Goal: Task Accomplishment & Management: Manage account settings

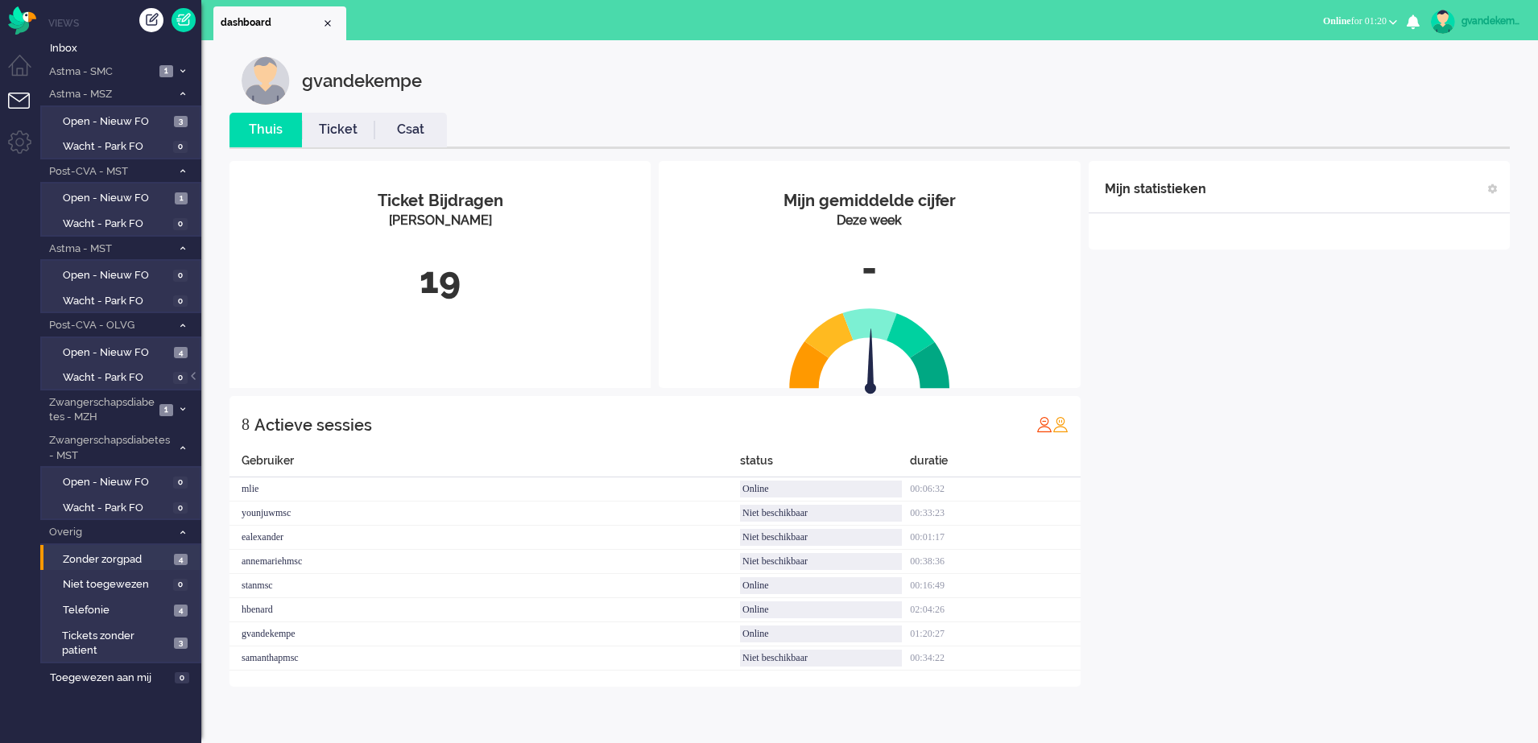
click at [1250, 503] on div "Mijn statistieken + Statistieken toevoegen Bel tijd (gemiddelde dag) Wrapup tij…" at bounding box center [1299, 424] width 421 height 526
click at [1200, 388] on div "Mijn statistieken + Statistieken toevoegen Bel tijd (gemiddelde dag) Wrapup tij…" at bounding box center [1299, 424] width 421 height 526
click at [173, 408] on span "2" at bounding box center [166, 410] width 14 height 12
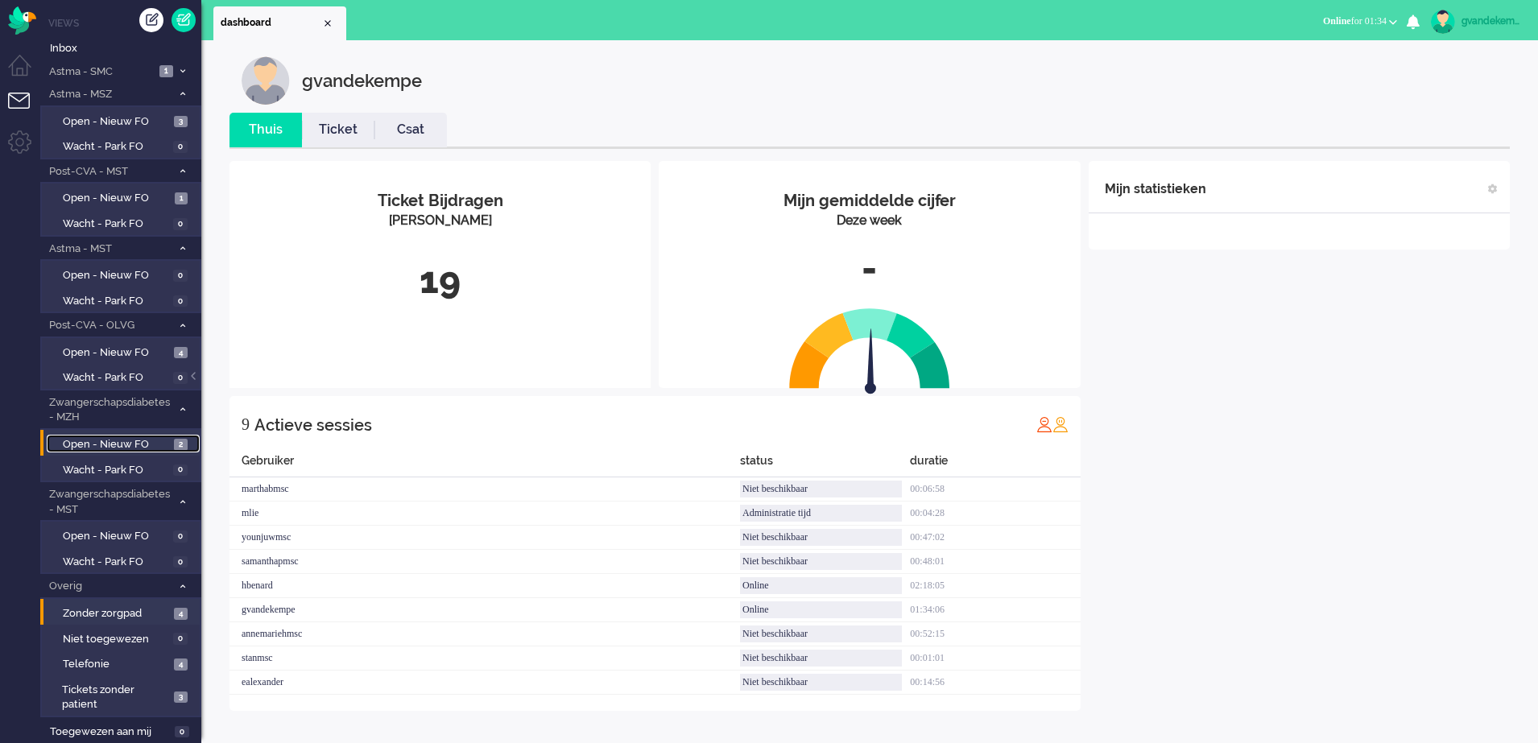
click at [150, 438] on span "Open - Nieuw FO" at bounding box center [116, 444] width 107 height 15
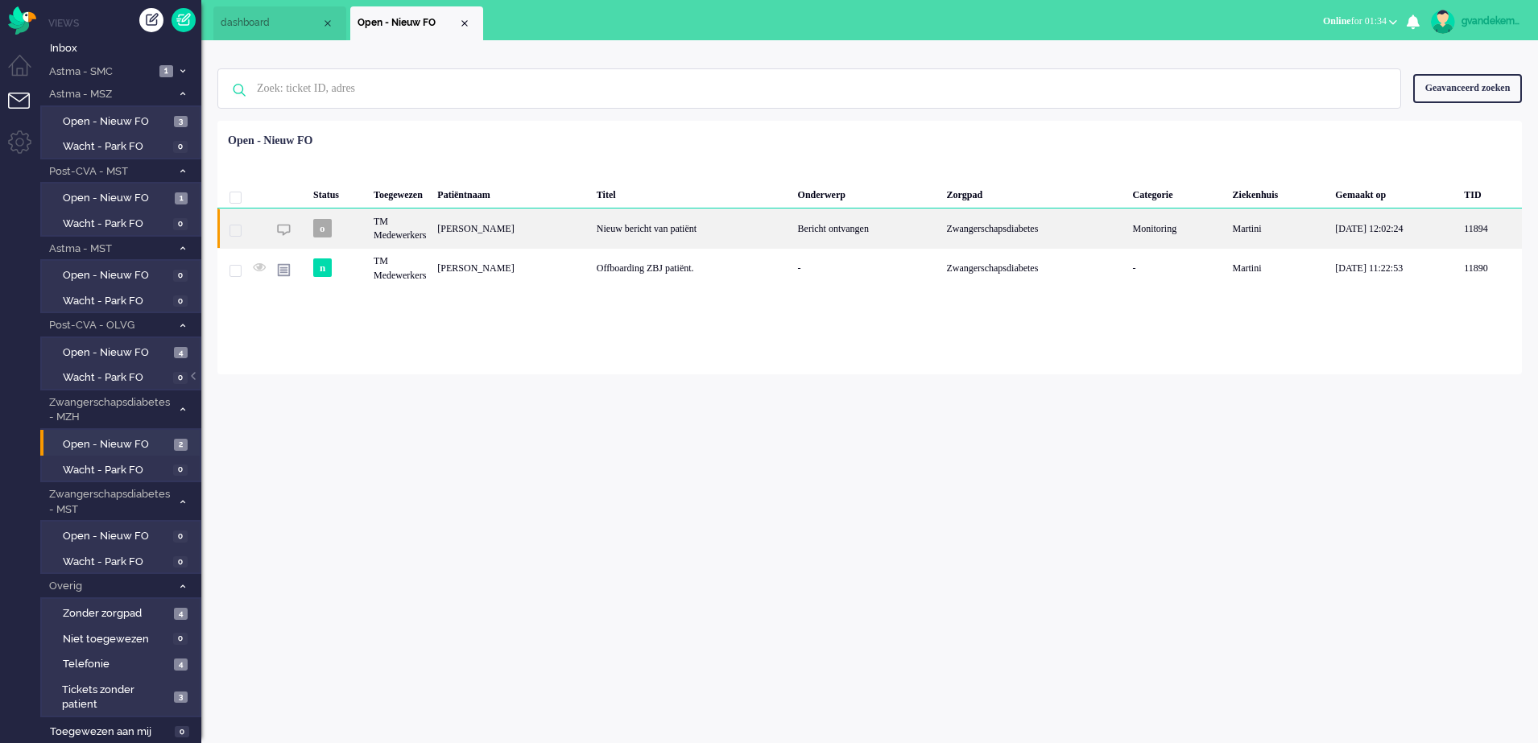
click at [527, 236] on div "[PERSON_NAME]" at bounding box center [511, 228] width 159 height 39
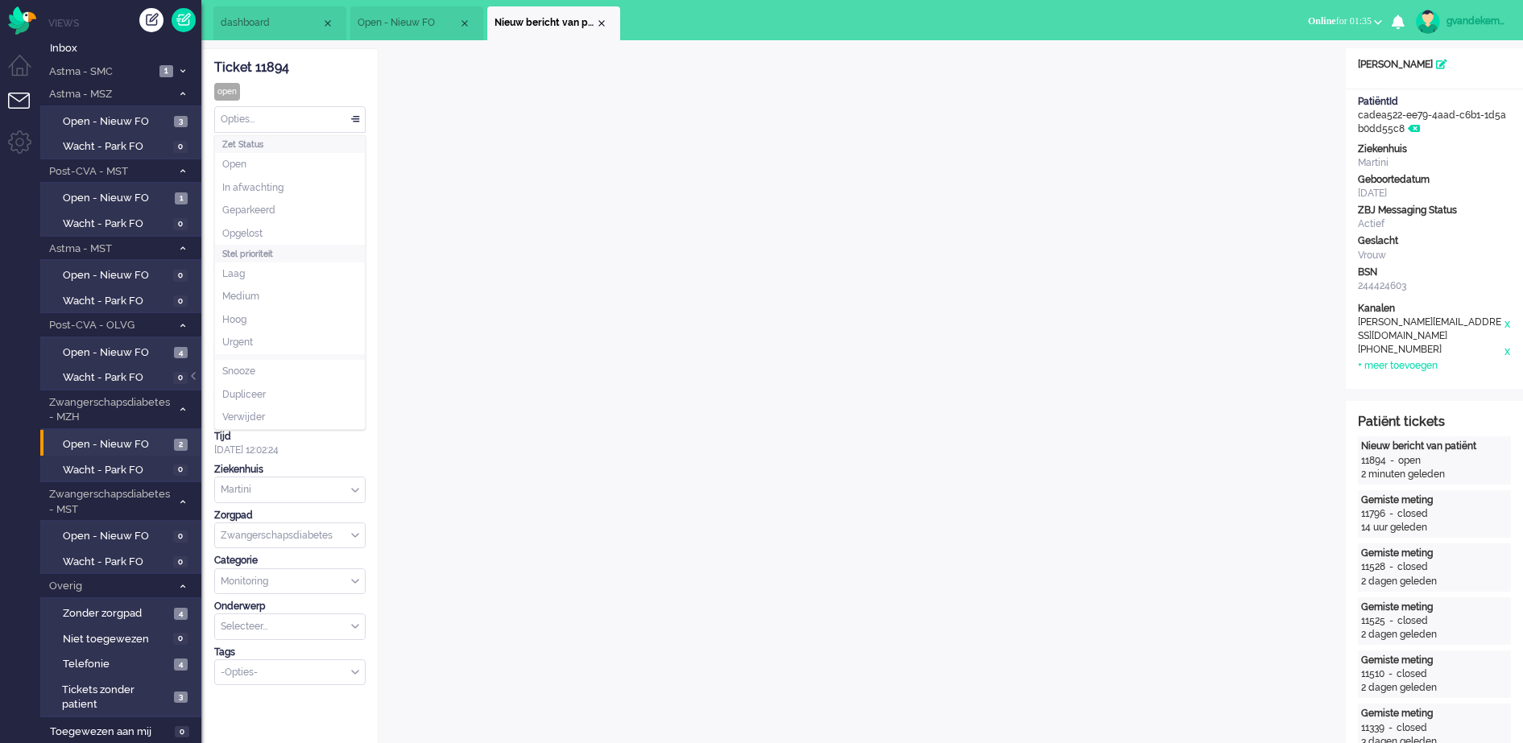
click at [355, 119] on div "Opties..." at bounding box center [290, 119] width 150 height 25
click at [246, 230] on span "Opgelost" at bounding box center [242, 234] width 40 height 14
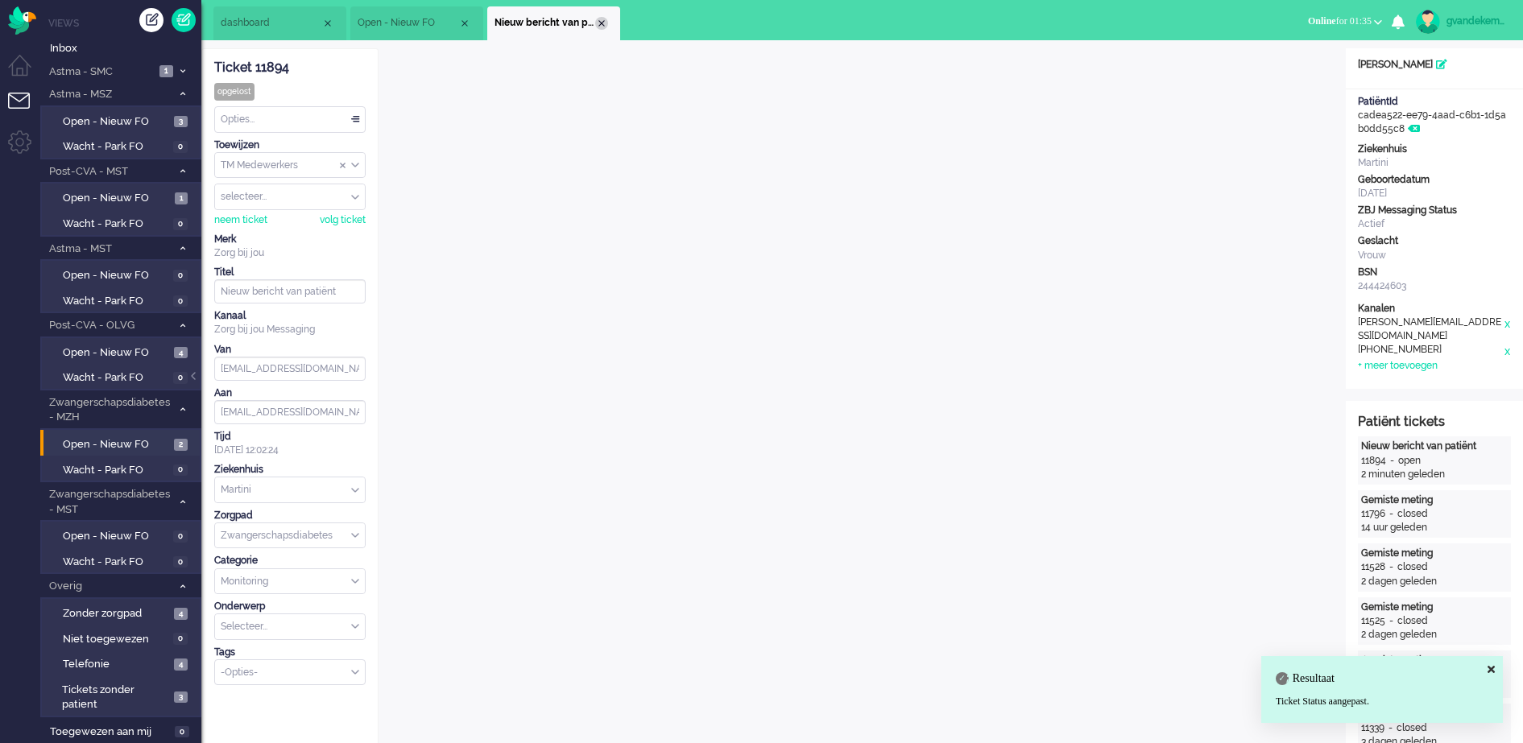
click at [599, 25] on div "Close tab" at bounding box center [601, 23] width 13 height 13
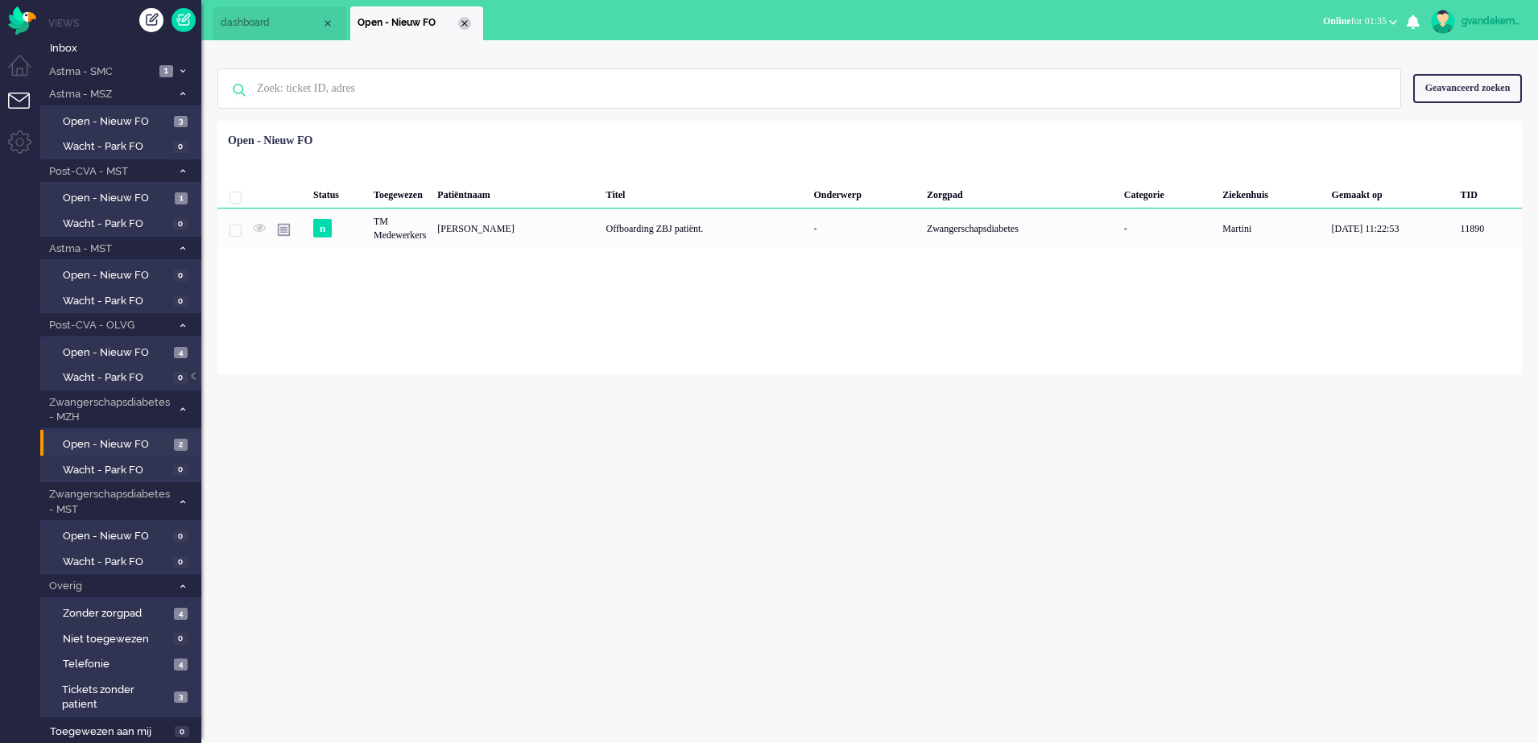
click at [464, 23] on div "Close tab" at bounding box center [464, 23] width 13 height 13
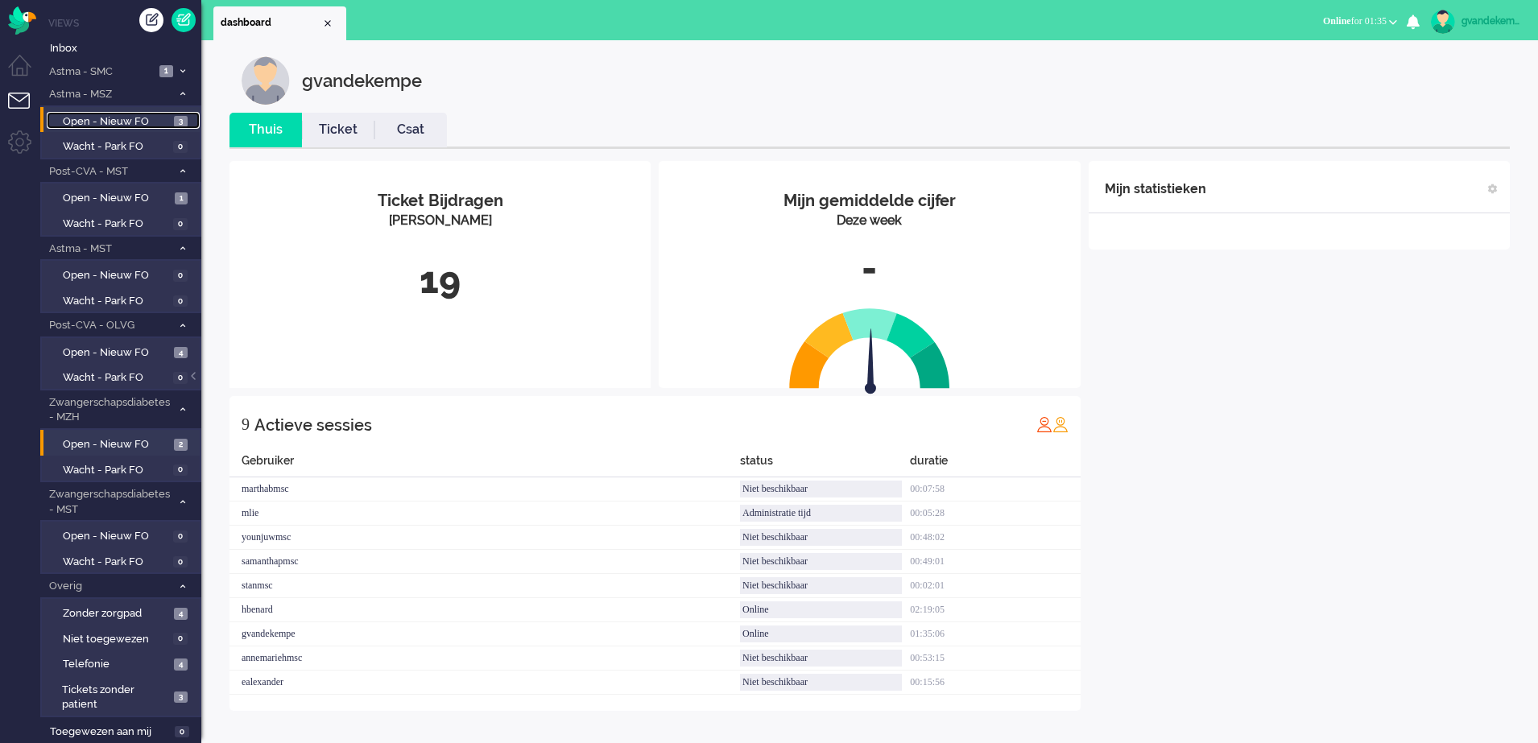
click at [137, 126] on span "Open - Nieuw FO" at bounding box center [116, 121] width 107 height 15
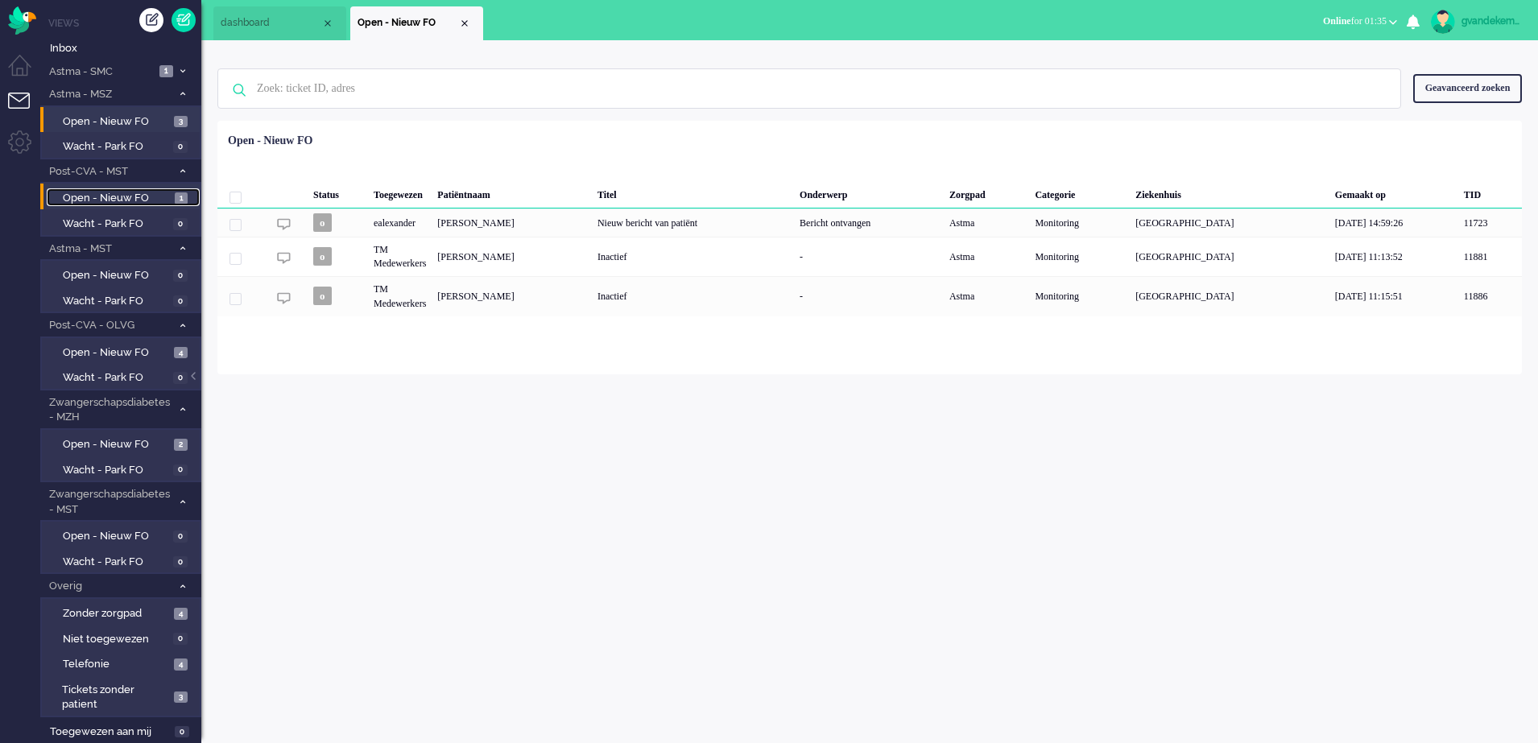
click at [132, 195] on span "Open - Nieuw FO" at bounding box center [117, 198] width 108 height 15
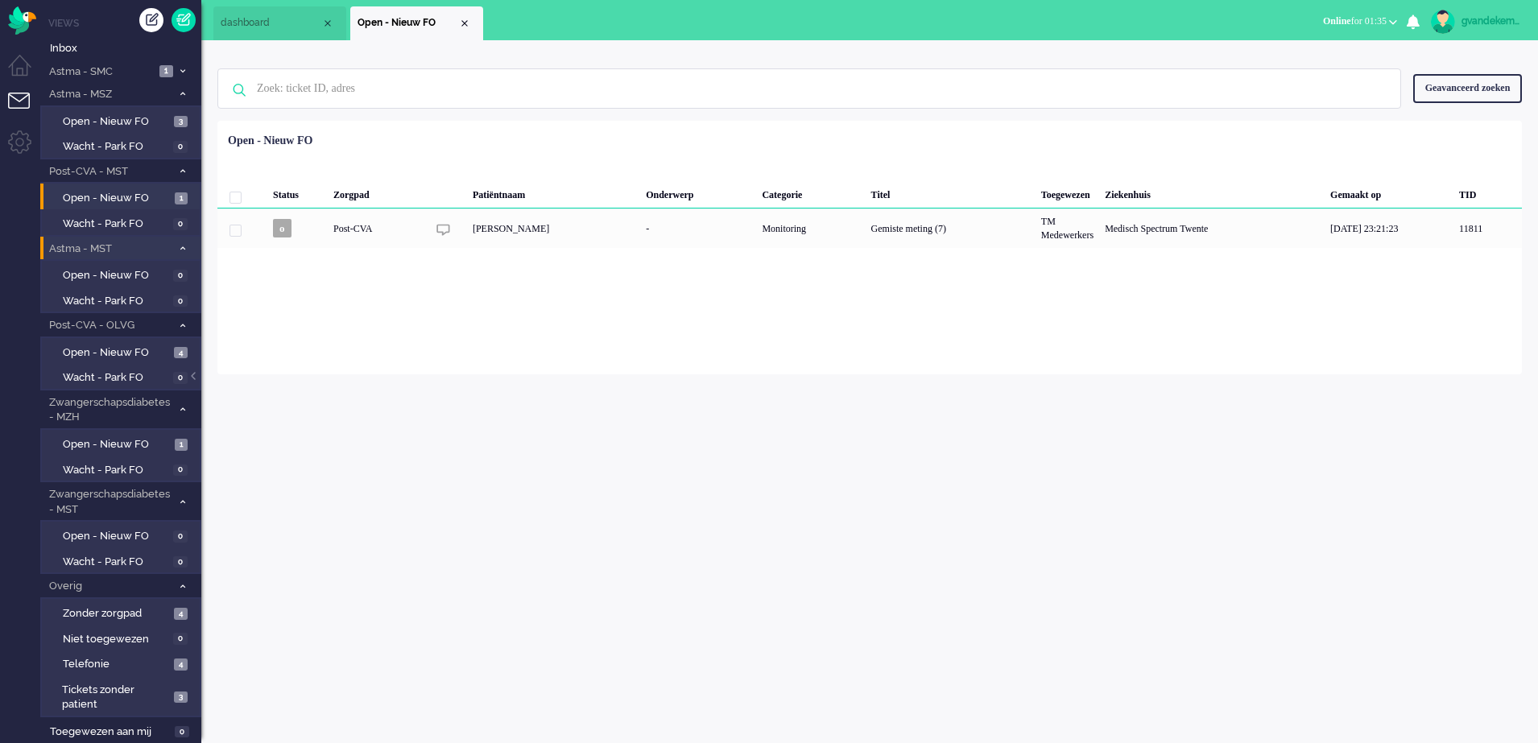
click at [180, 248] on icon at bounding box center [182, 249] width 5 height 6
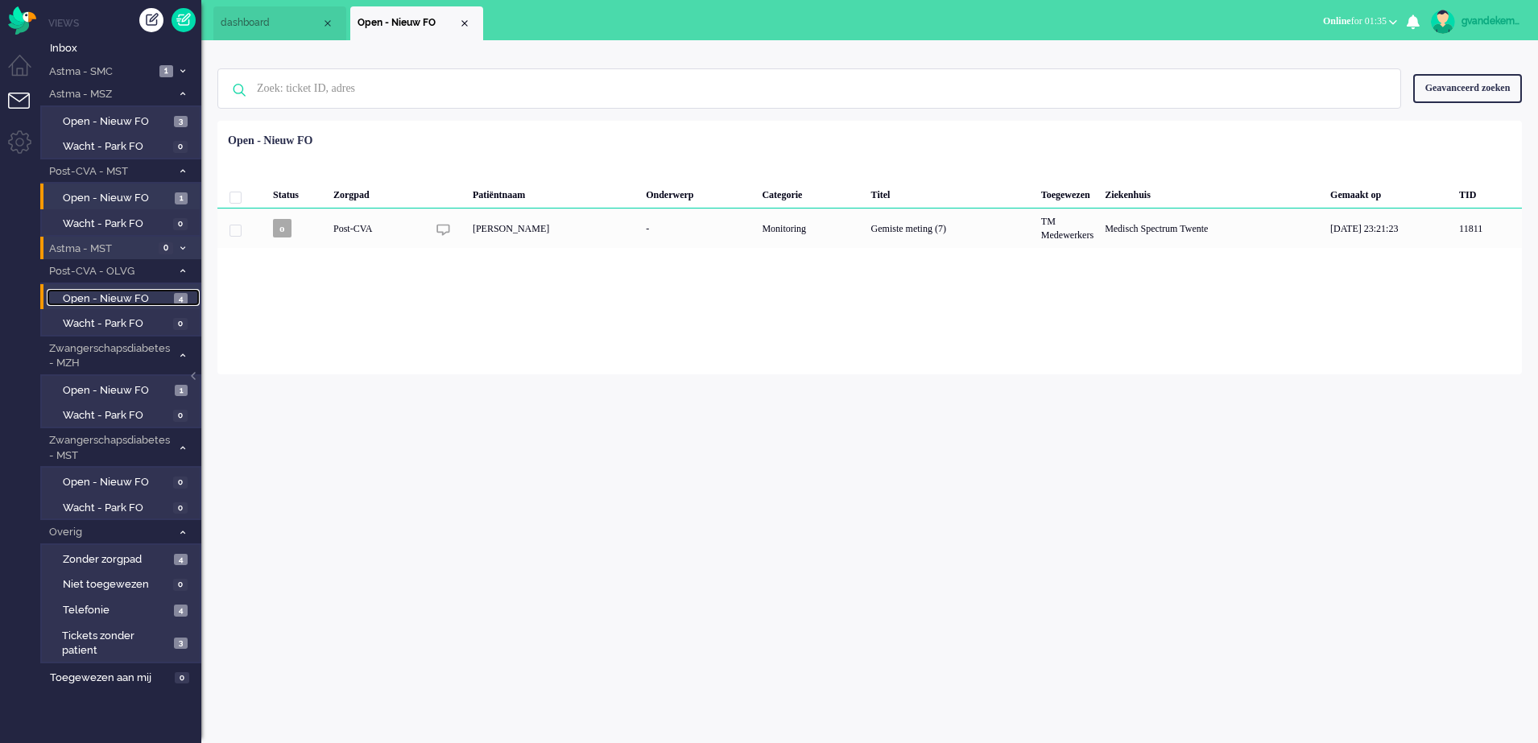
click at [131, 298] on span "Open - Nieuw FO" at bounding box center [116, 299] width 107 height 15
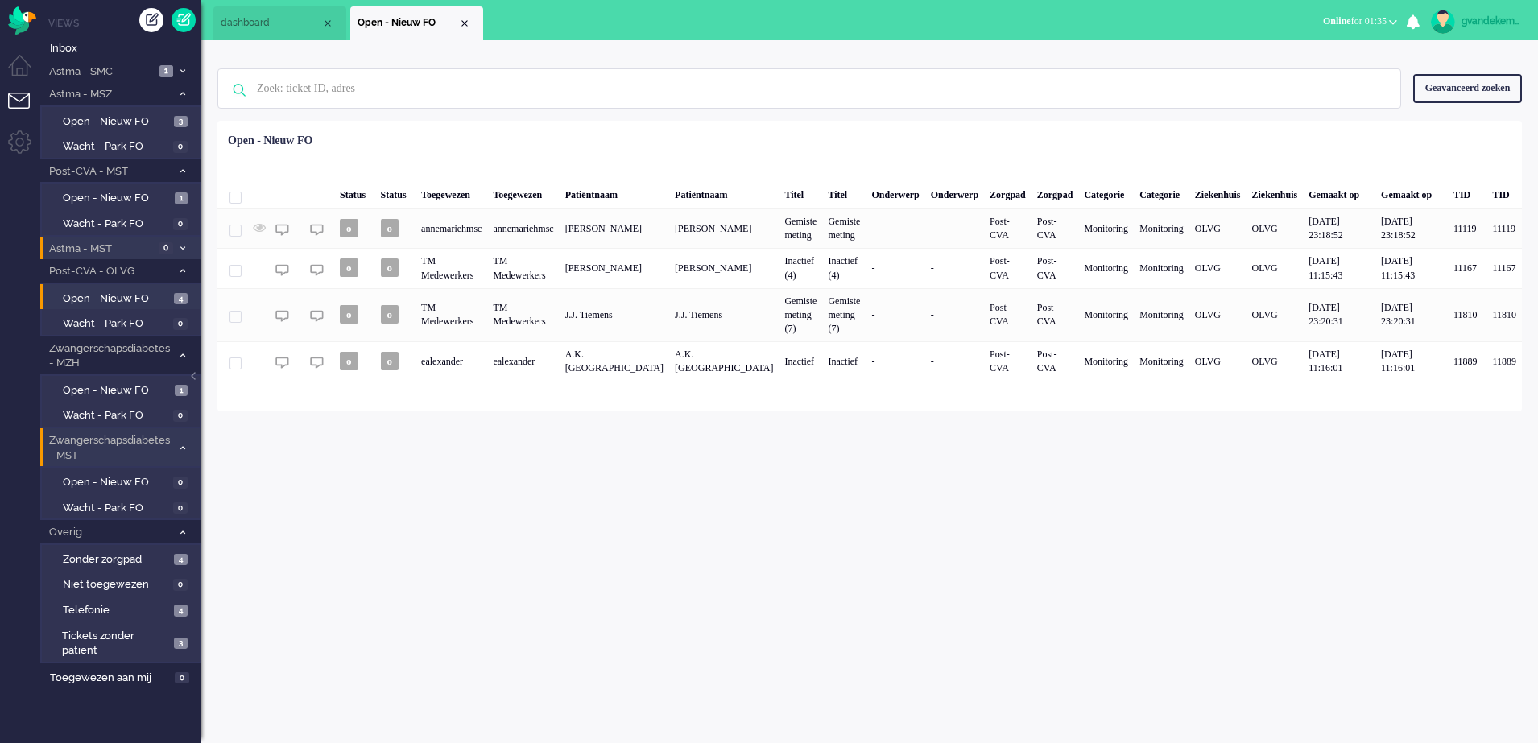
click at [182, 448] on icon at bounding box center [182, 448] width 5 height 6
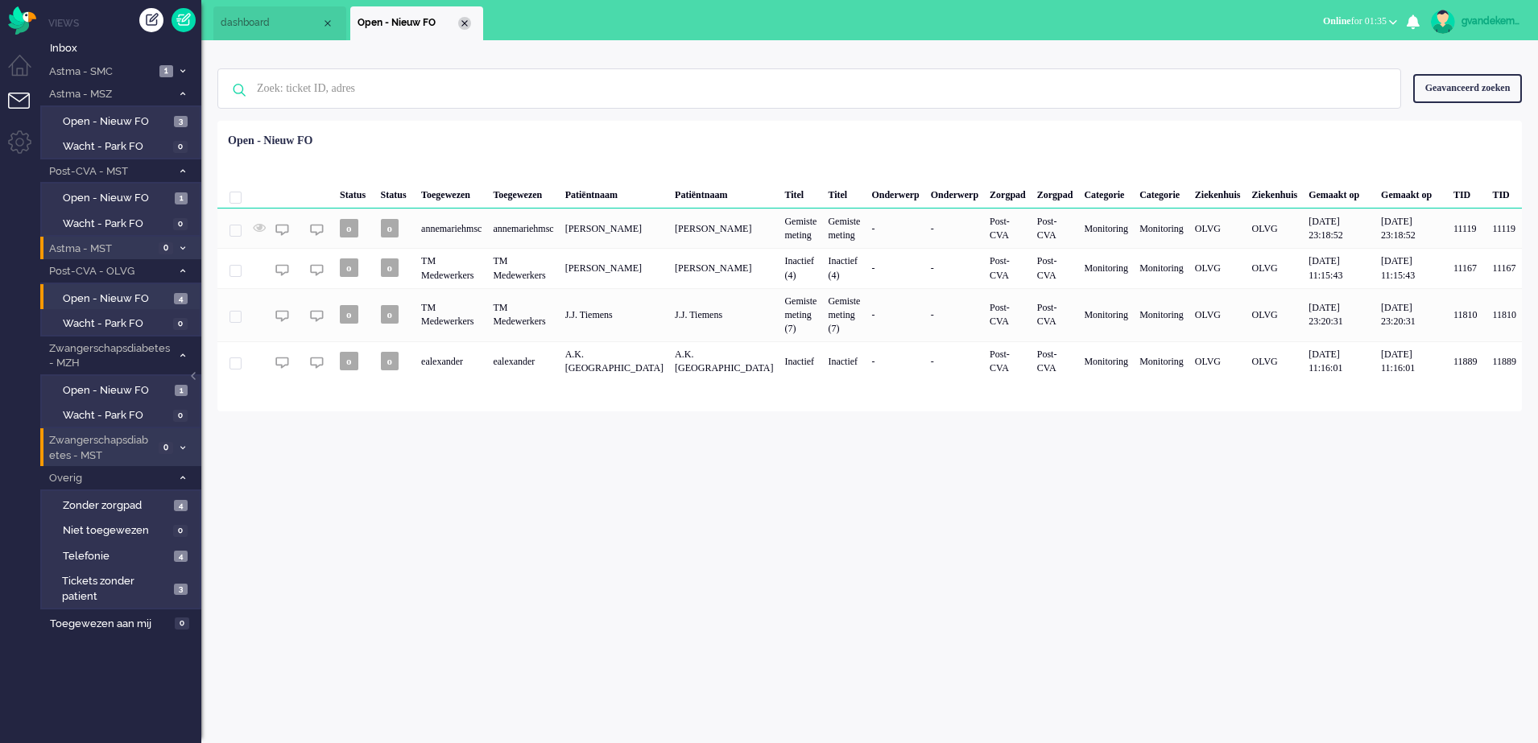
click at [468, 24] on div "Close tab" at bounding box center [464, 23] width 13 height 13
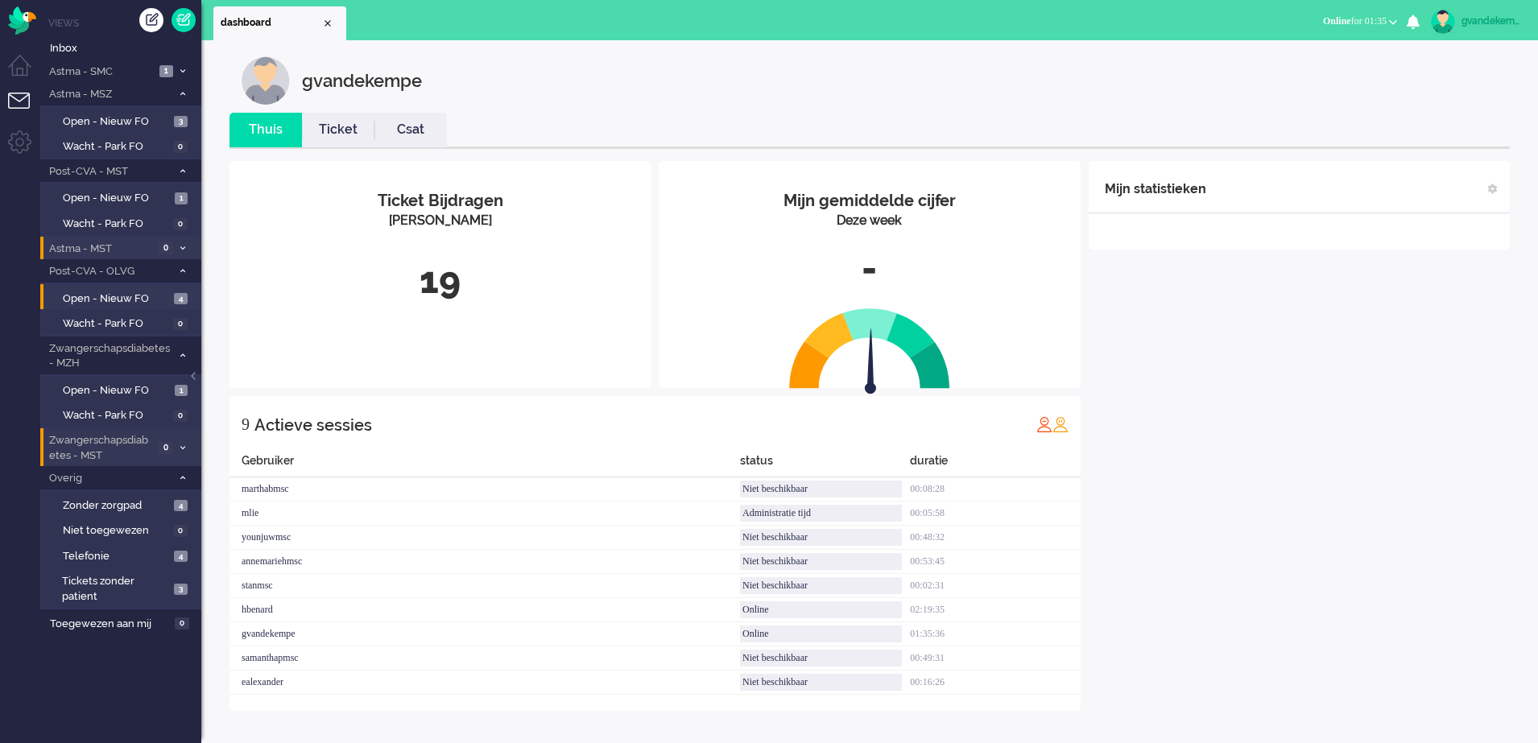
click at [1312, 510] on div "Mijn statistieken + Statistieken toevoegen Bel tijd (gemiddelde dag) Wrapup tij…" at bounding box center [1299, 436] width 421 height 550
click at [1389, 502] on div "Mijn statistieken + Statistieken toevoegen Bel tijd (gemiddelde dag) Wrapup tij…" at bounding box center [1299, 436] width 421 height 550
click at [174, 121] on span "3" at bounding box center [181, 122] width 14 height 12
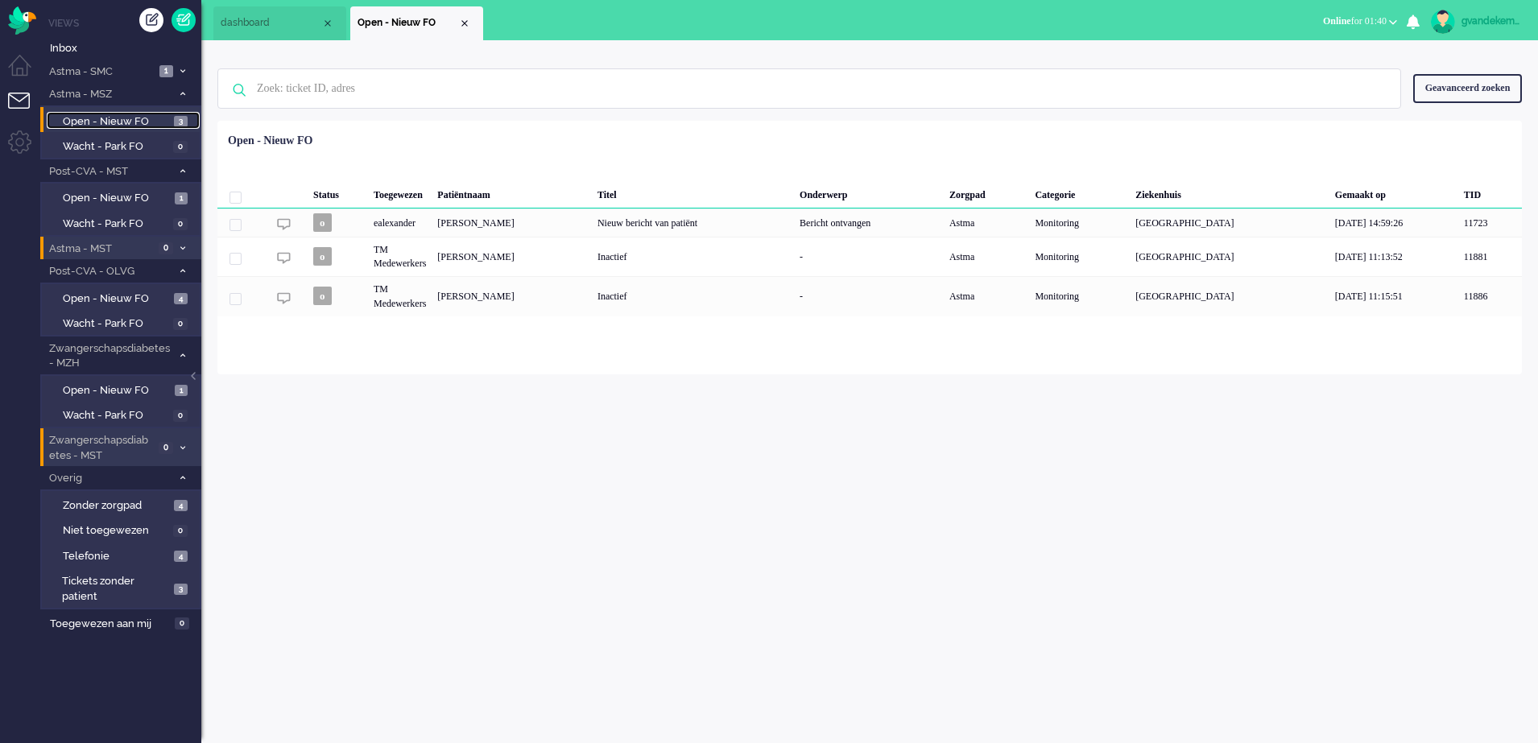
click at [174, 121] on span "3" at bounding box center [181, 122] width 14 height 12
click at [463, 26] on div "Close tab" at bounding box center [464, 23] width 13 height 13
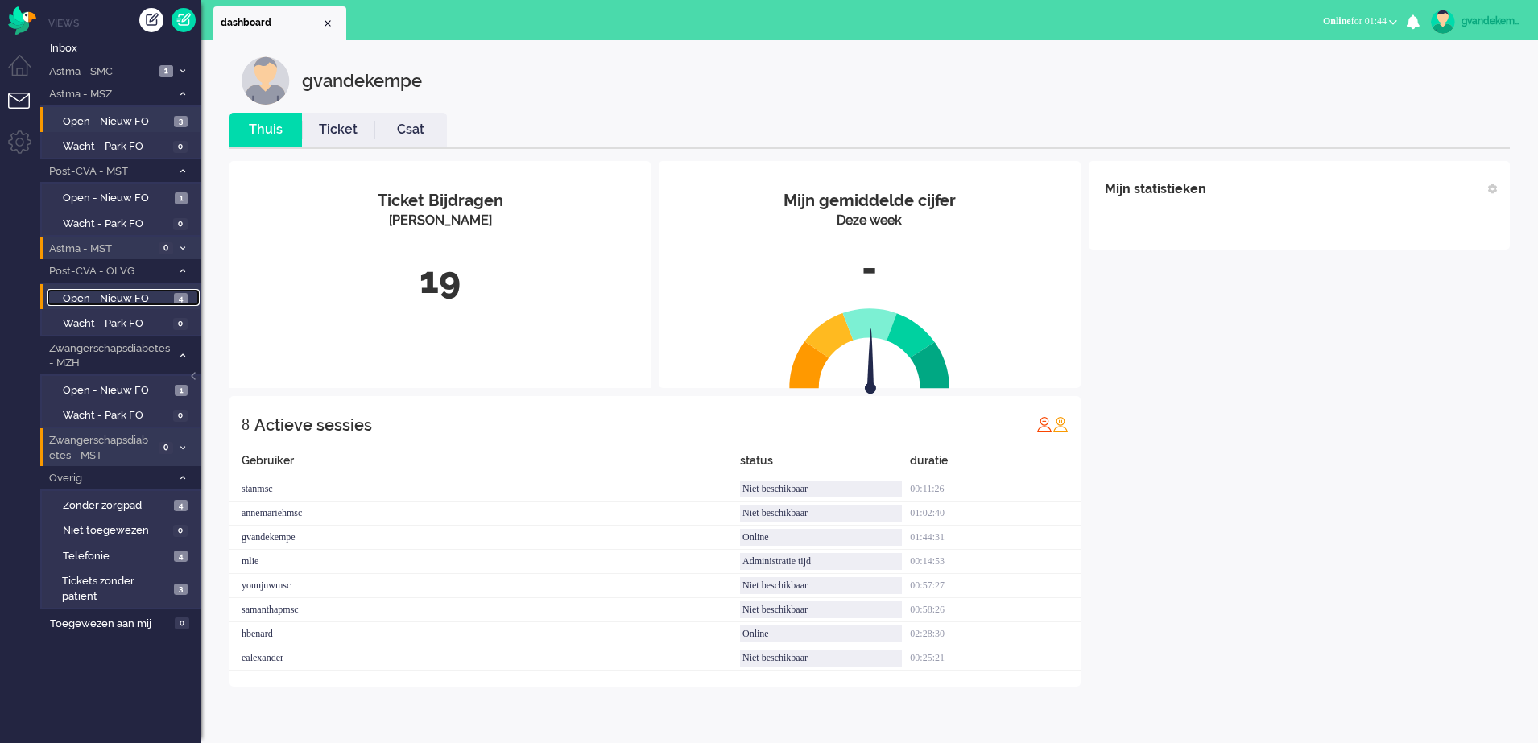
click at [149, 301] on span "Open - Nieuw FO" at bounding box center [116, 299] width 107 height 15
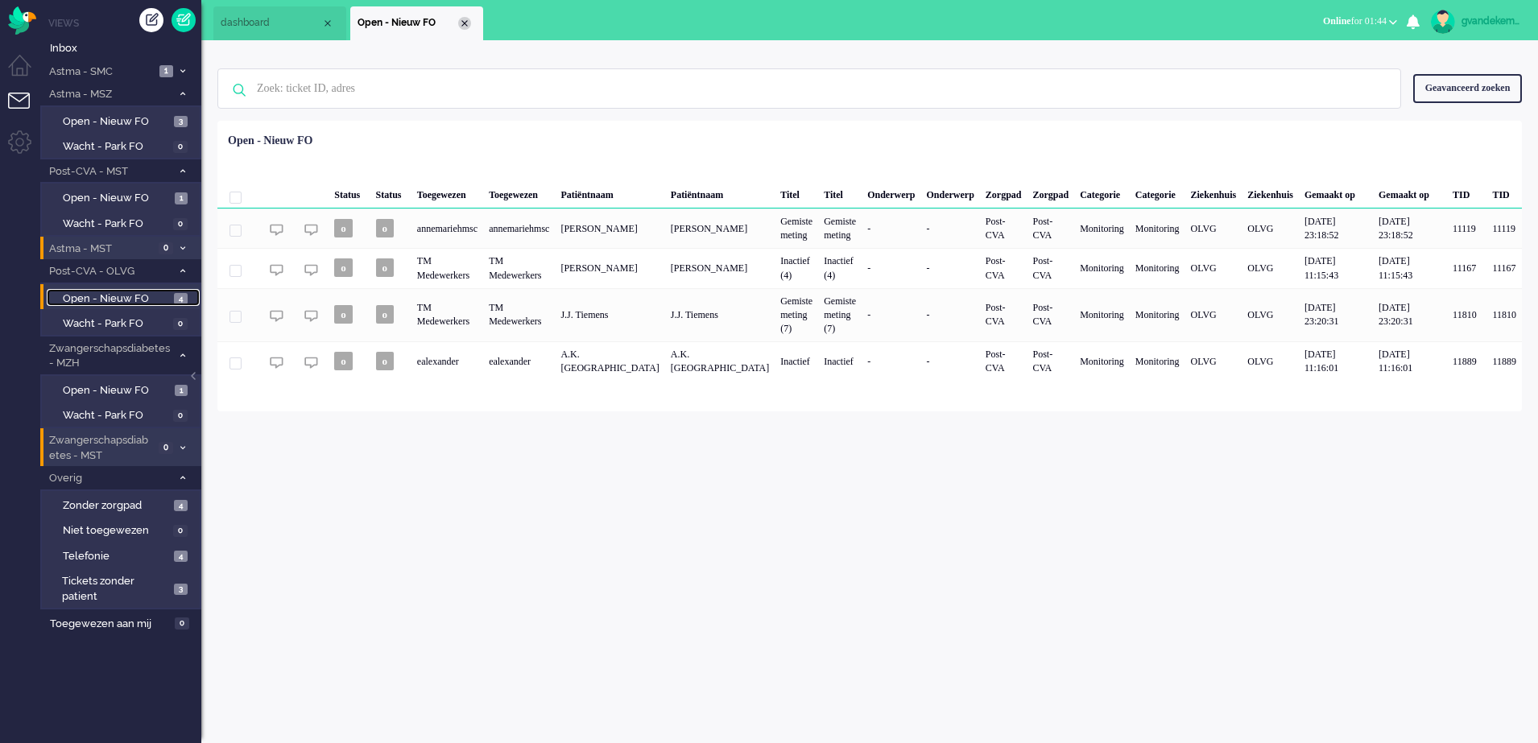
click at [467, 24] on div "Close tab" at bounding box center [464, 23] width 13 height 13
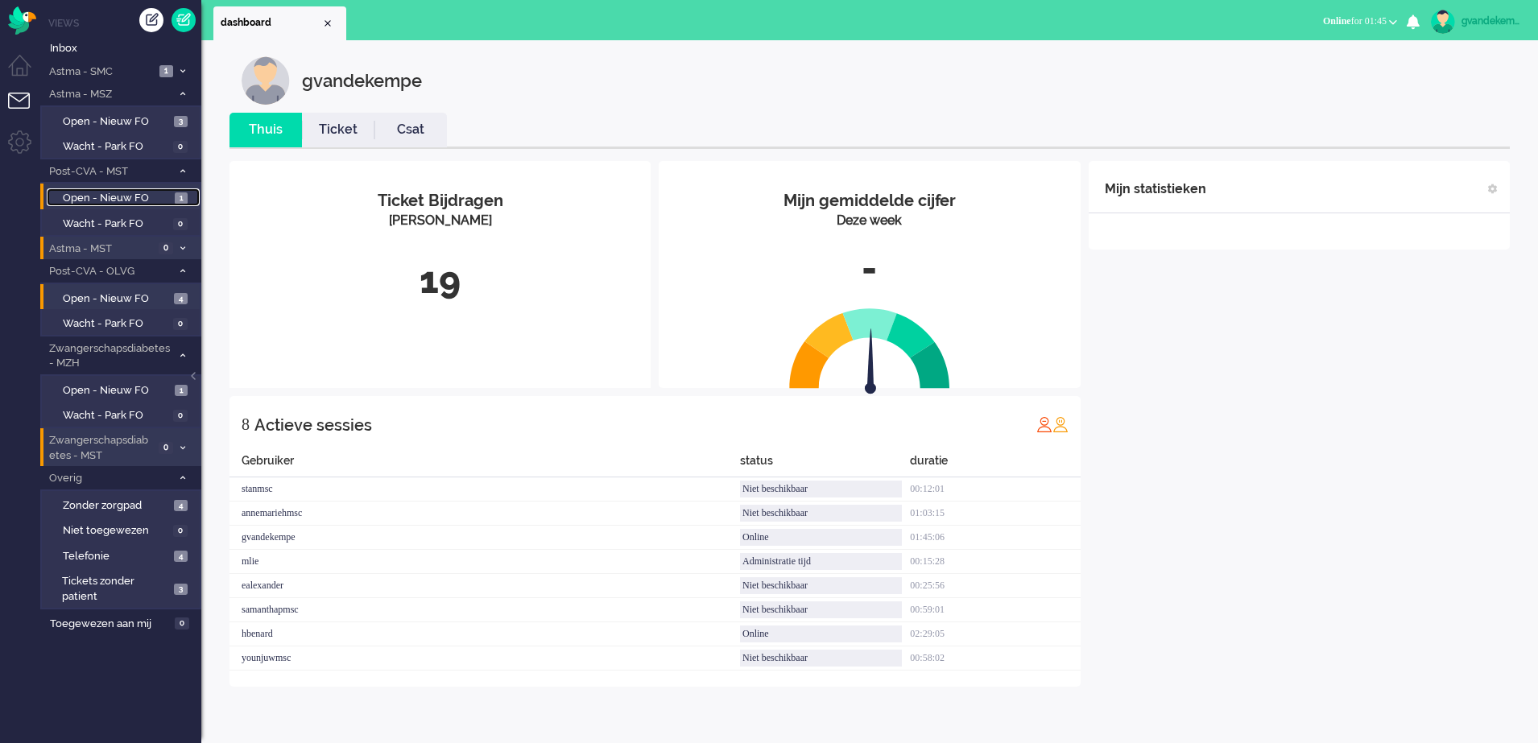
click at [116, 195] on span "Open - Nieuw FO" at bounding box center [117, 198] width 108 height 15
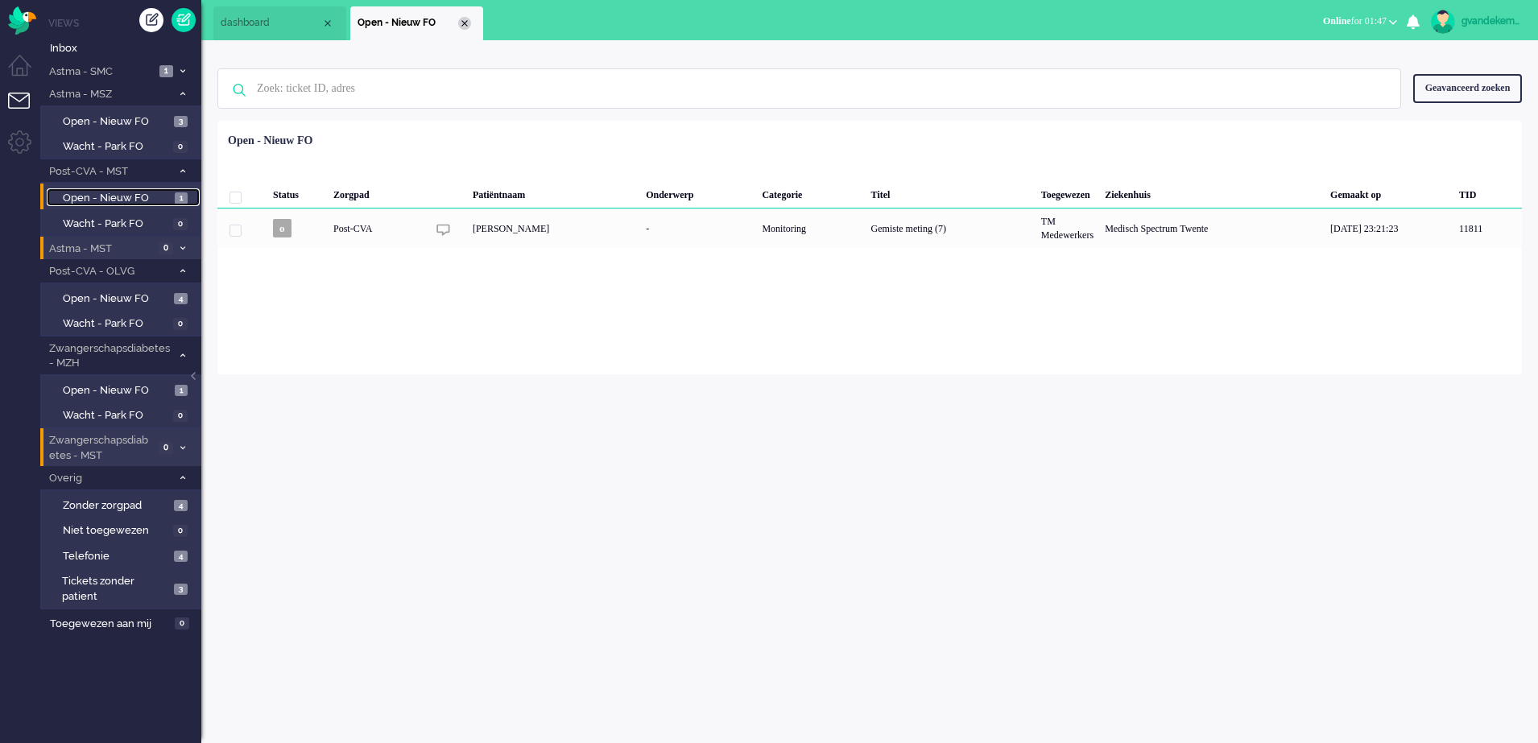
click at [461, 25] on div "Close tab" at bounding box center [464, 23] width 13 height 13
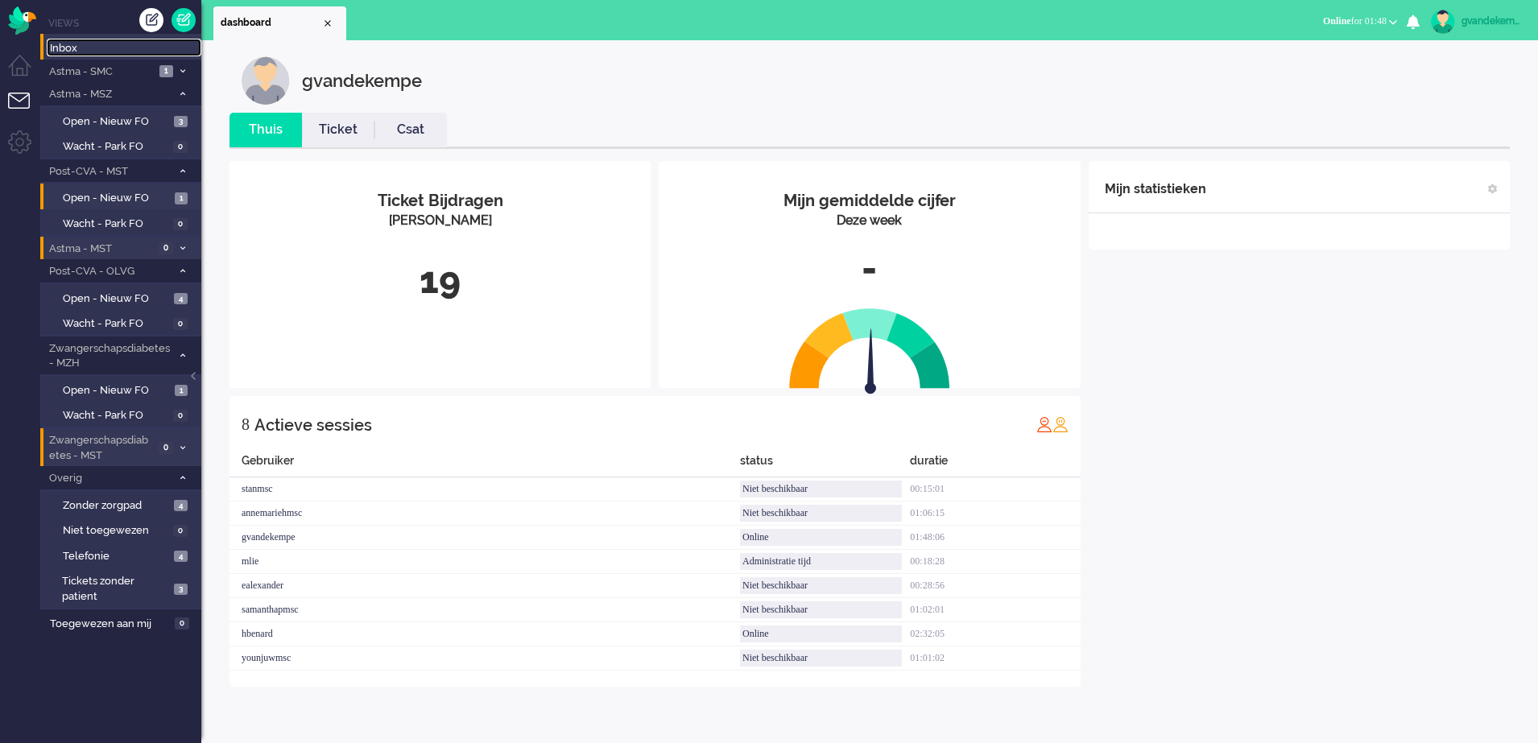
click at [66, 48] on span "Inbox" at bounding box center [125, 48] width 151 height 15
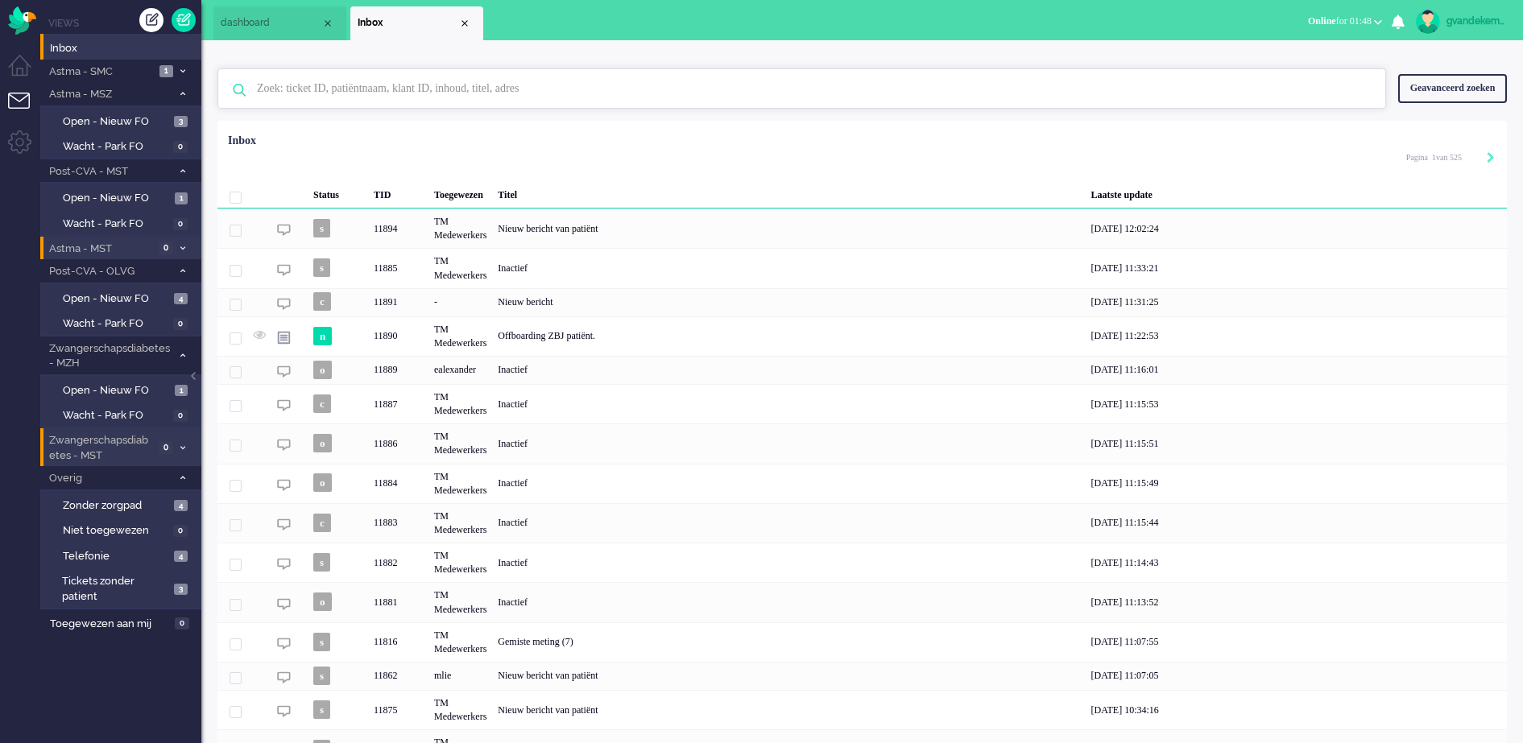
click at [436, 86] on input "text" at bounding box center [804, 88] width 1119 height 39
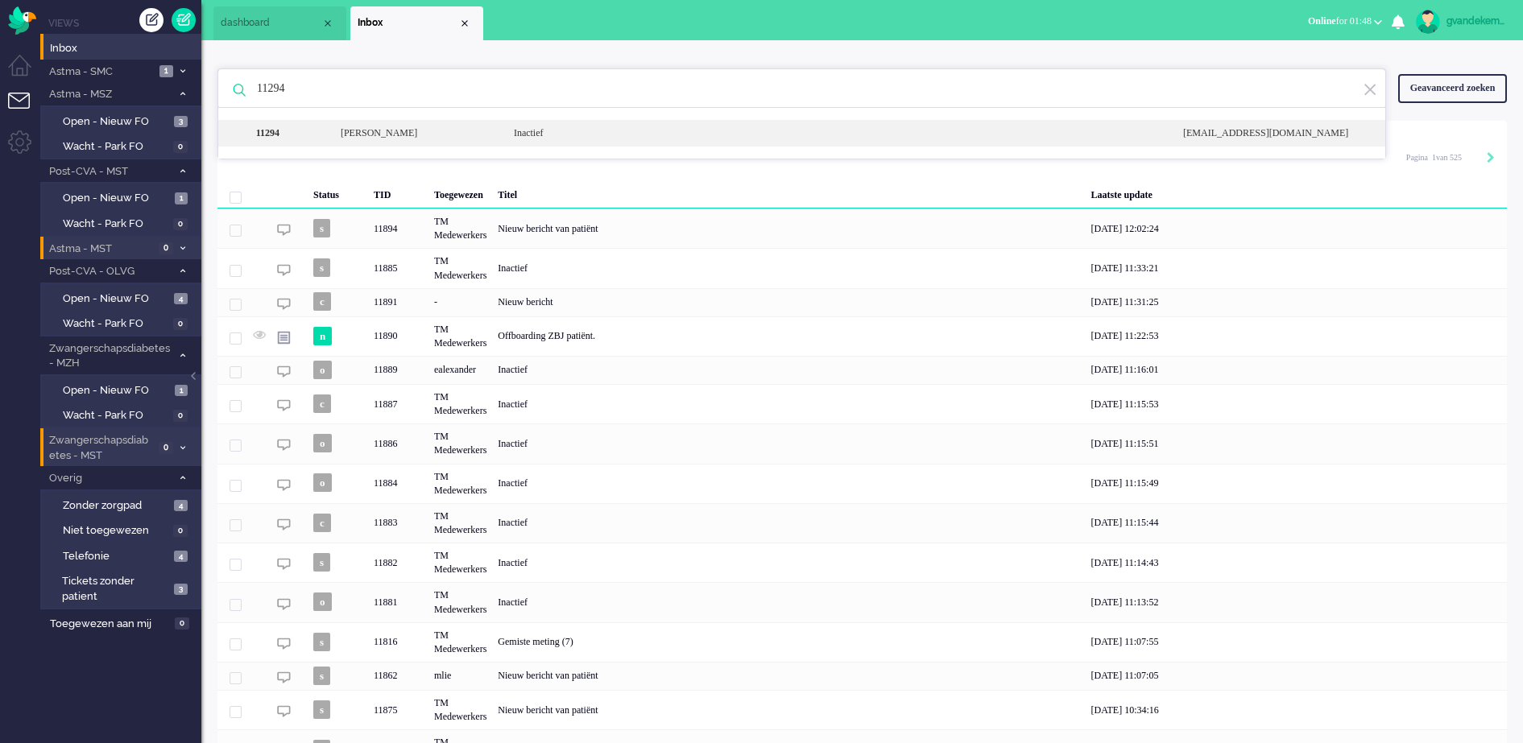
click at [404, 128] on div "[PERSON_NAME]" at bounding box center [415, 133] width 173 height 14
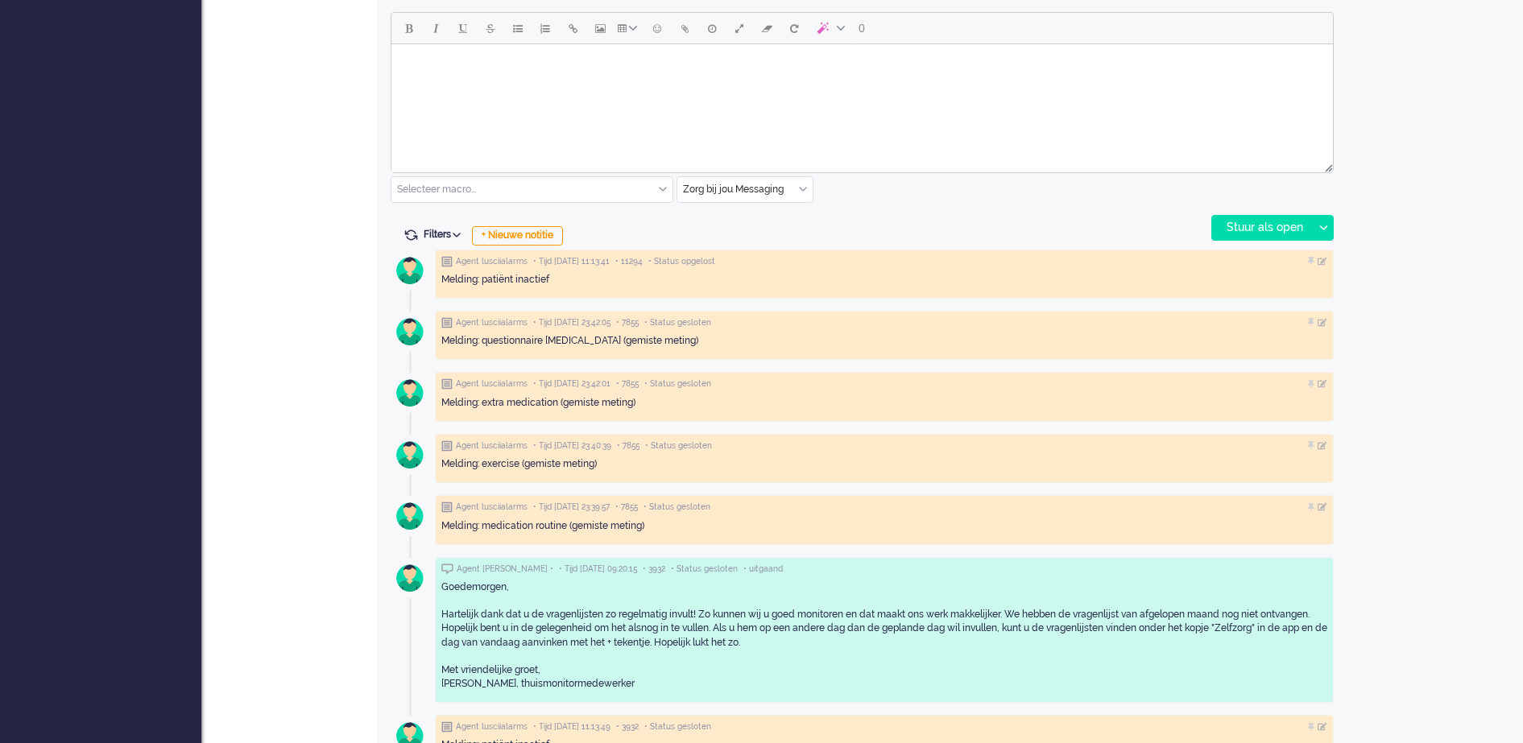
scroll to position [805, 0]
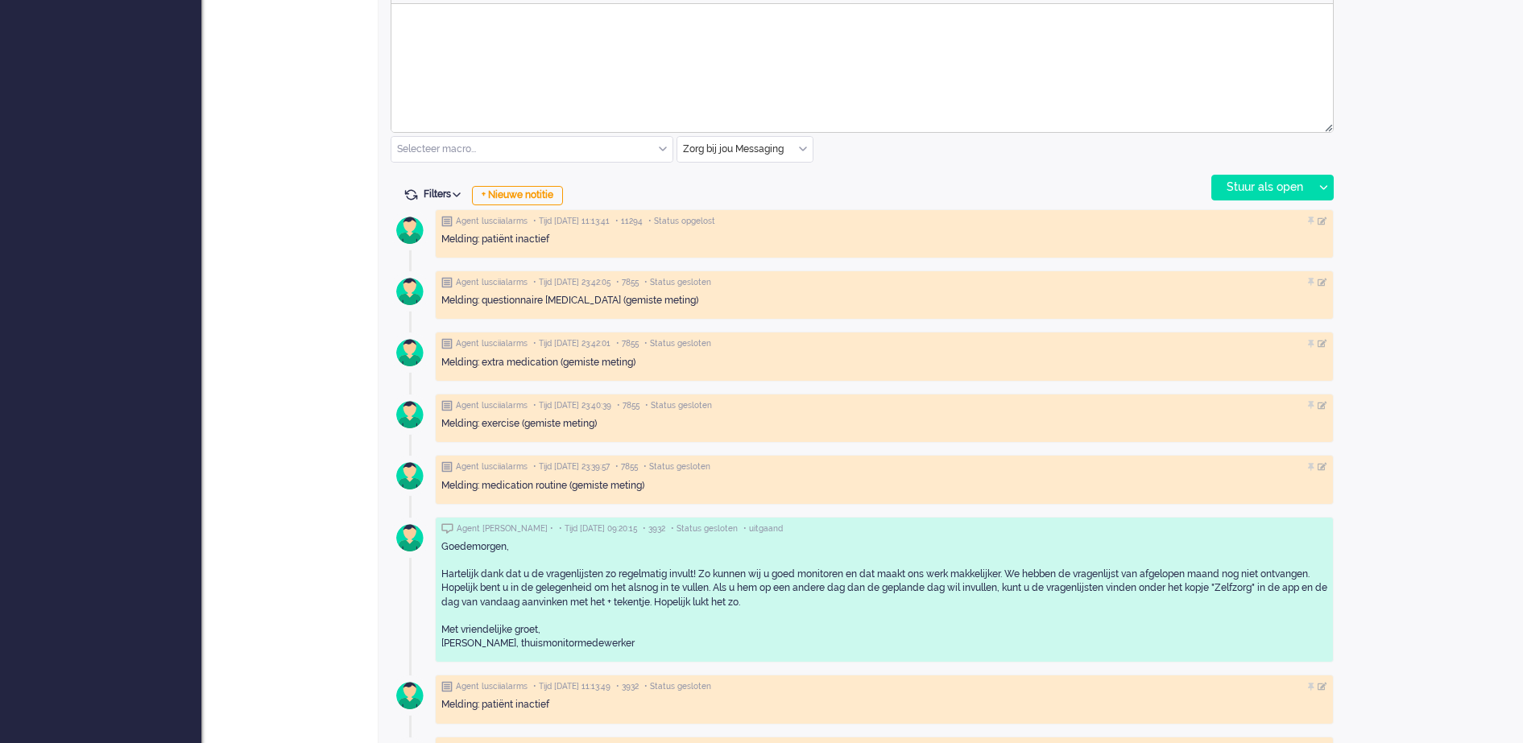
click at [805, 146] on div "Zorg bij jou Messaging" at bounding box center [744, 149] width 135 height 25
click at [763, 196] on span "uitgaand telefoon" at bounding box center [725, 197] width 80 height 14
click at [1281, 186] on div "Stuur als open" at bounding box center [1262, 188] width 101 height 24
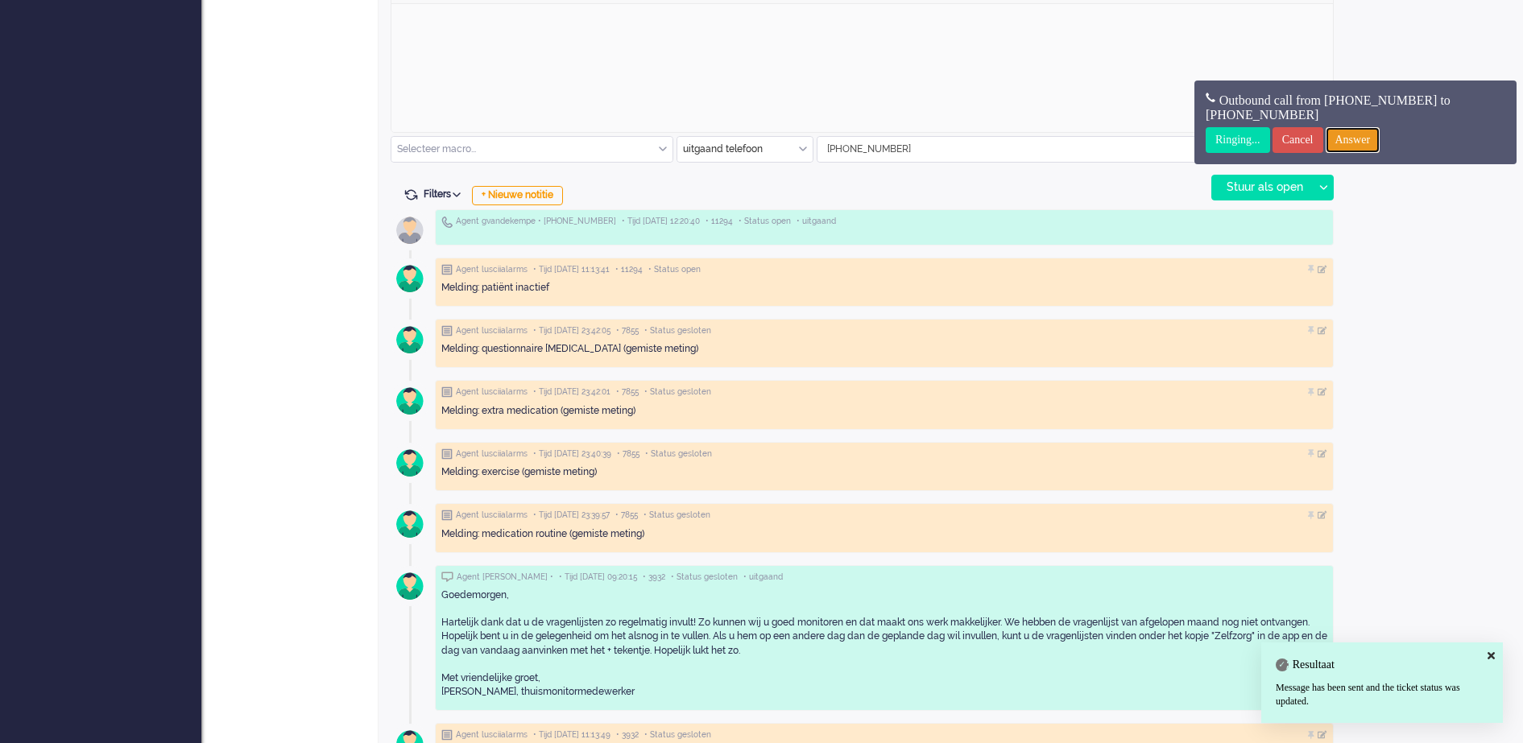
click at [1371, 135] on input "Answer" at bounding box center [1353, 140] width 55 height 26
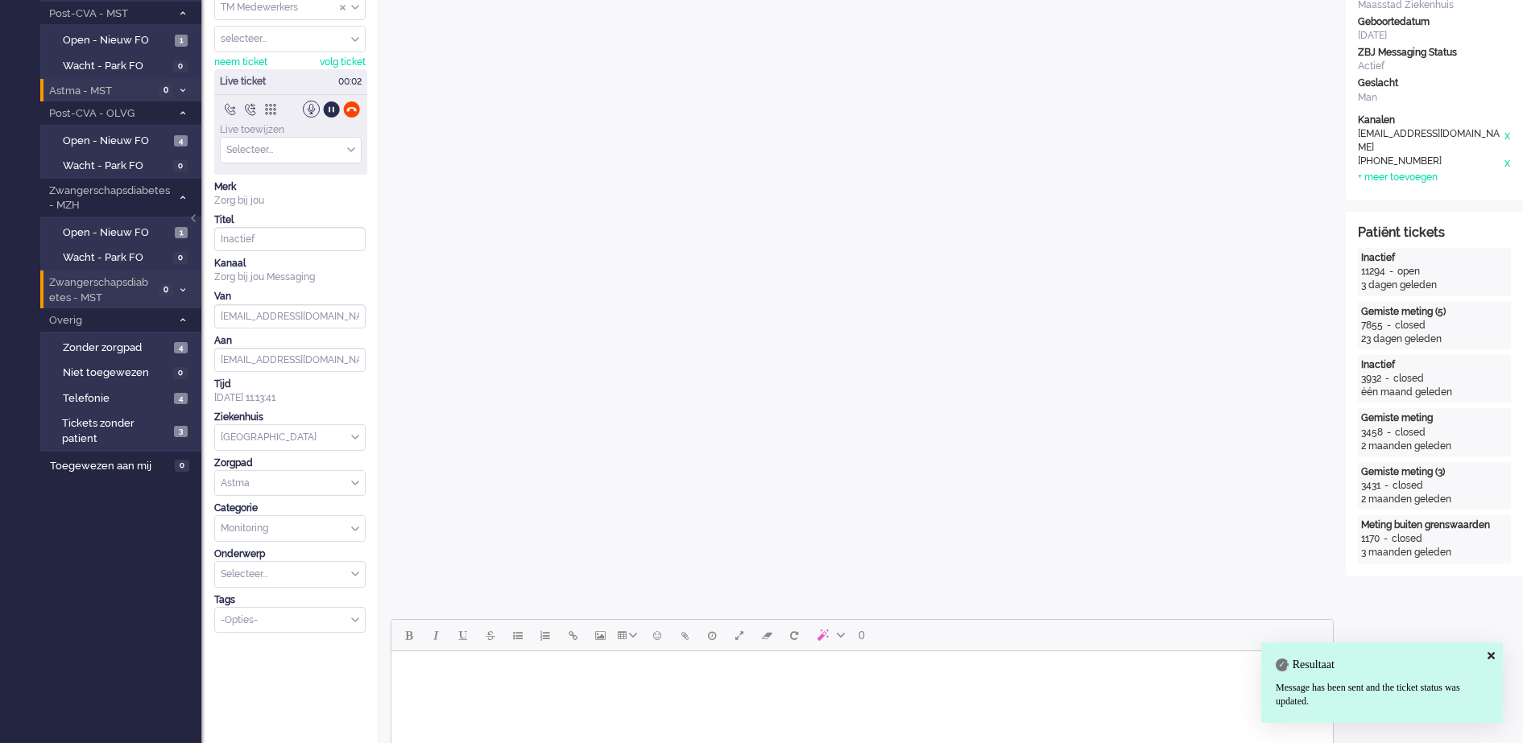
scroll to position [0, 0]
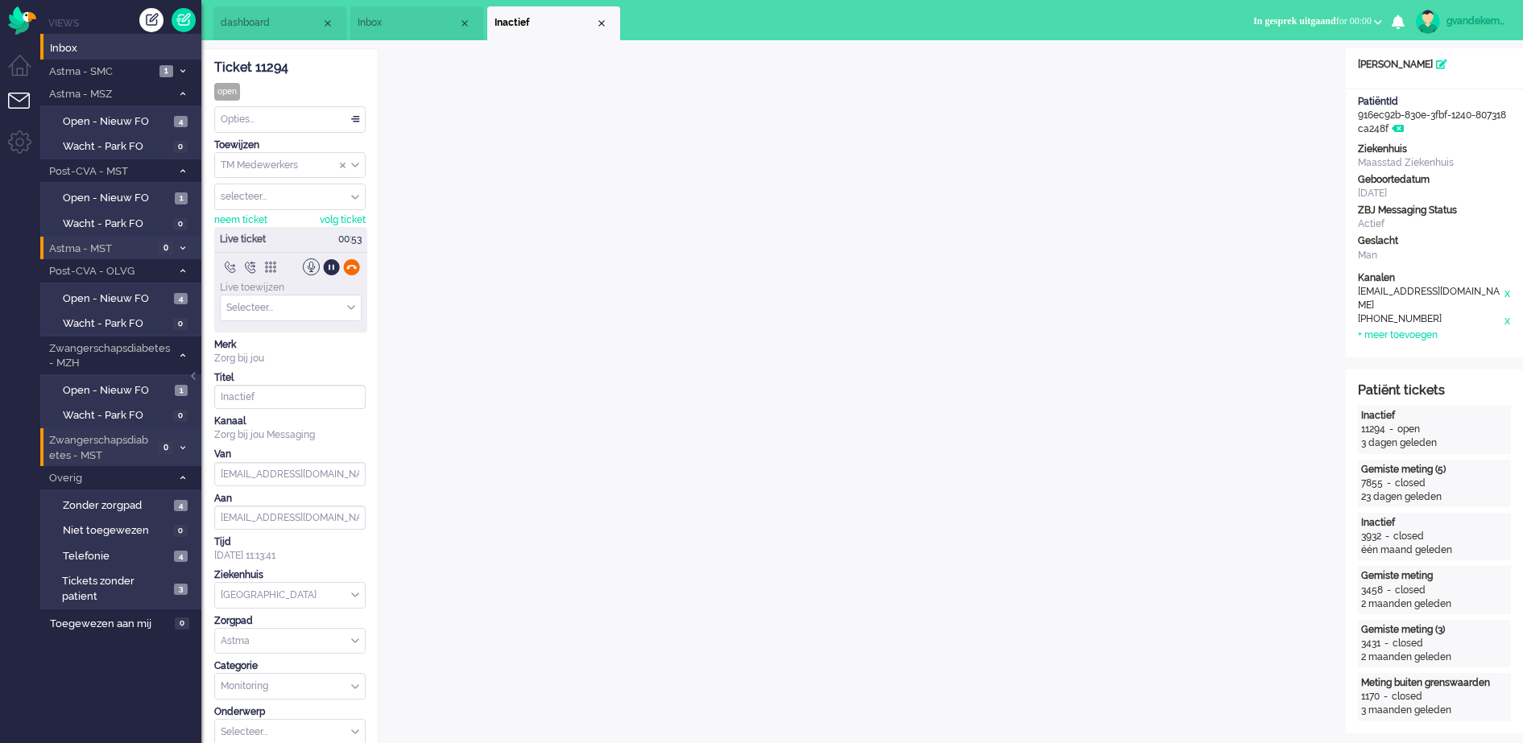
click at [354, 263] on div at bounding box center [351, 267] width 17 height 17
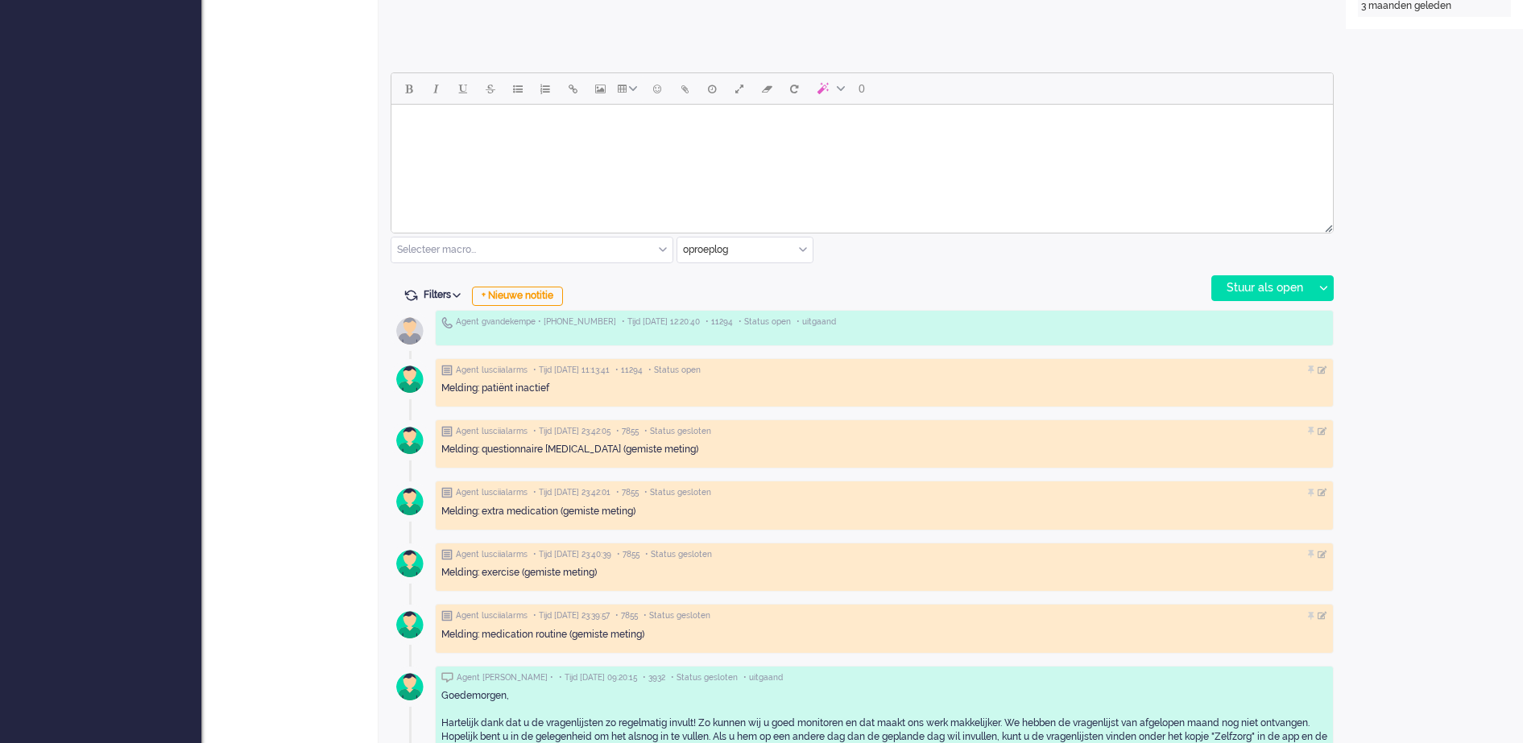
scroll to position [805, 0]
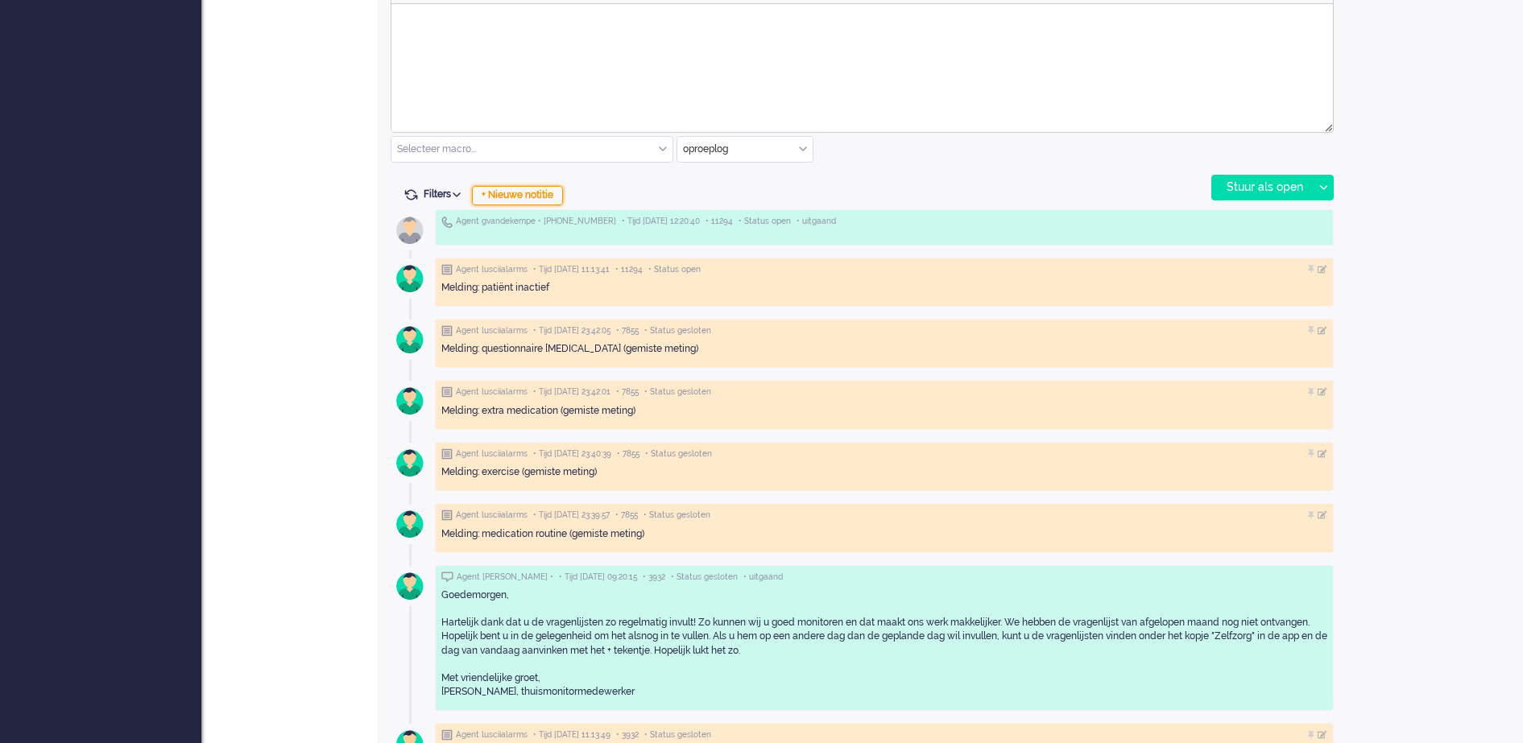
click at [536, 195] on div "+ Nieuwe notitie" at bounding box center [517, 195] width 91 height 19
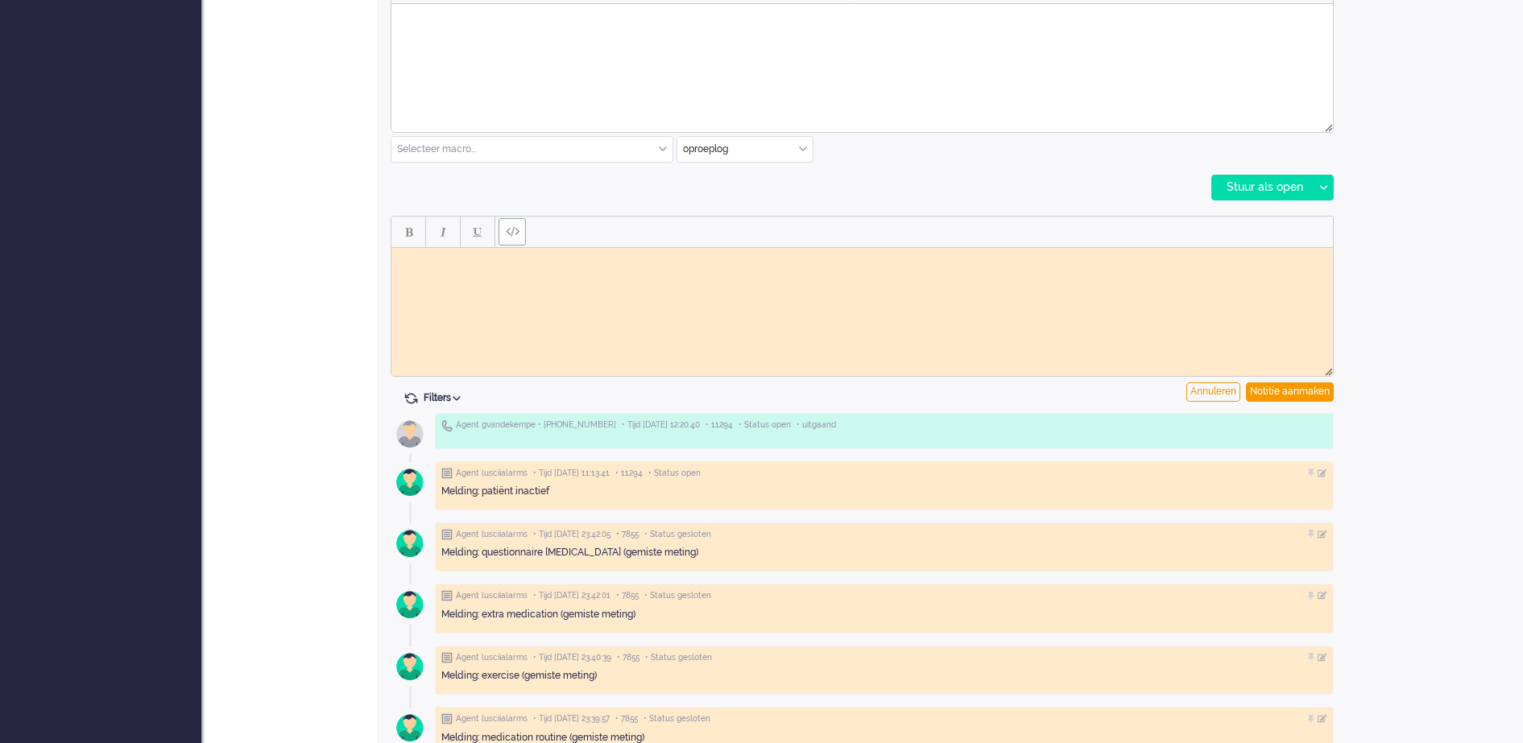
scroll to position [0, 0]
click at [465, 265] on body "Rich Text Area. Press ALT-0 for help." at bounding box center [862, 260] width 929 height 12
click at [1313, 391] on div "Notitie aanmaken" at bounding box center [1290, 392] width 88 height 19
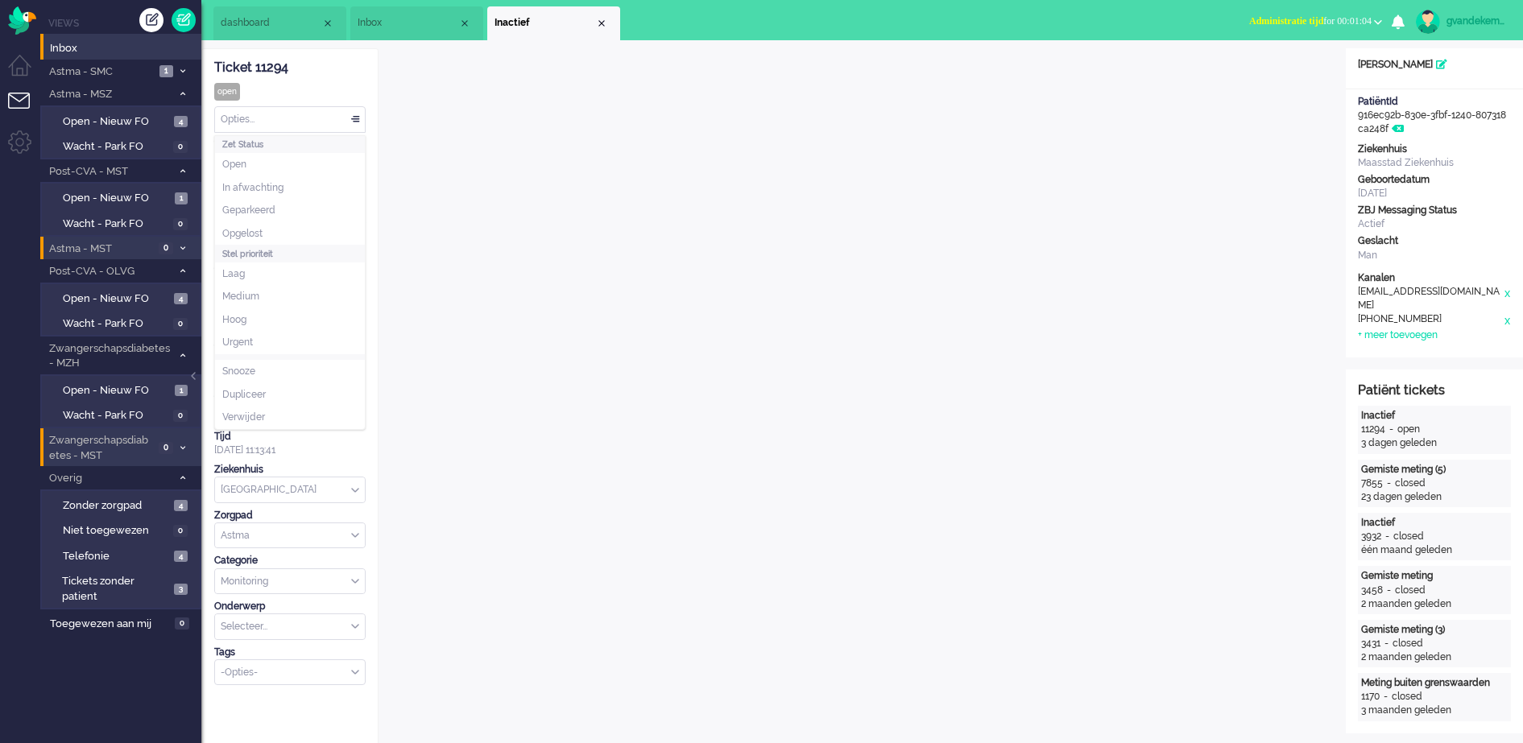
click at [355, 119] on div "Opties..." at bounding box center [290, 119] width 150 height 25
click at [304, 232] on li "Opgelost" at bounding box center [290, 233] width 150 height 23
click at [631, 27] on ul "dashboard Inbox Inactief" at bounding box center [704, 20] width 983 height 40
click at [598, 23] on div "Close tab" at bounding box center [601, 23] width 13 height 13
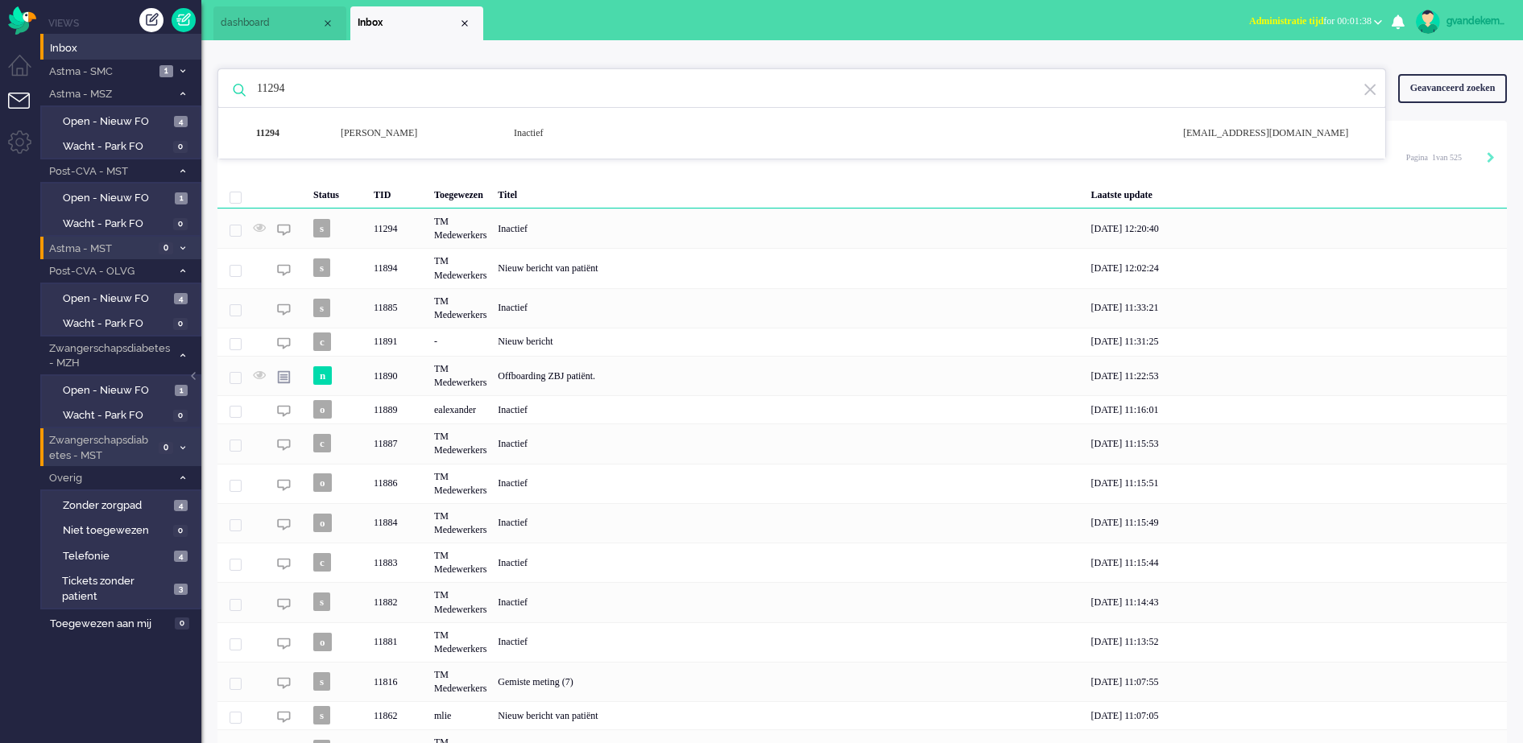
click at [279, 89] on input "11294" at bounding box center [804, 88] width 1119 height 39
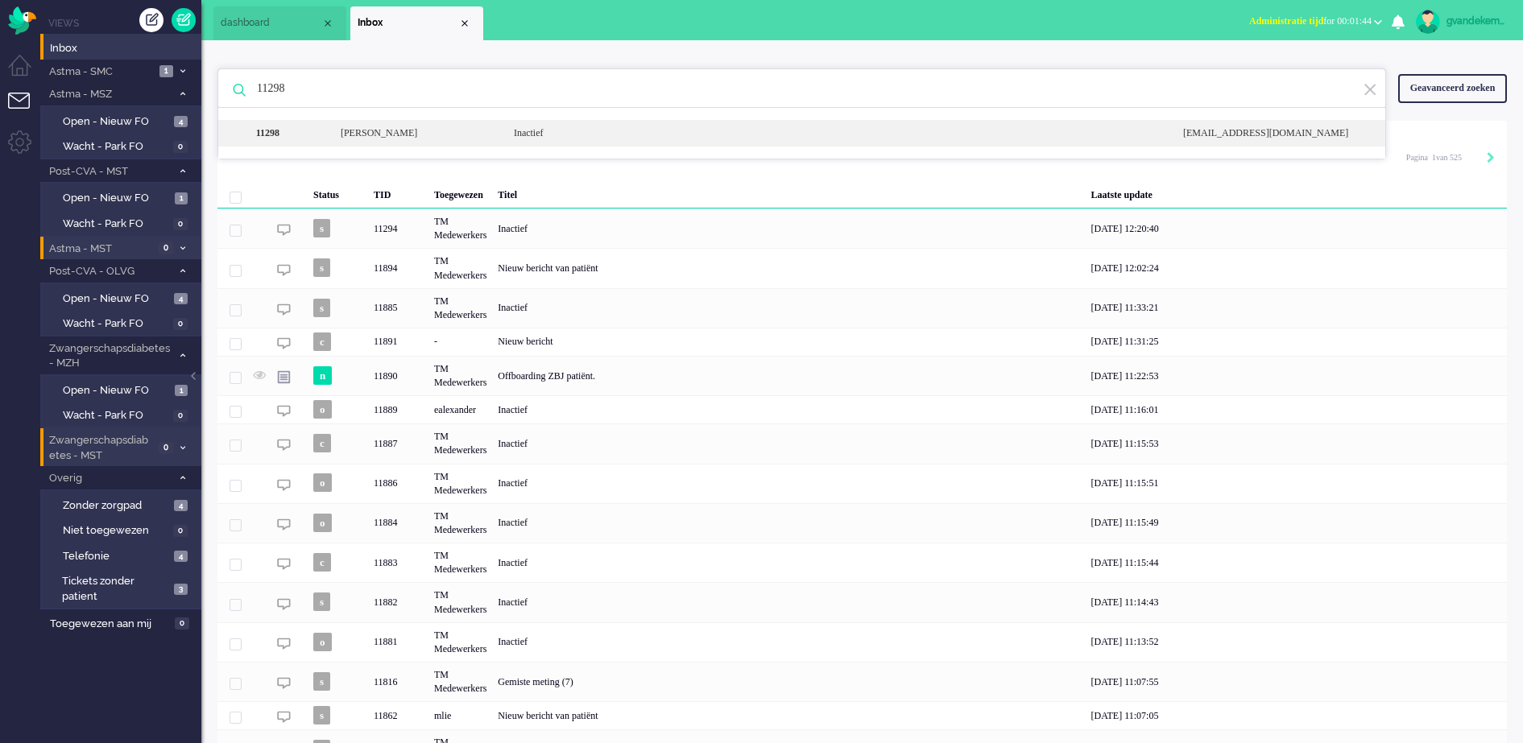
click at [440, 135] on div "[PERSON_NAME]" at bounding box center [415, 133] width 173 height 14
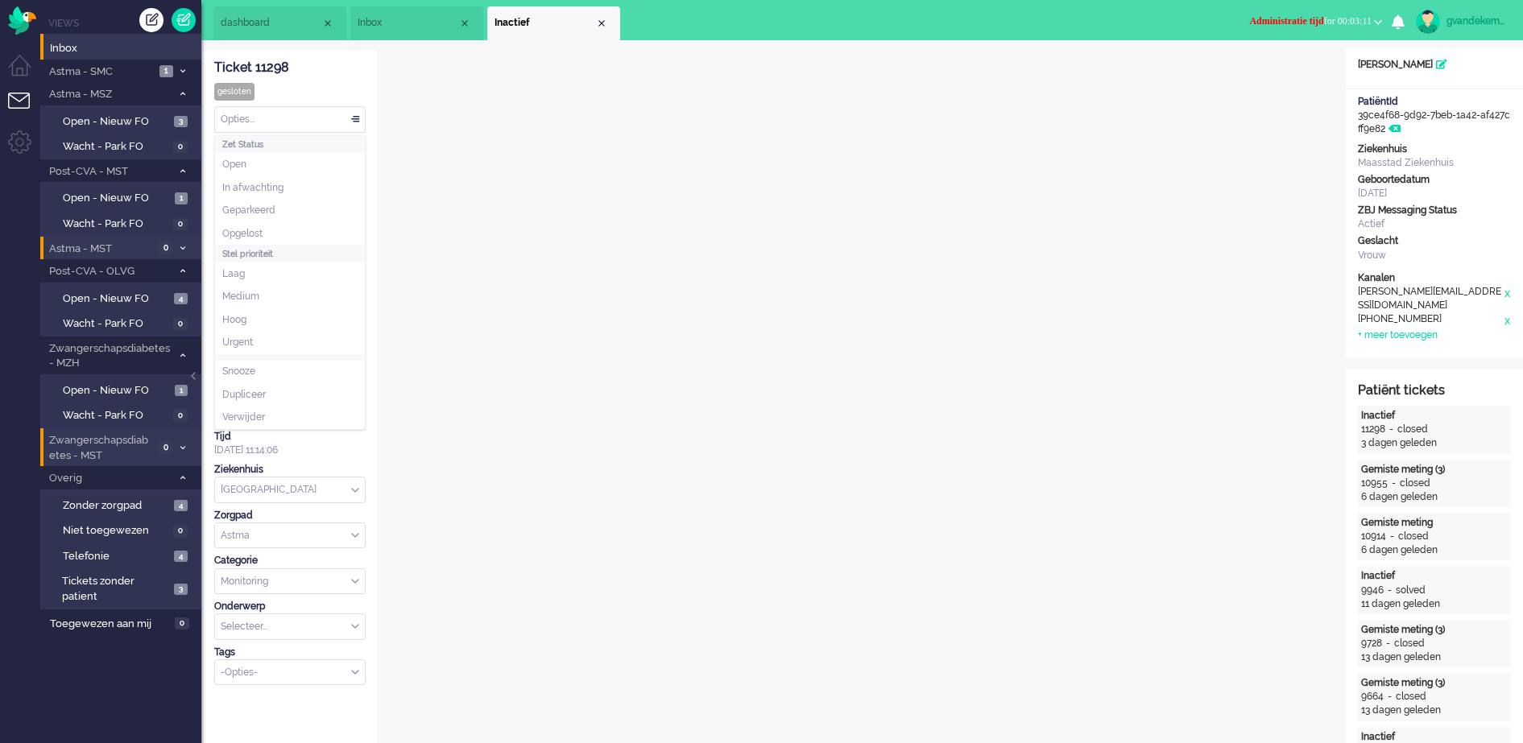
click at [354, 120] on div "Opties..." at bounding box center [290, 119] width 150 height 25
click at [603, 22] on div "Close tab" at bounding box center [601, 23] width 13 height 13
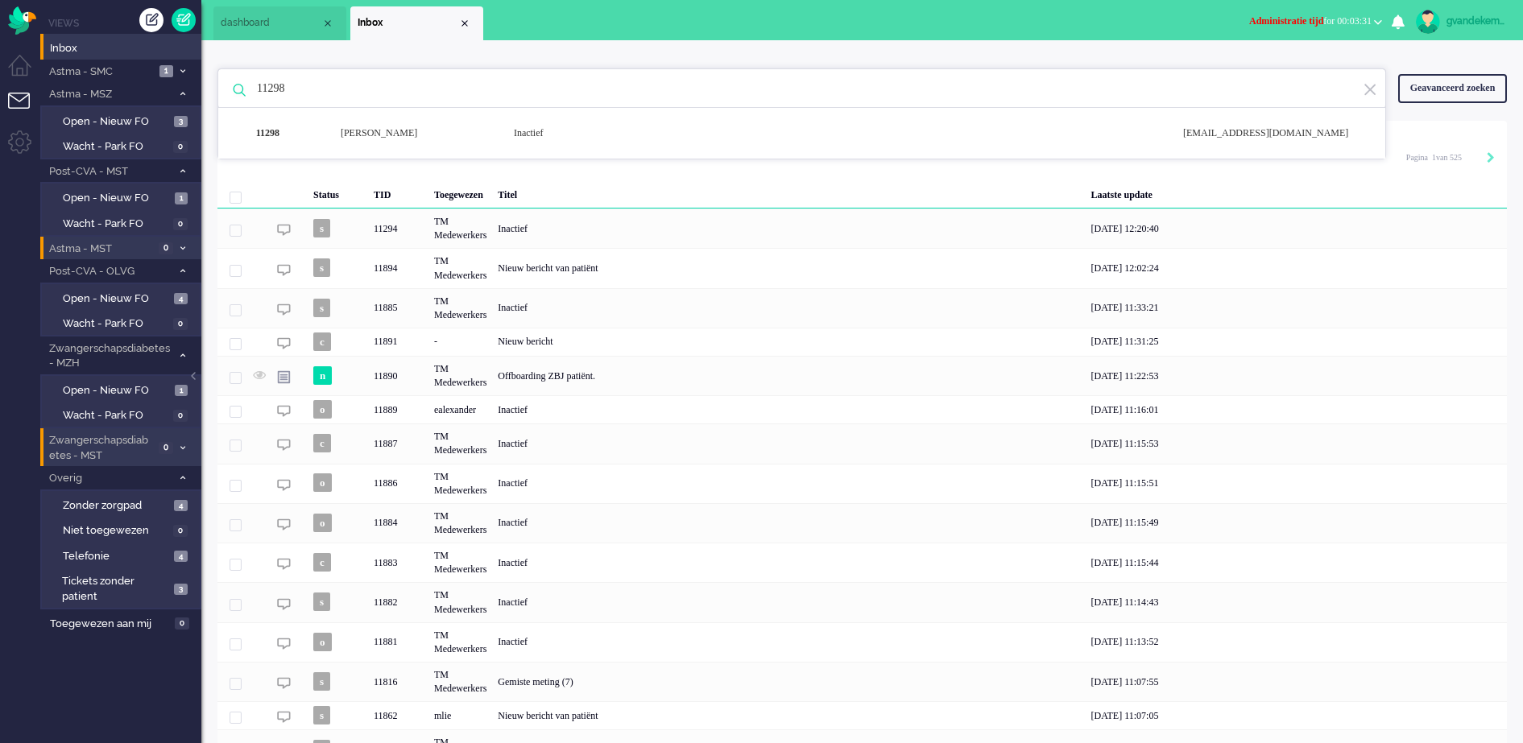
click at [282, 89] on input "11298" at bounding box center [804, 88] width 1119 height 39
click at [305, 86] on input "11298" at bounding box center [804, 88] width 1119 height 39
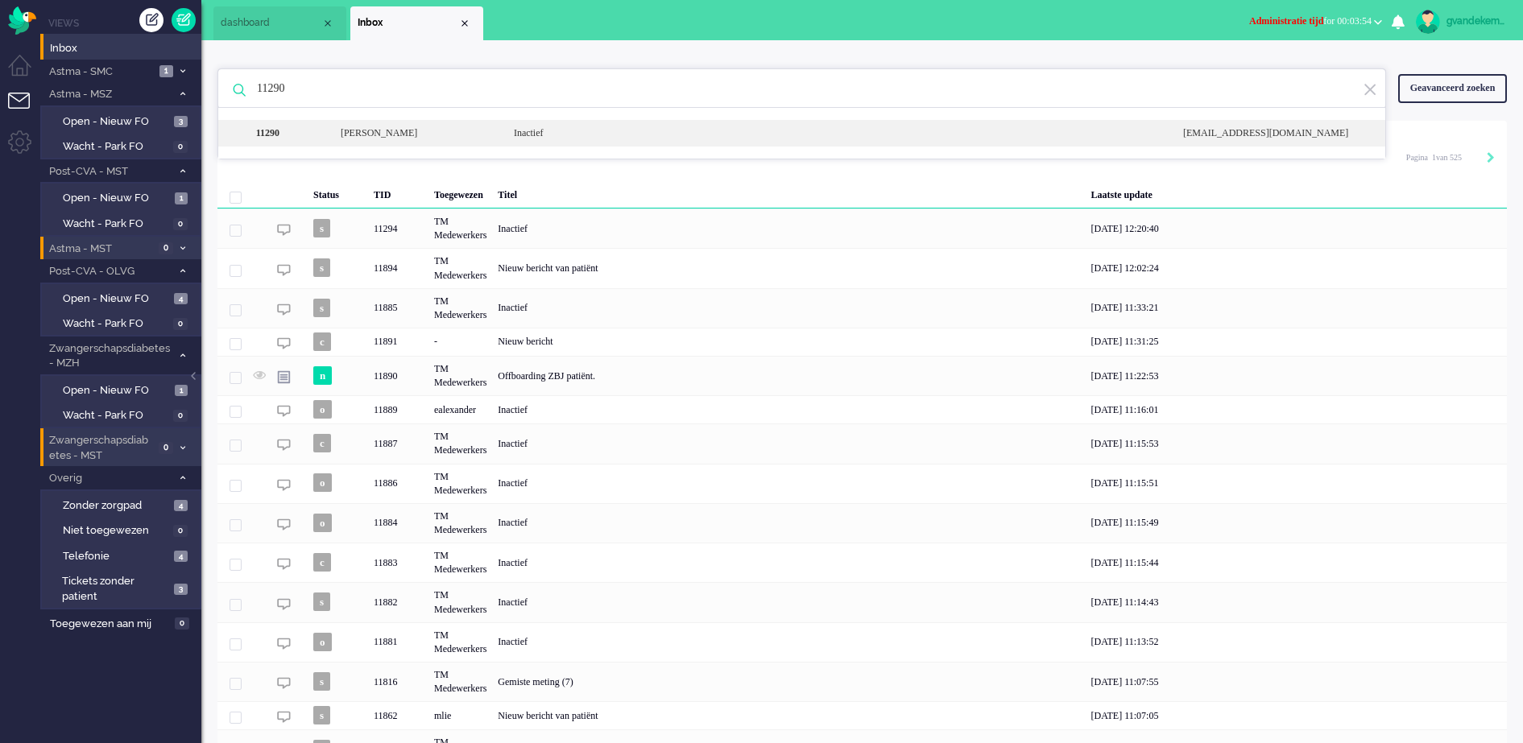
click at [736, 131] on div "Inactief" at bounding box center [836, 133] width 669 height 14
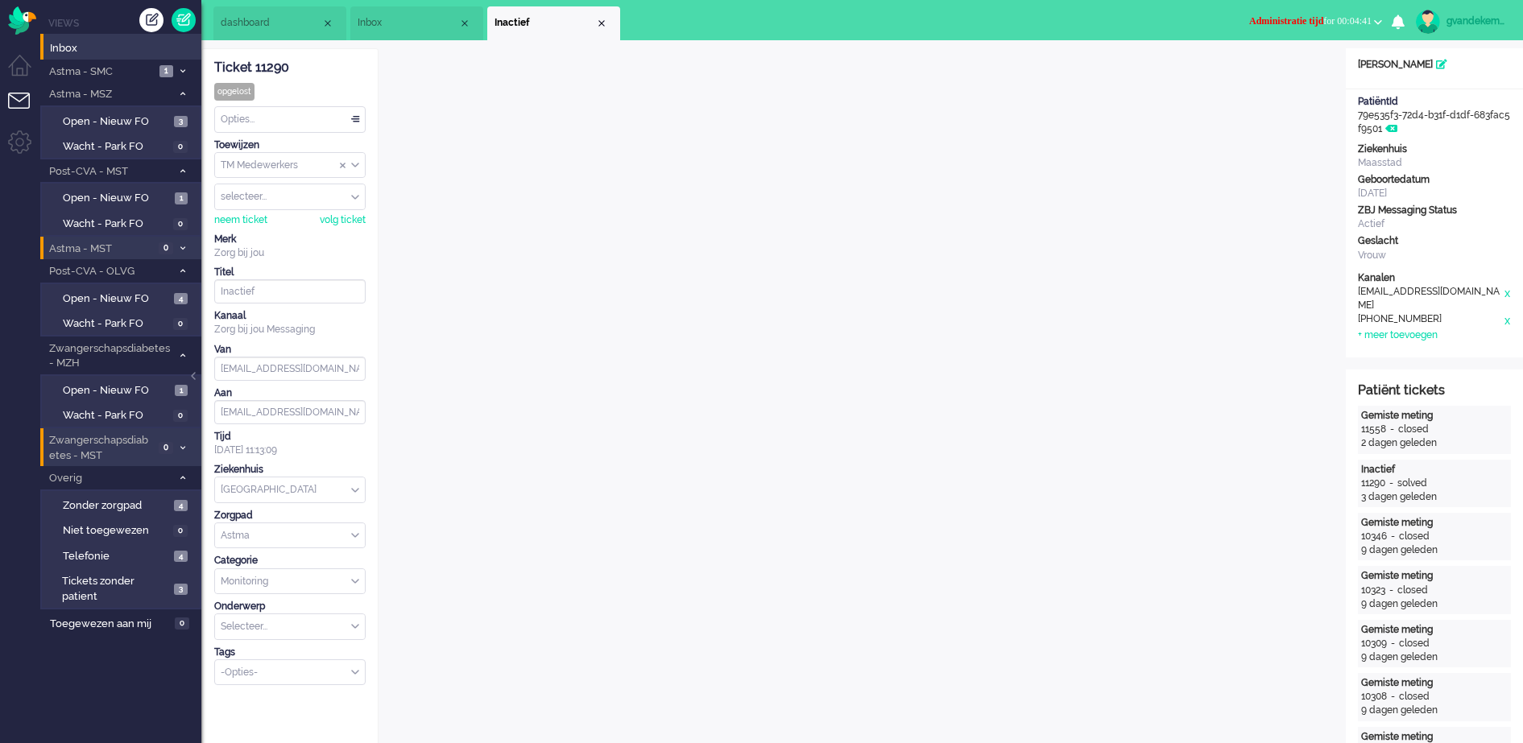
click at [1377, 21] on b "button" at bounding box center [1378, 22] width 8 height 6
click at [1268, 69] on label "Online" at bounding box center [1314, 72] width 127 height 14
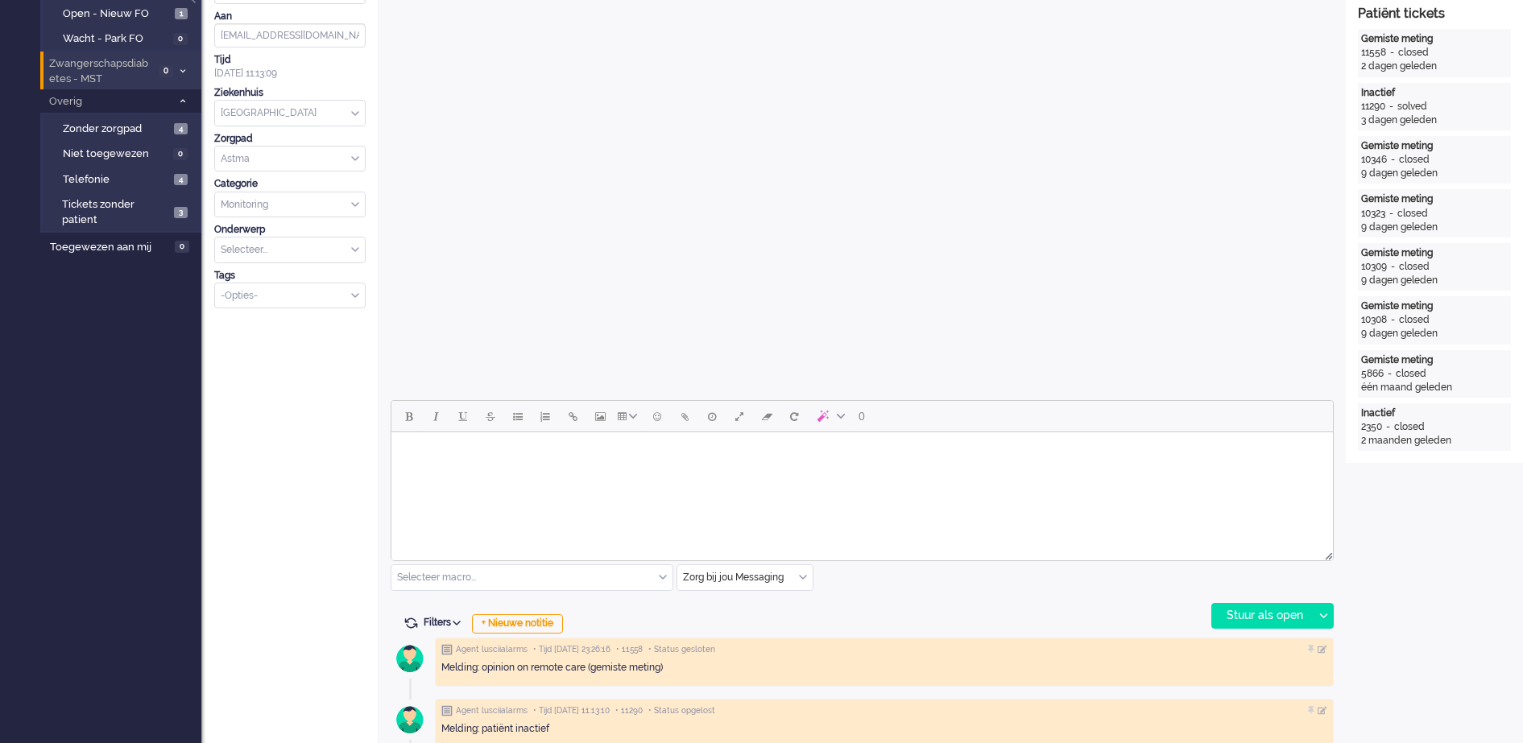
scroll to position [604, 0]
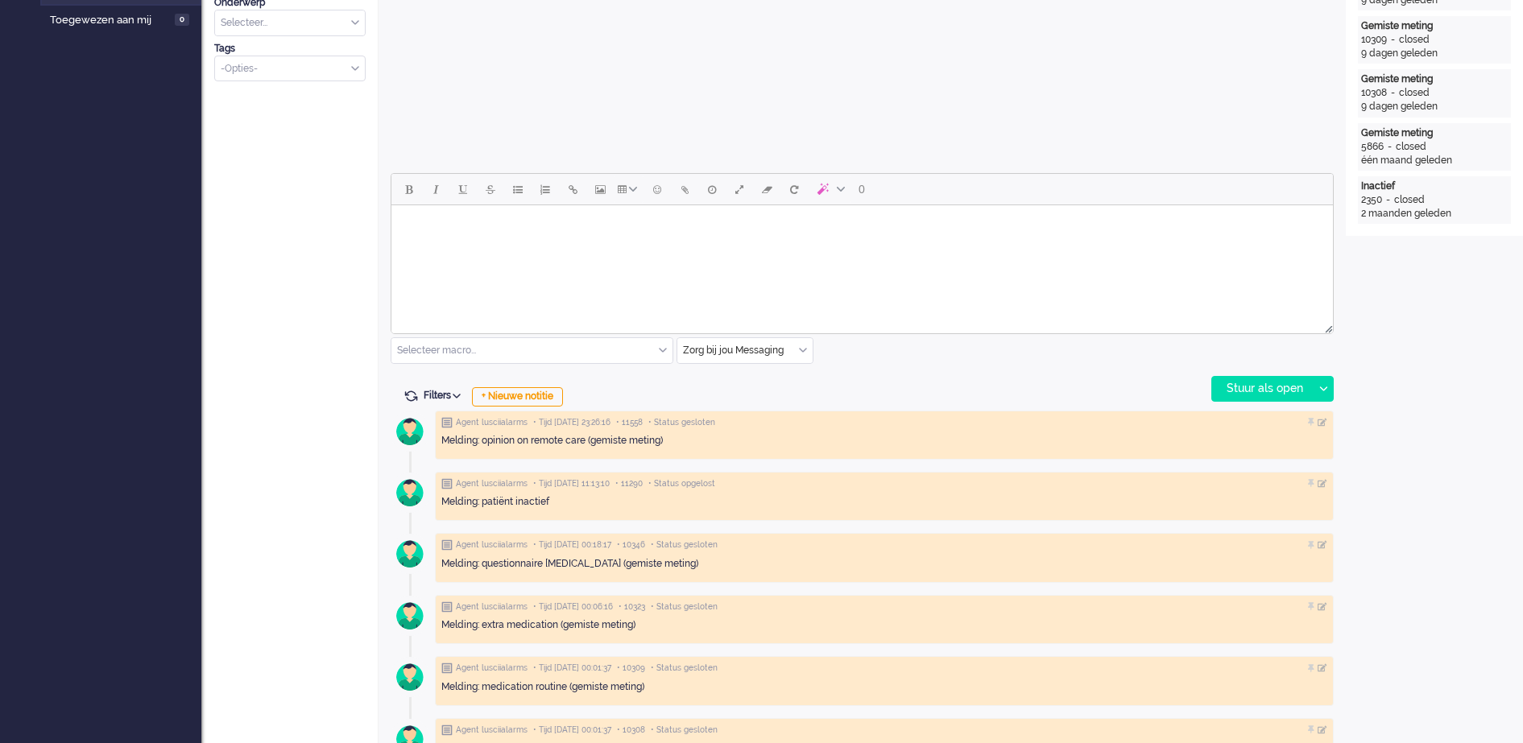
click at [800, 351] on div "Zorg bij jou Messaging" at bounding box center [744, 350] width 135 height 25
click at [737, 399] on span "uitgaand telefoon" at bounding box center [725, 398] width 80 height 14
click at [1249, 385] on div "Stuur als open" at bounding box center [1262, 389] width 101 height 24
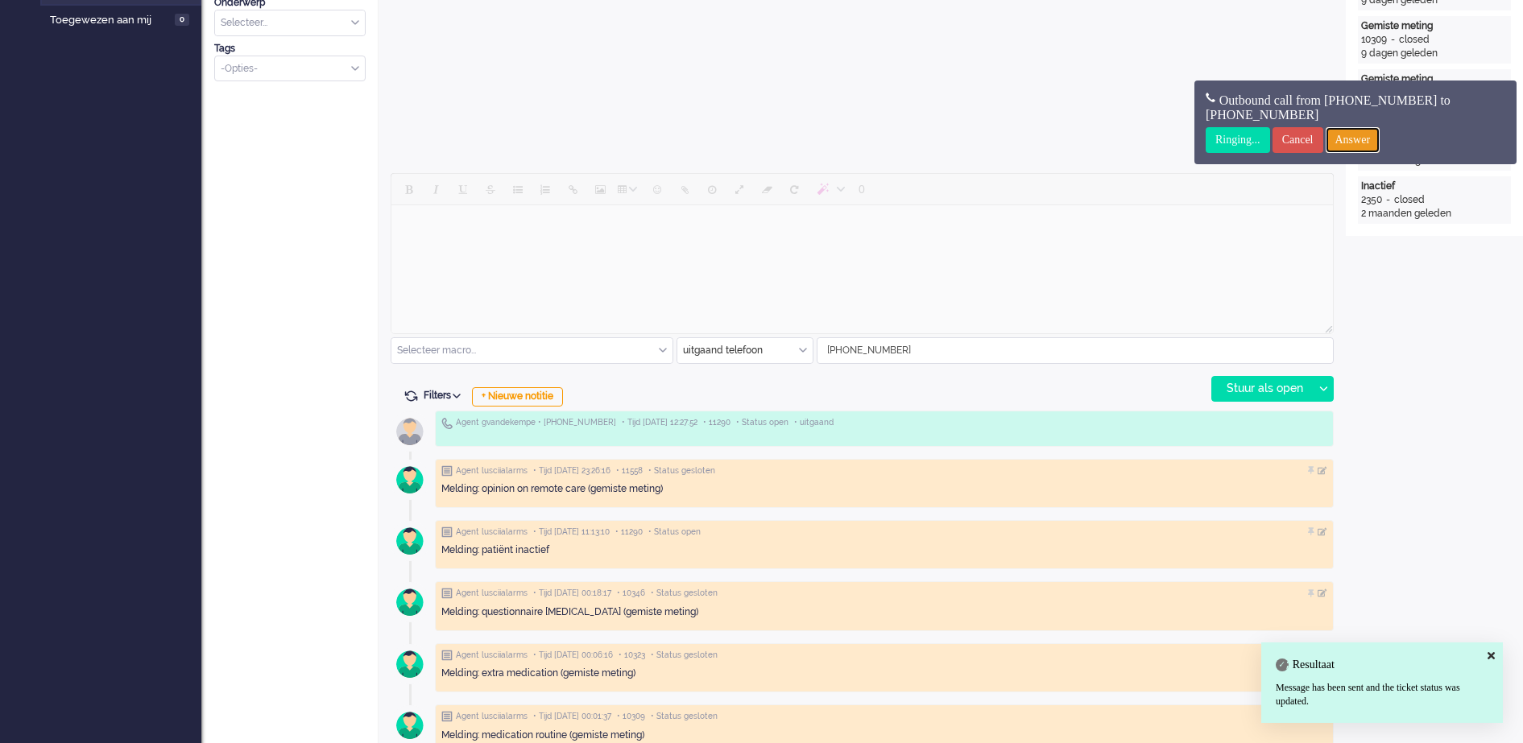
click at [1380, 142] on input "Answer" at bounding box center [1353, 140] width 55 height 26
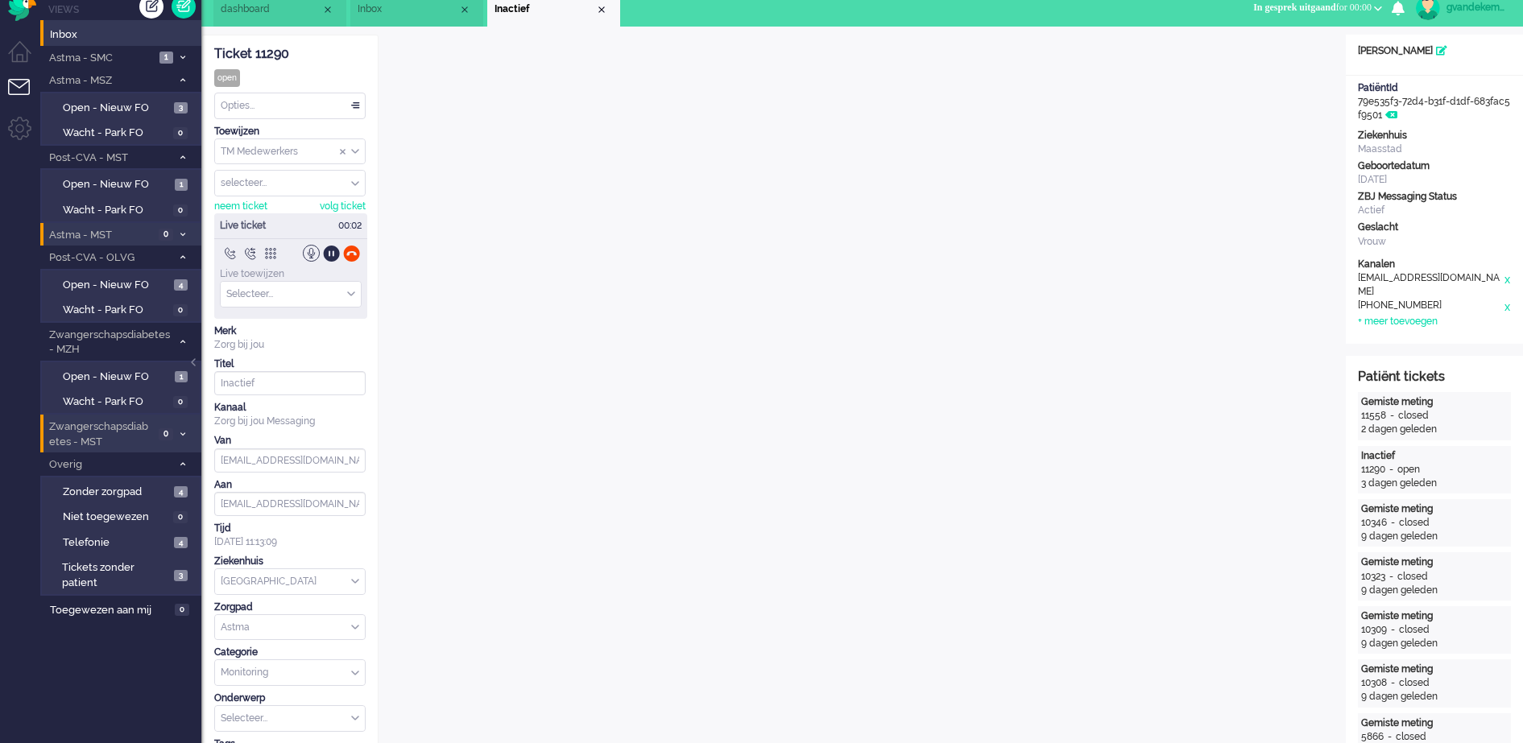
scroll to position [0, 0]
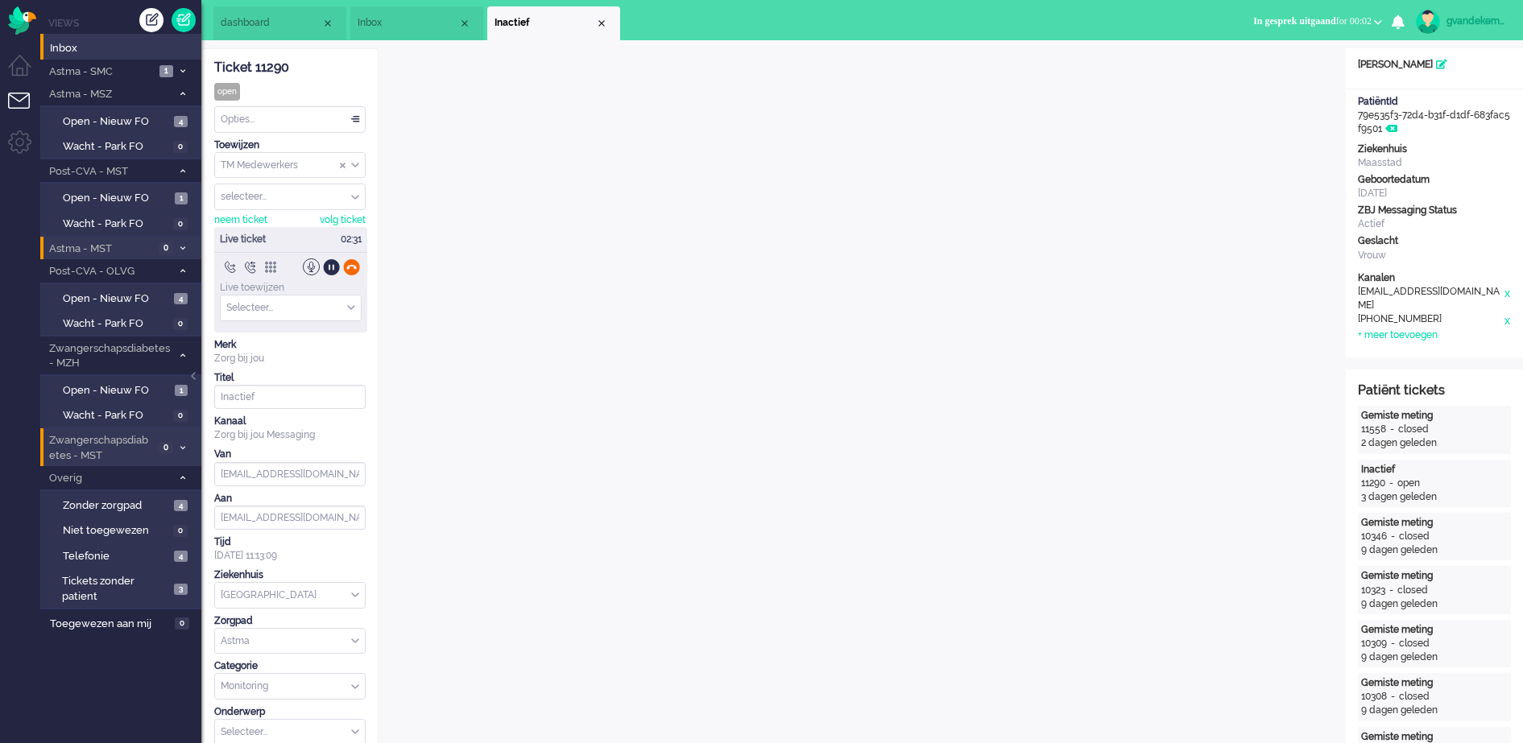
click at [349, 269] on div at bounding box center [351, 267] width 17 height 17
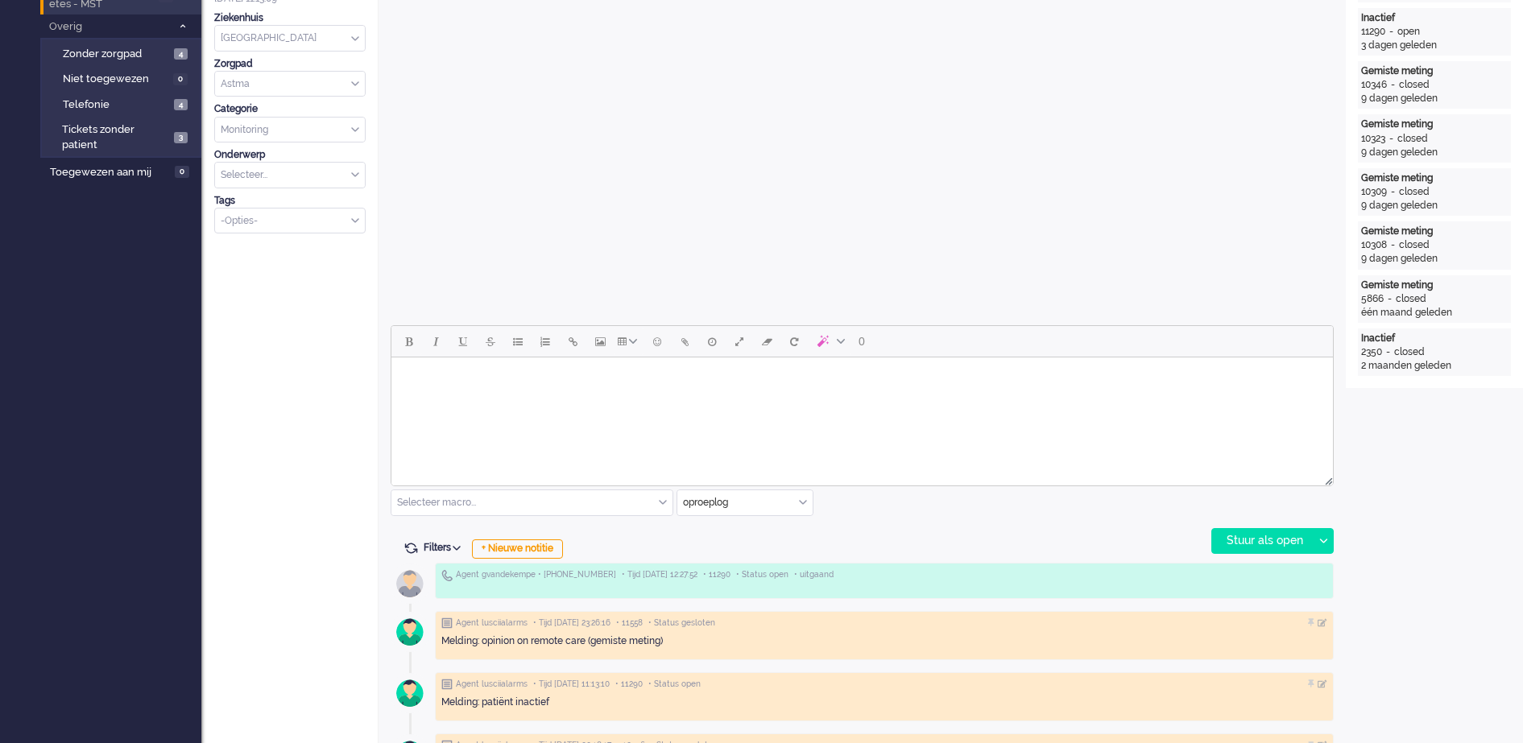
scroll to position [503, 0]
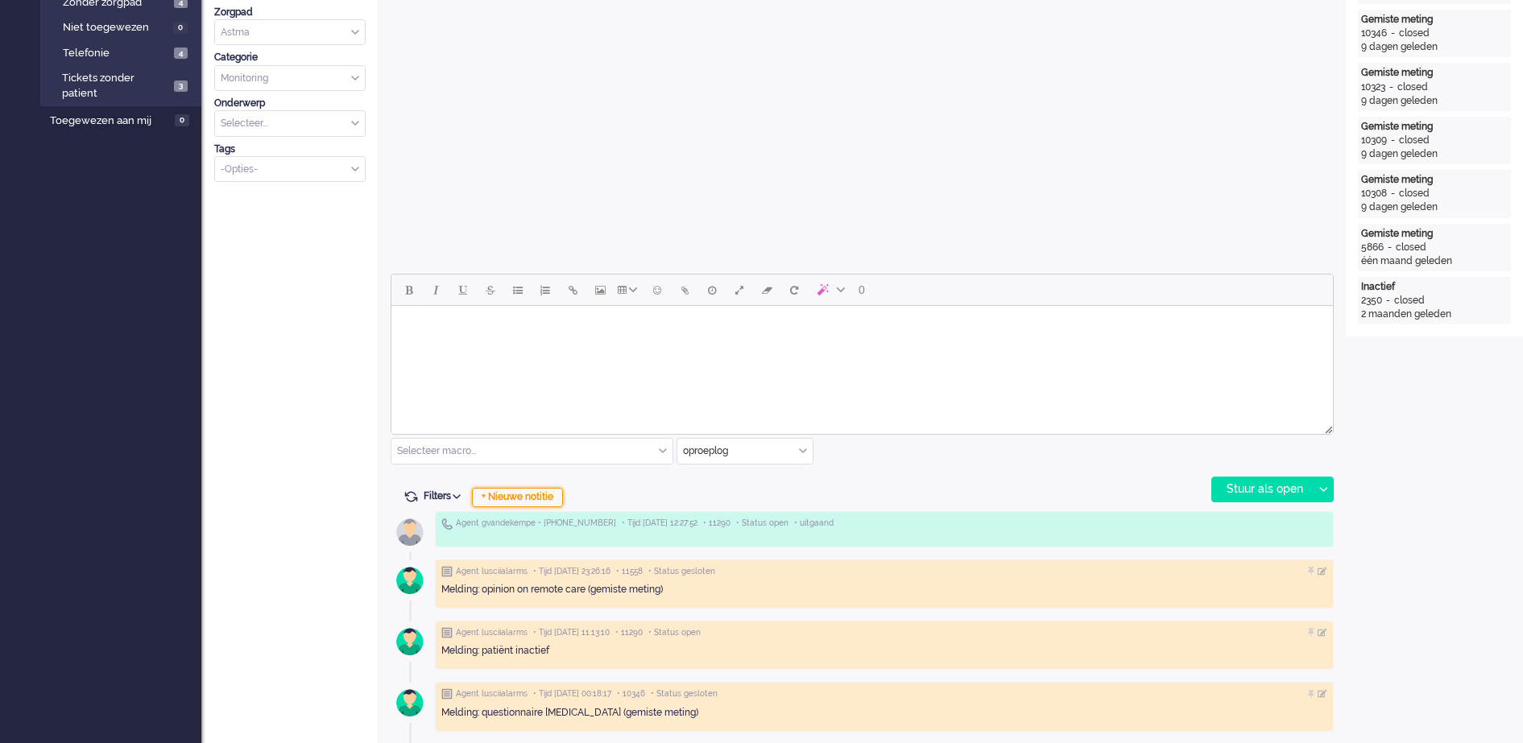
click at [549, 498] on div "+ Nieuwe notitie" at bounding box center [517, 497] width 91 height 19
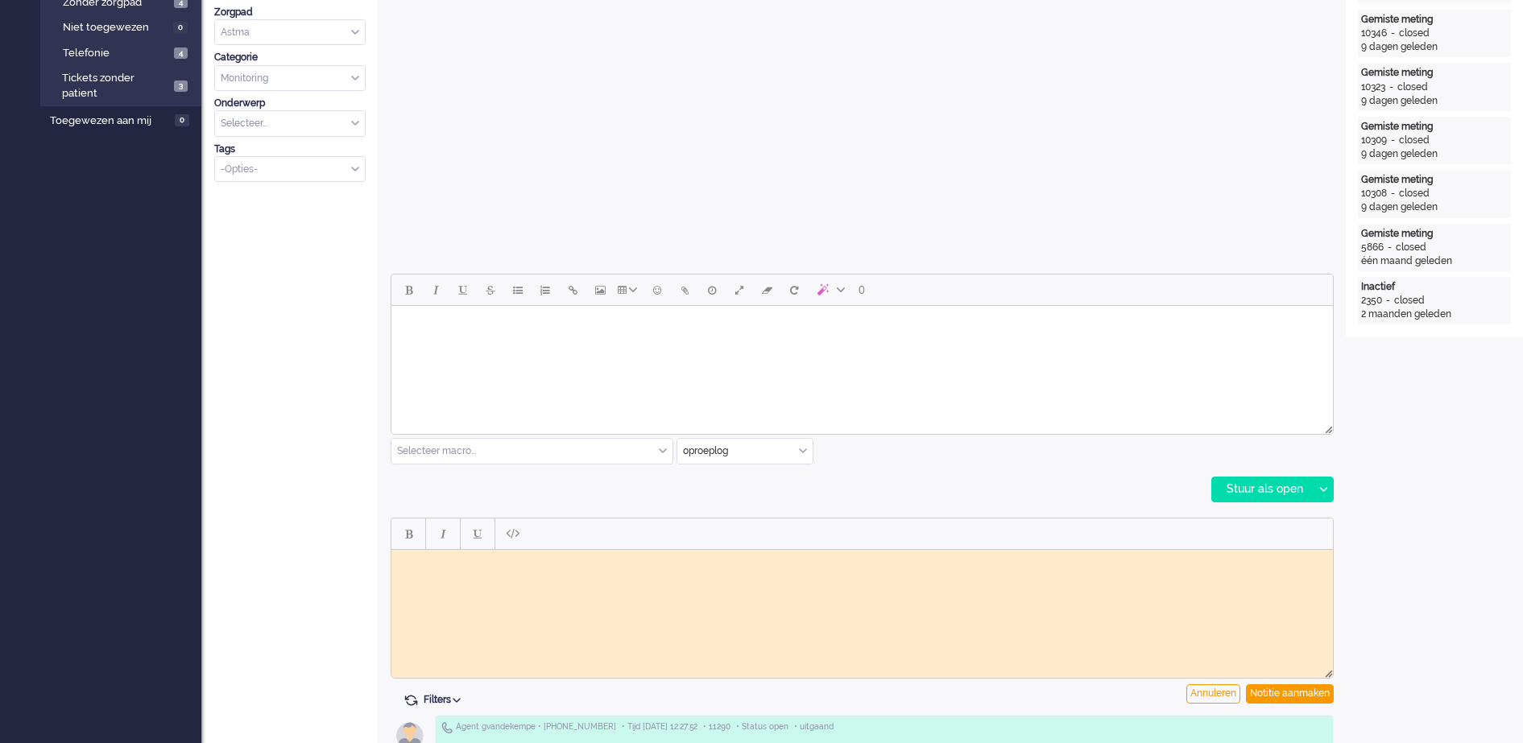
scroll to position [0, 0]
click at [502, 573] on html at bounding box center [861, 561] width 941 height 25
click at [1304, 691] on div "Notitie aanmaken" at bounding box center [1290, 694] width 88 height 19
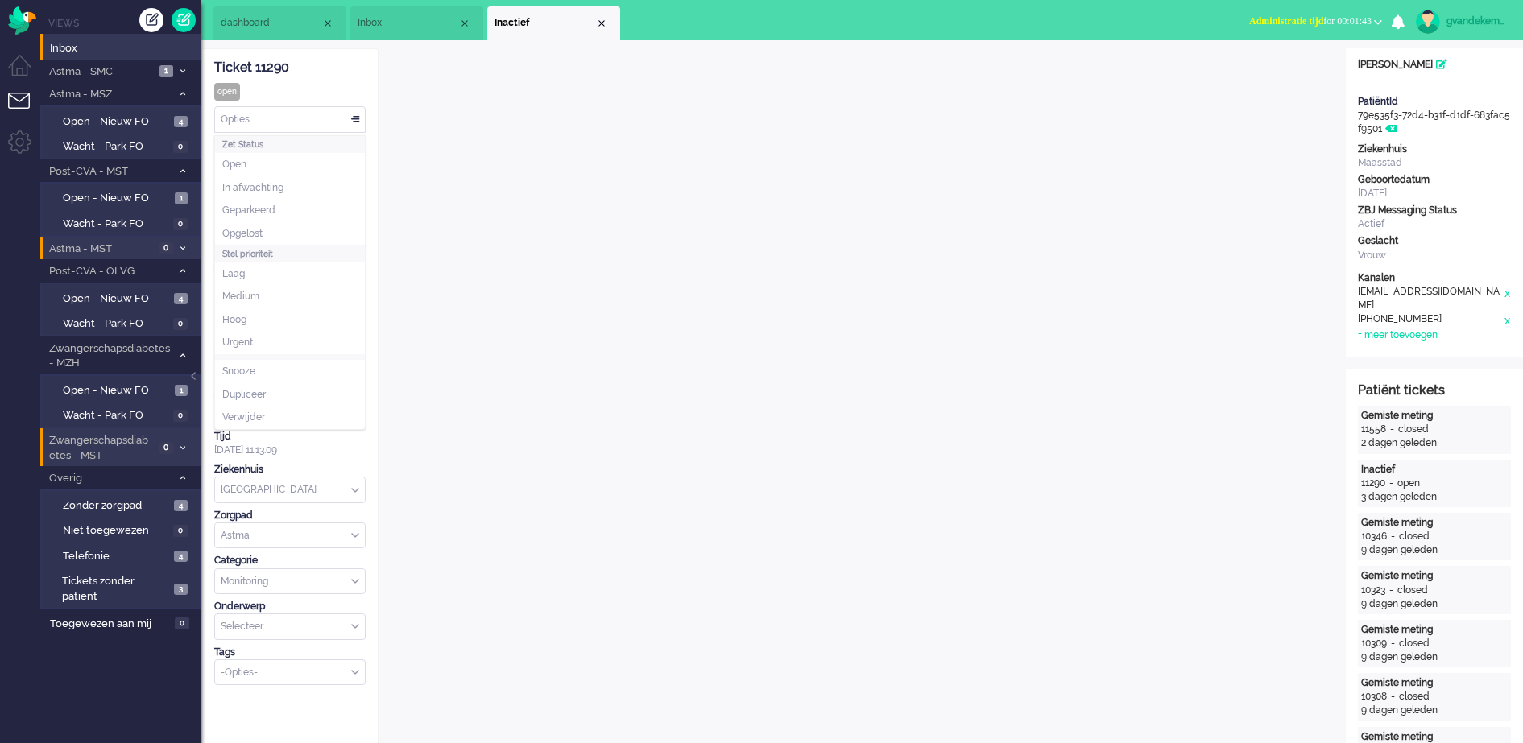
click at [356, 119] on div "Opties..." at bounding box center [290, 119] width 150 height 25
click at [276, 235] on li "Opgelost" at bounding box center [290, 233] width 150 height 23
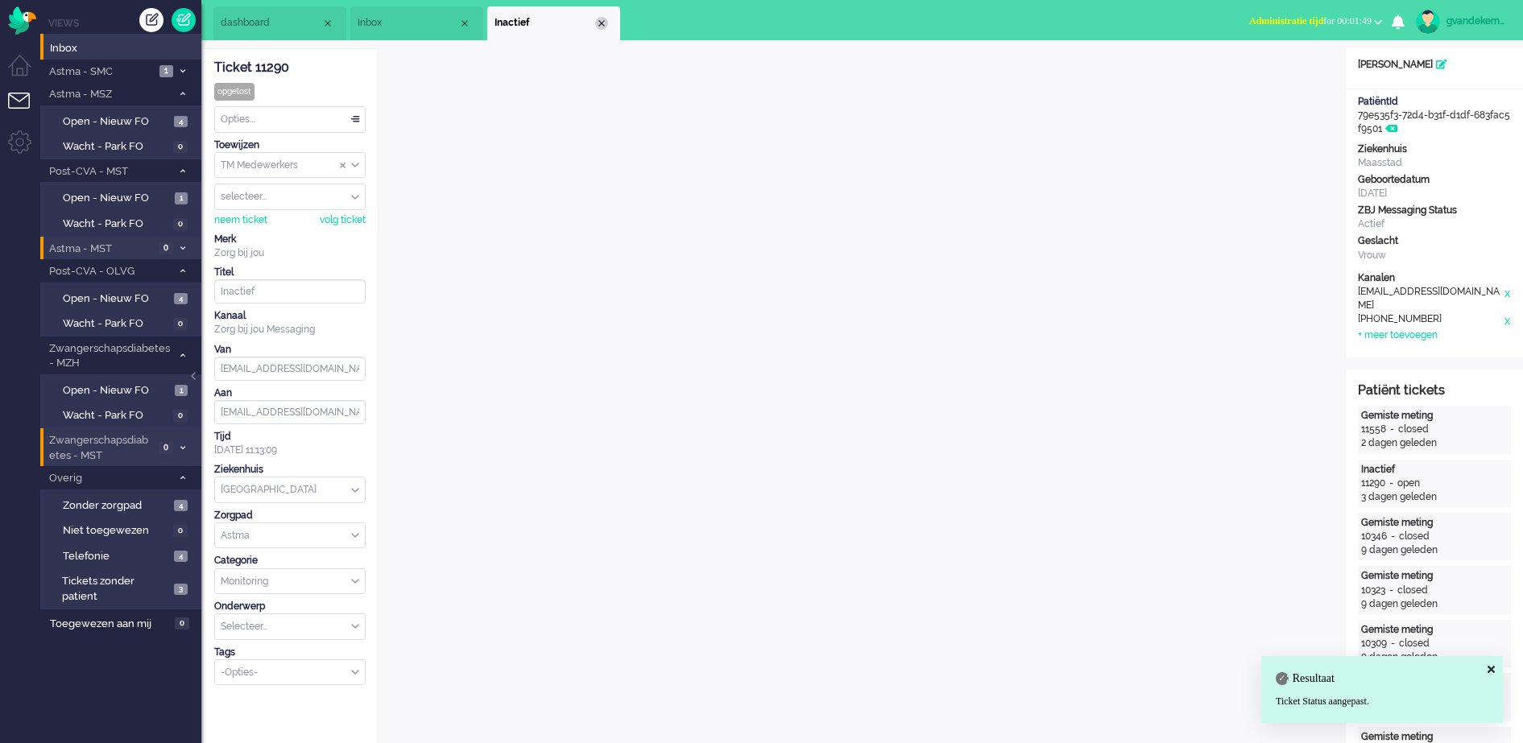
click at [602, 23] on div "Close tab" at bounding box center [601, 23] width 13 height 13
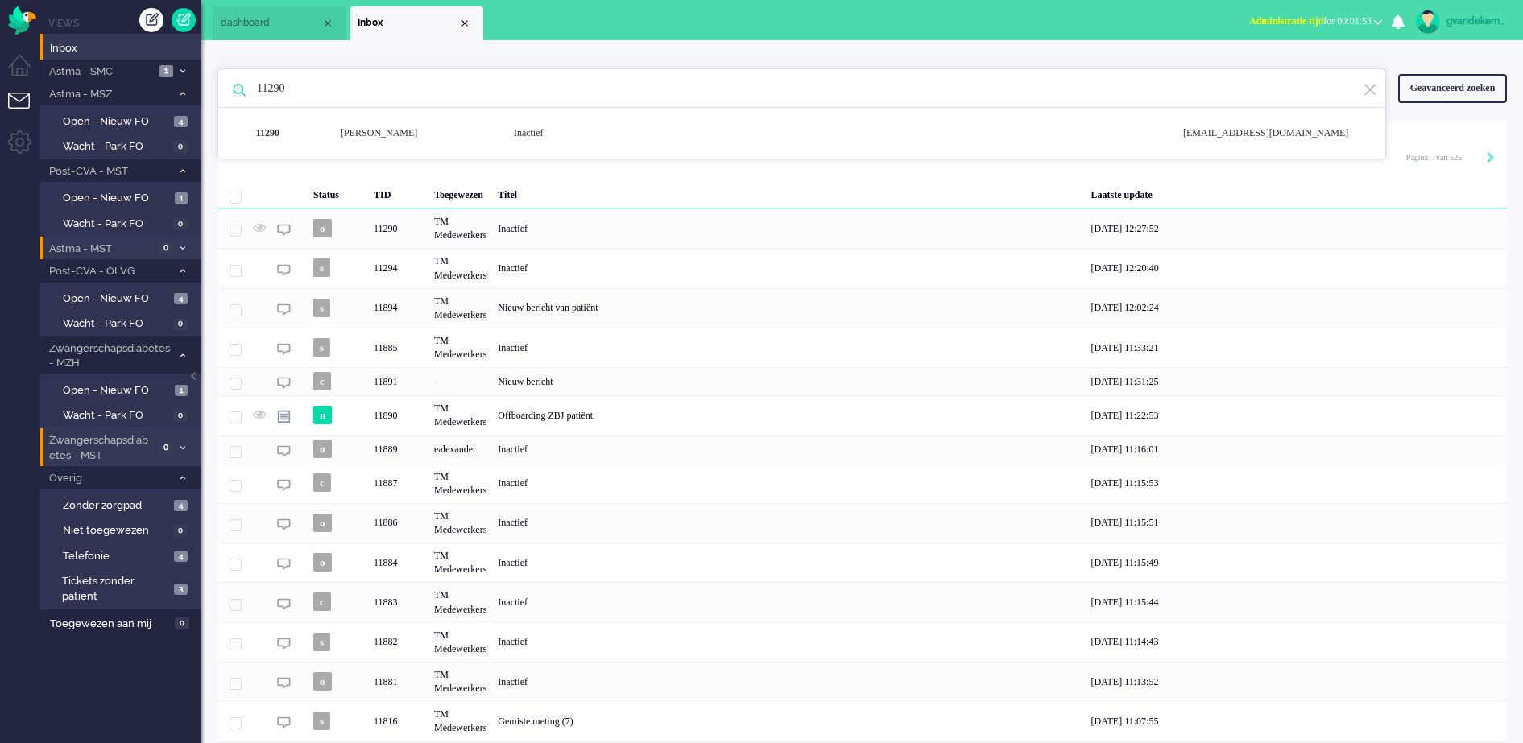
click at [300, 88] on input "11290" at bounding box center [804, 88] width 1119 height 39
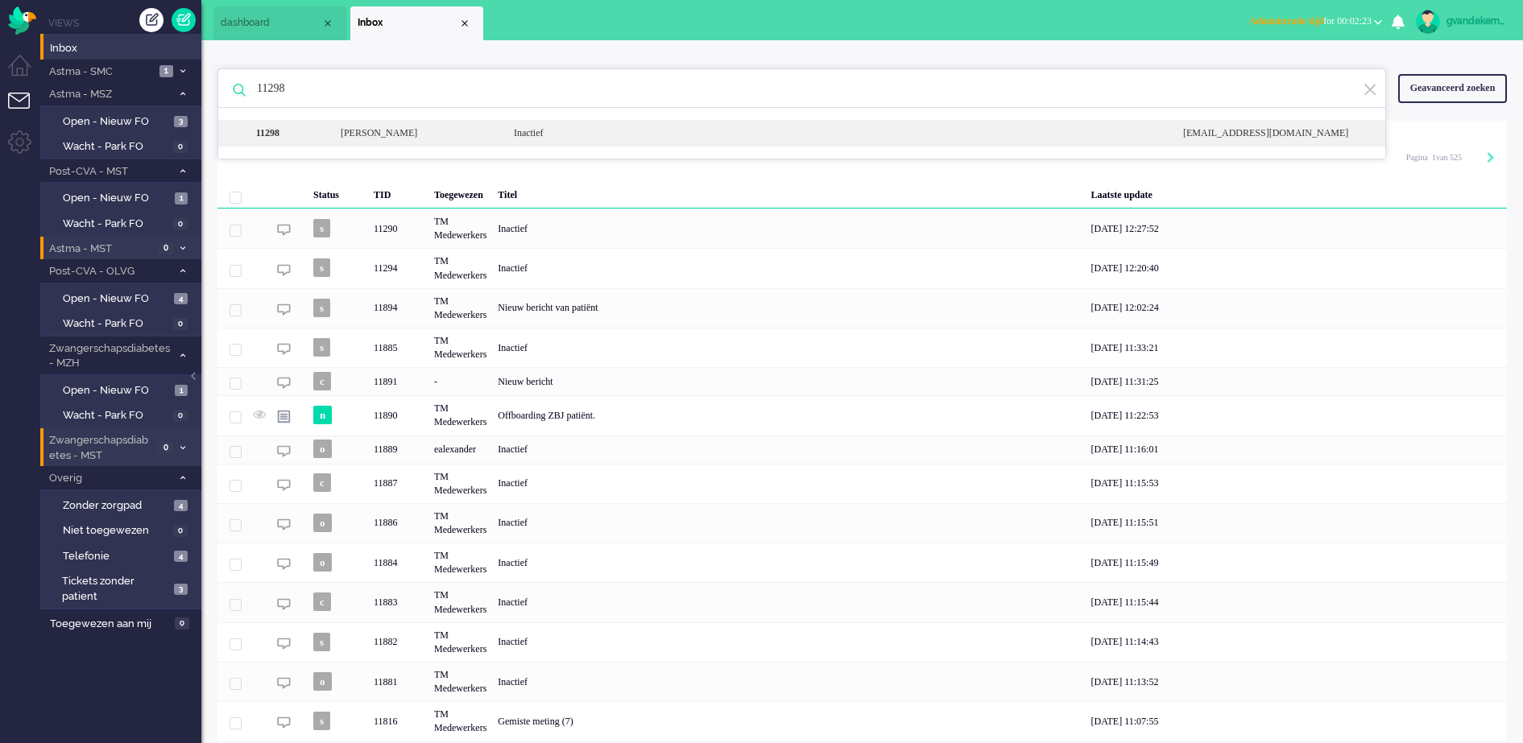
click at [531, 134] on div "Inactief" at bounding box center [836, 133] width 669 height 14
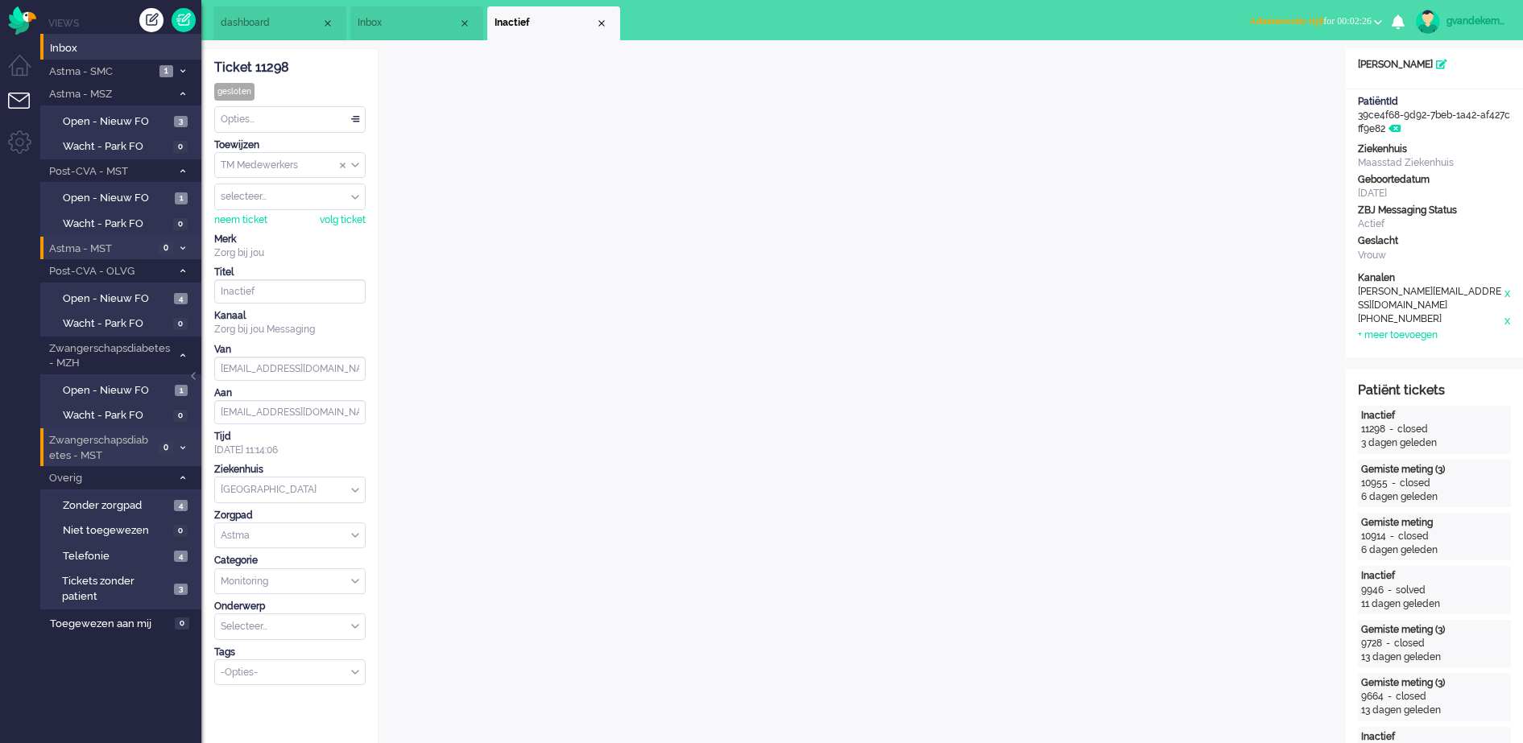
click at [354, 118] on div "Opties..." at bounding box center [290, 119] width 150 height 25
click at [263, 227] on span "Opgelost" at bounding box center [242, 234] width 40 height 14
click at [1381, 17] on button "Administratie tijd for 00:02:53" at bounding box center [1315, 21] width 152 height 23
click at [1256, 66] on label "Online" at bounding box center [1314, 72] width 127 height 14
click at [600, 23] on div "Close tab" at bounding box center [601, 23] width 13 height 13
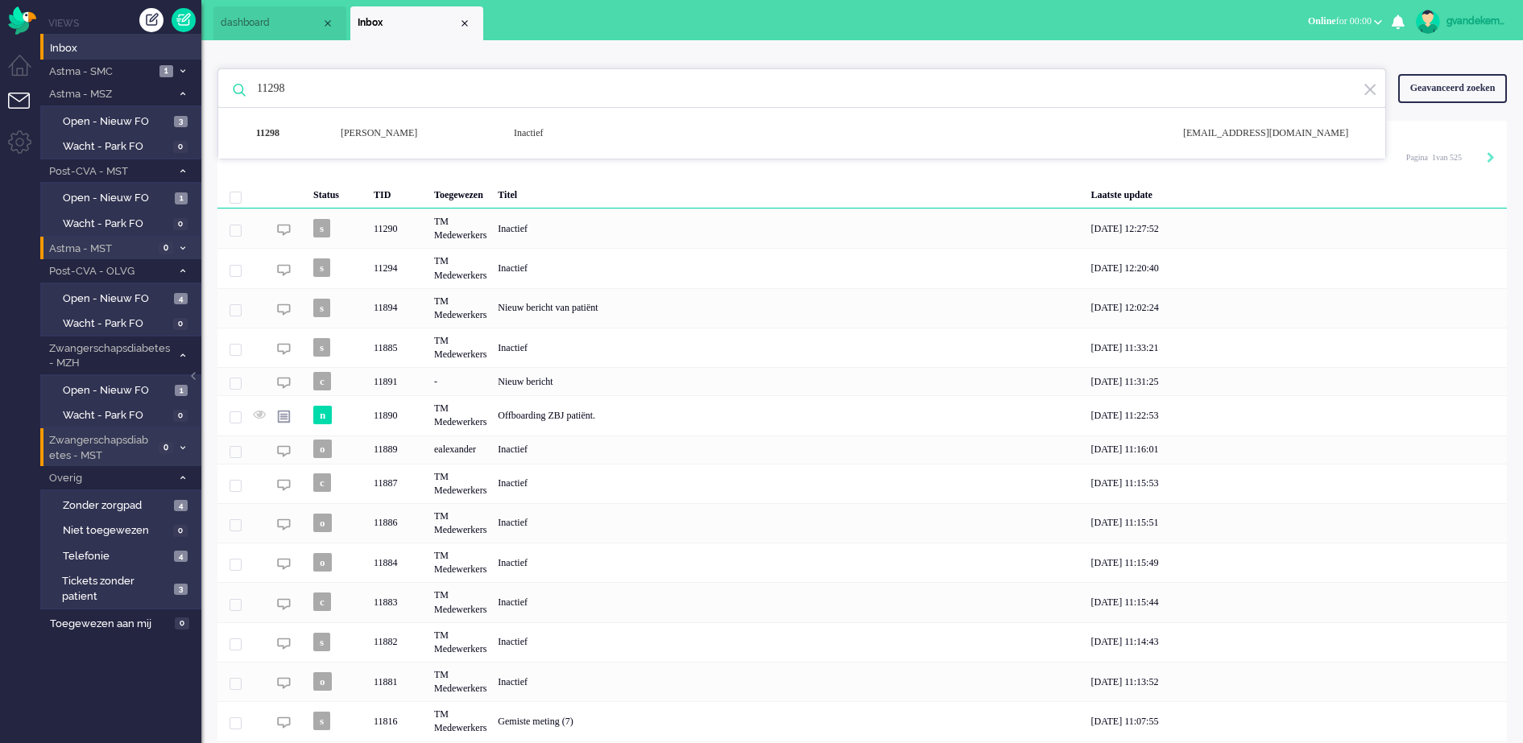
click at [274, 87] on input "11298" at bounding box center [804, 88] width 1119 height 39
click at [289, 87] on input "11298" at bounding box center [804, 88] width 1119 height 39
click at [290, 87] on input "11298" at bounding box center [804, 88] width 1119 height 39
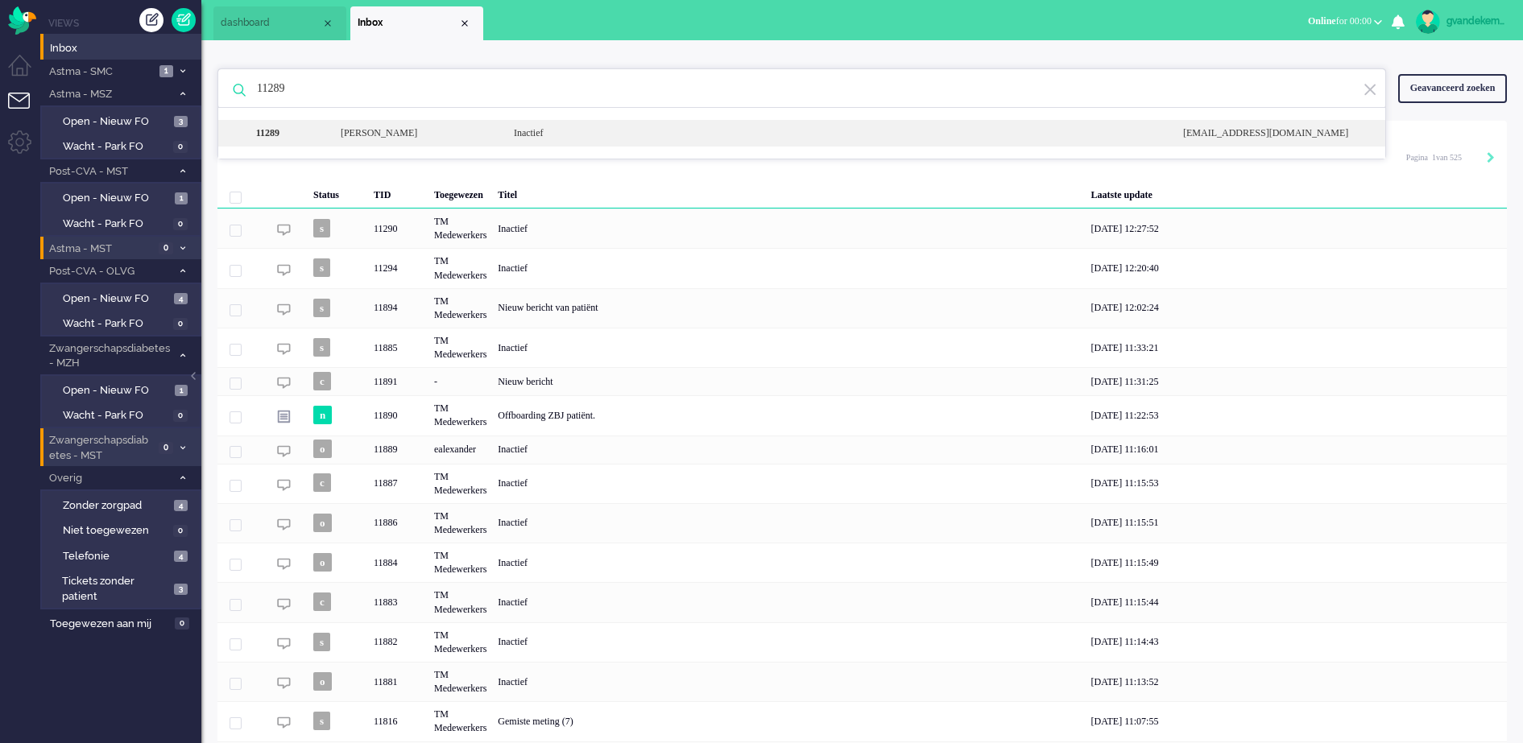
click at [461, 134] on div "[PERSON_NAME]" at bounding box center [415, 133] width 173 height 14
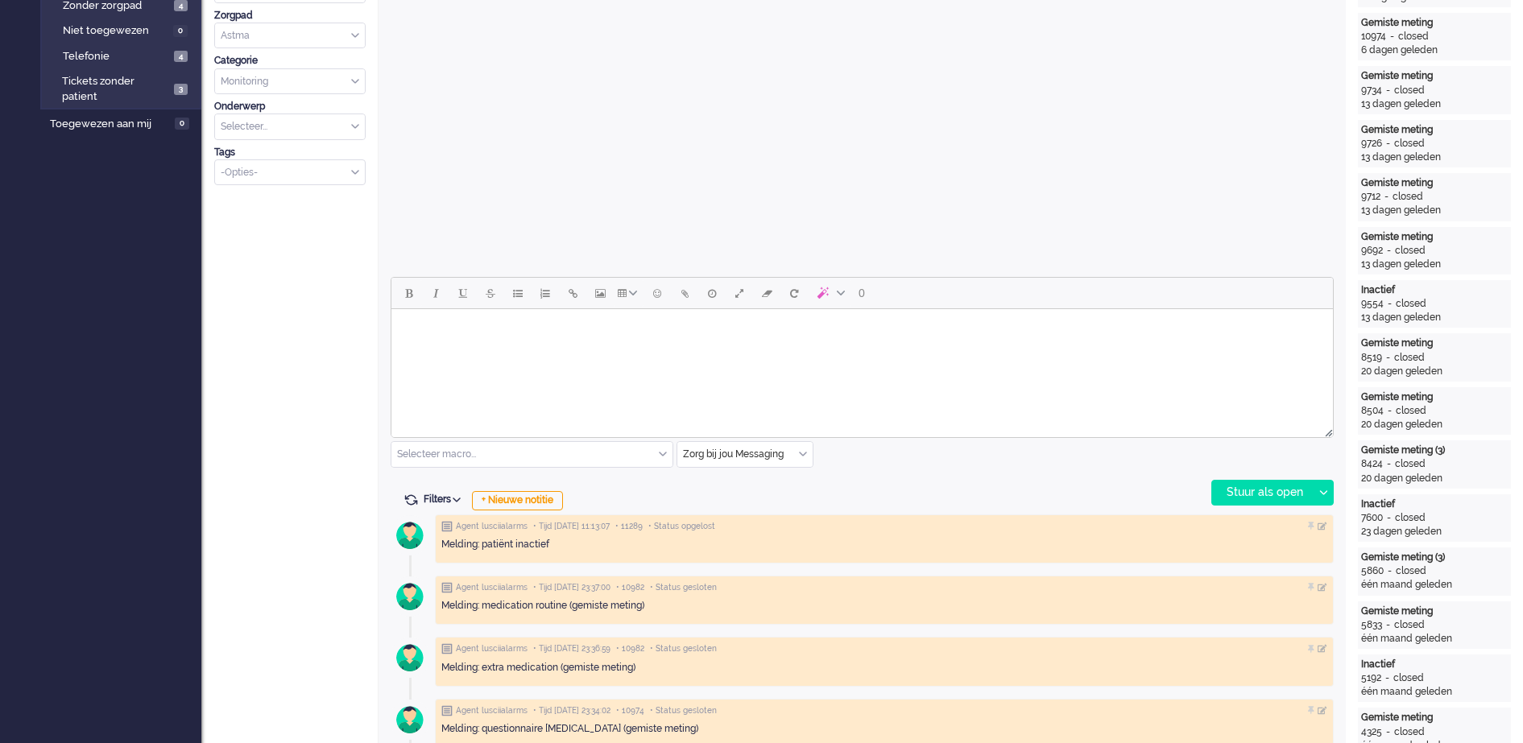
scroll to position [503, 0]
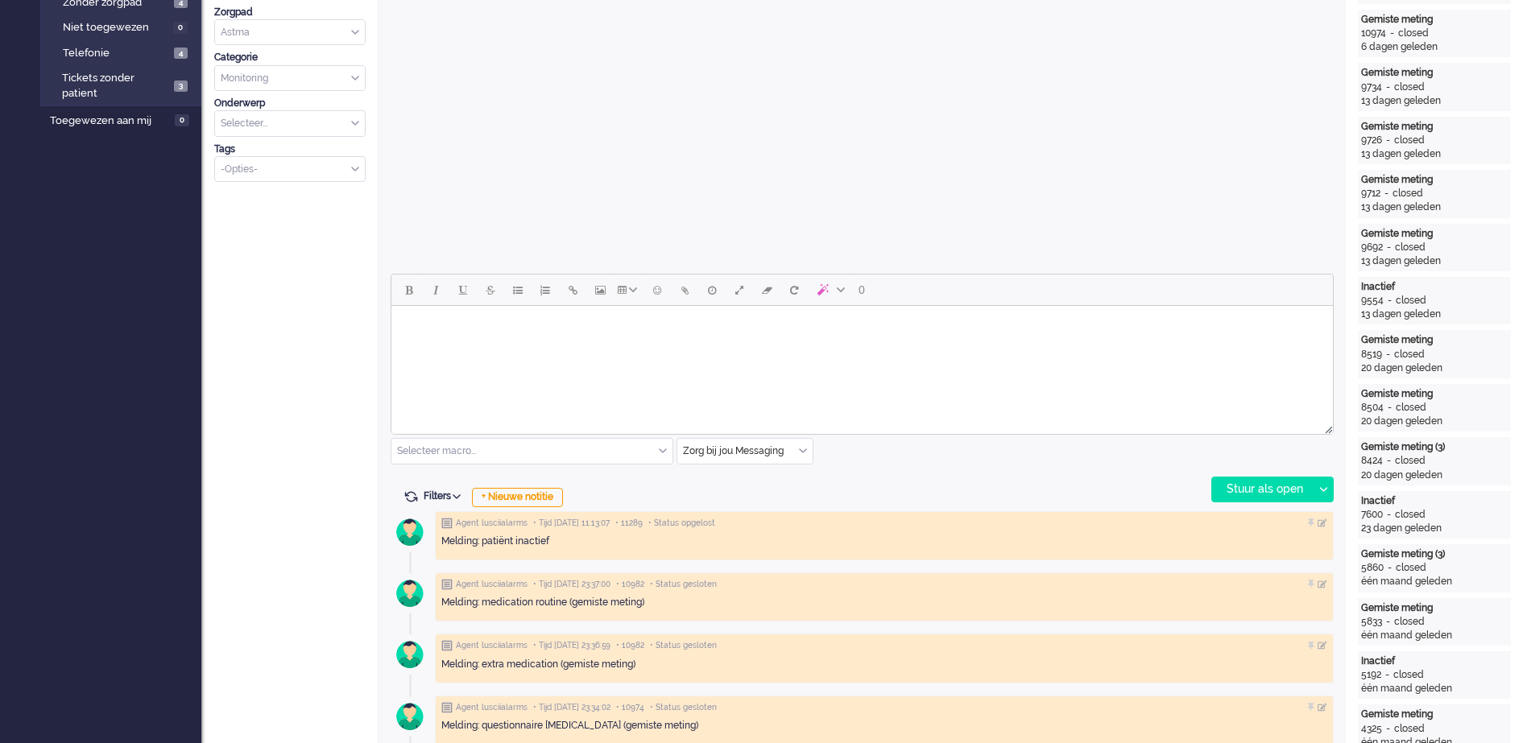
click at [801, 453] on div "Zorg bij jou Messaging" at bounding box center [744, 451] width 135 height 25
click at [780, 498] on li "uitgaand telefoon" at bounding box center [744, 498] width 135 height 23
click at [1254, 489] on div "Stuur als open" at bounding box center [1262, 490] width 101 height 24
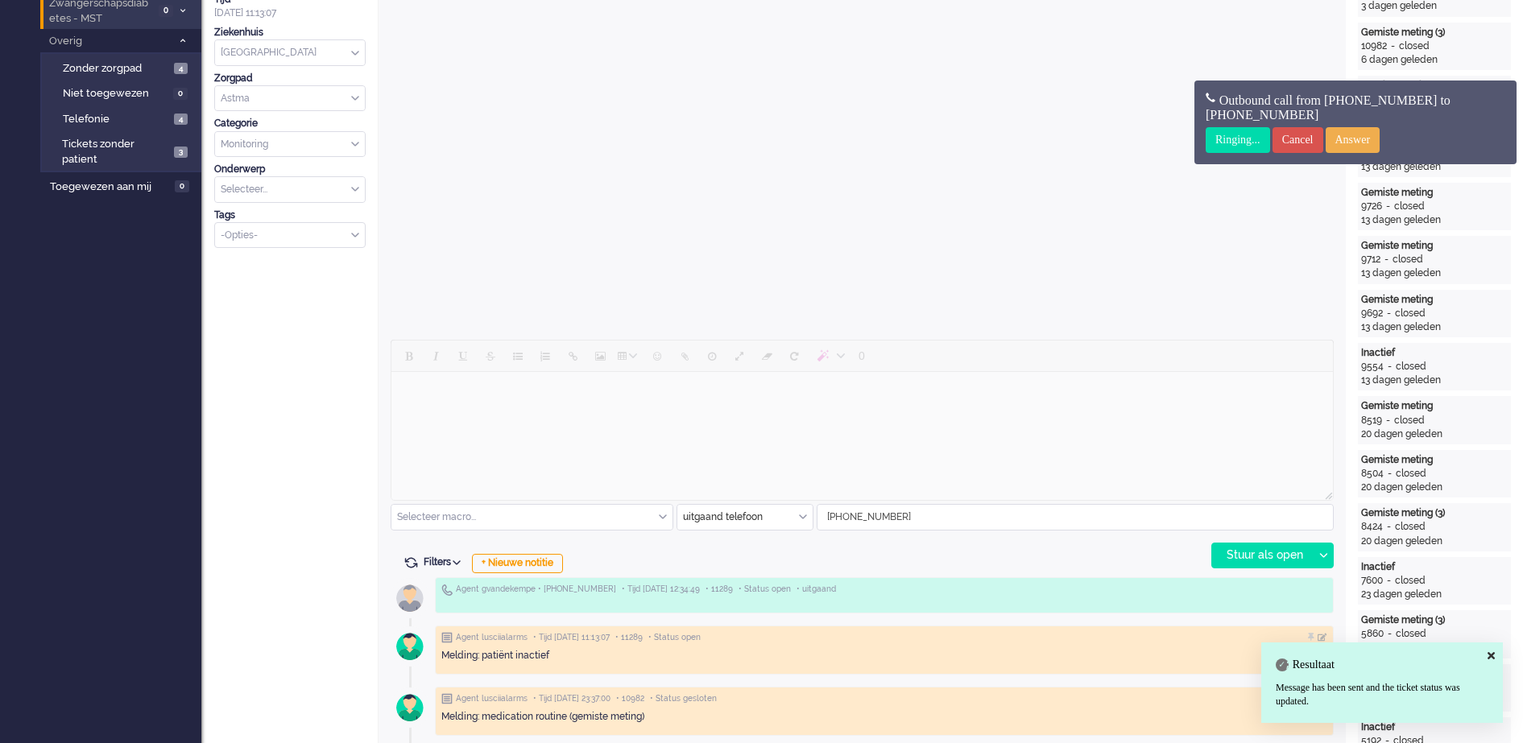
scroll to position [403, 0]
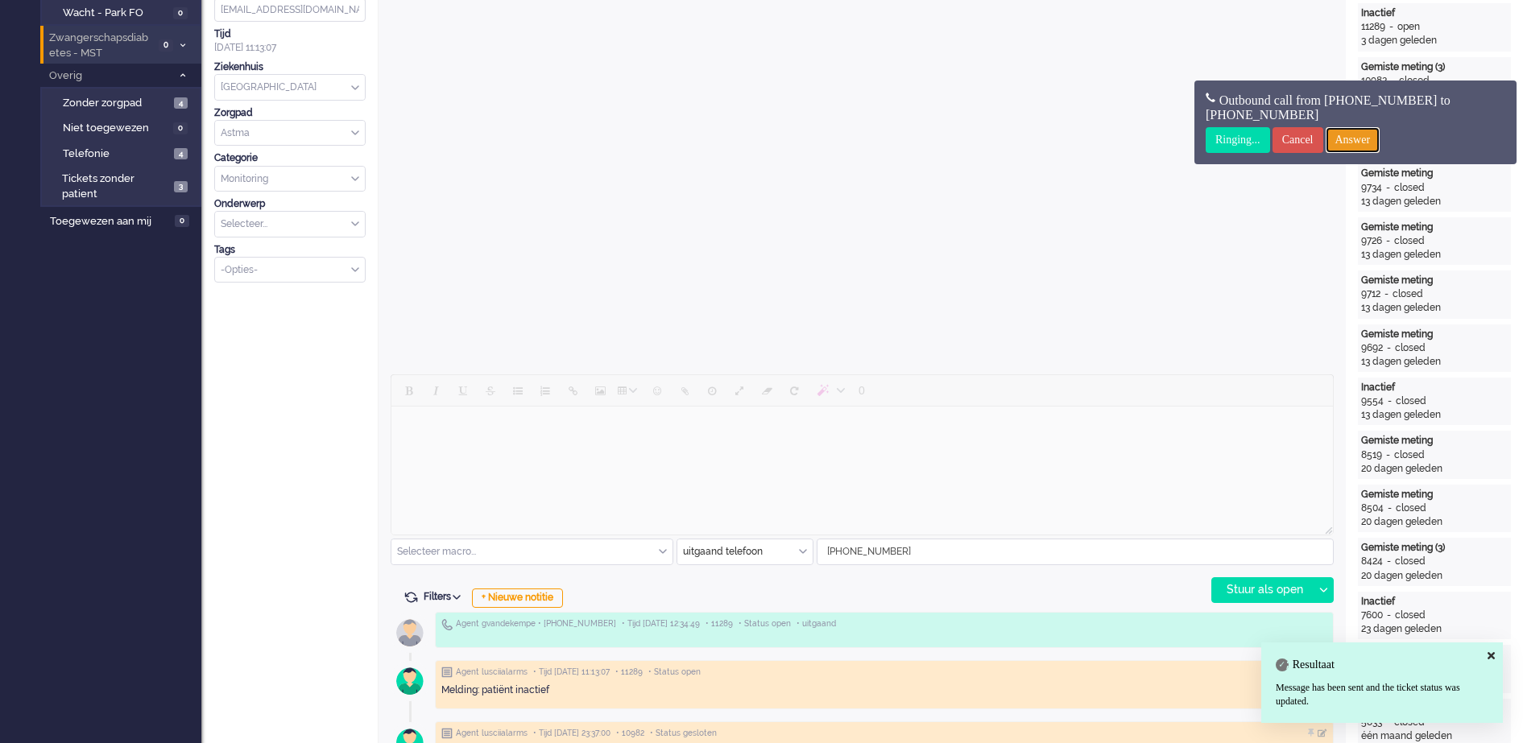
click at [1380, 139] on input "Answer" at bounding box center [1353, 140] width 55 height 26
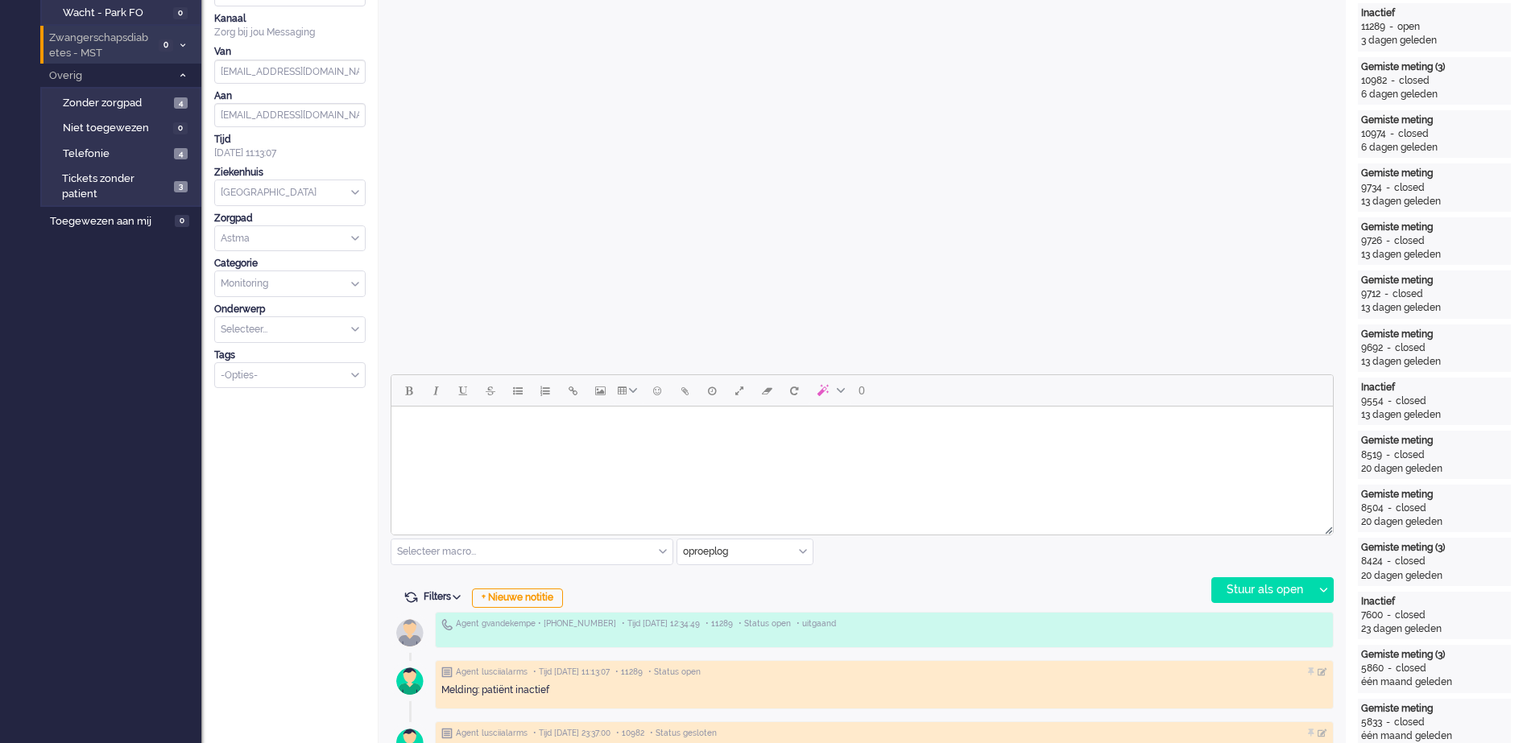
scroll to position [0, 0]
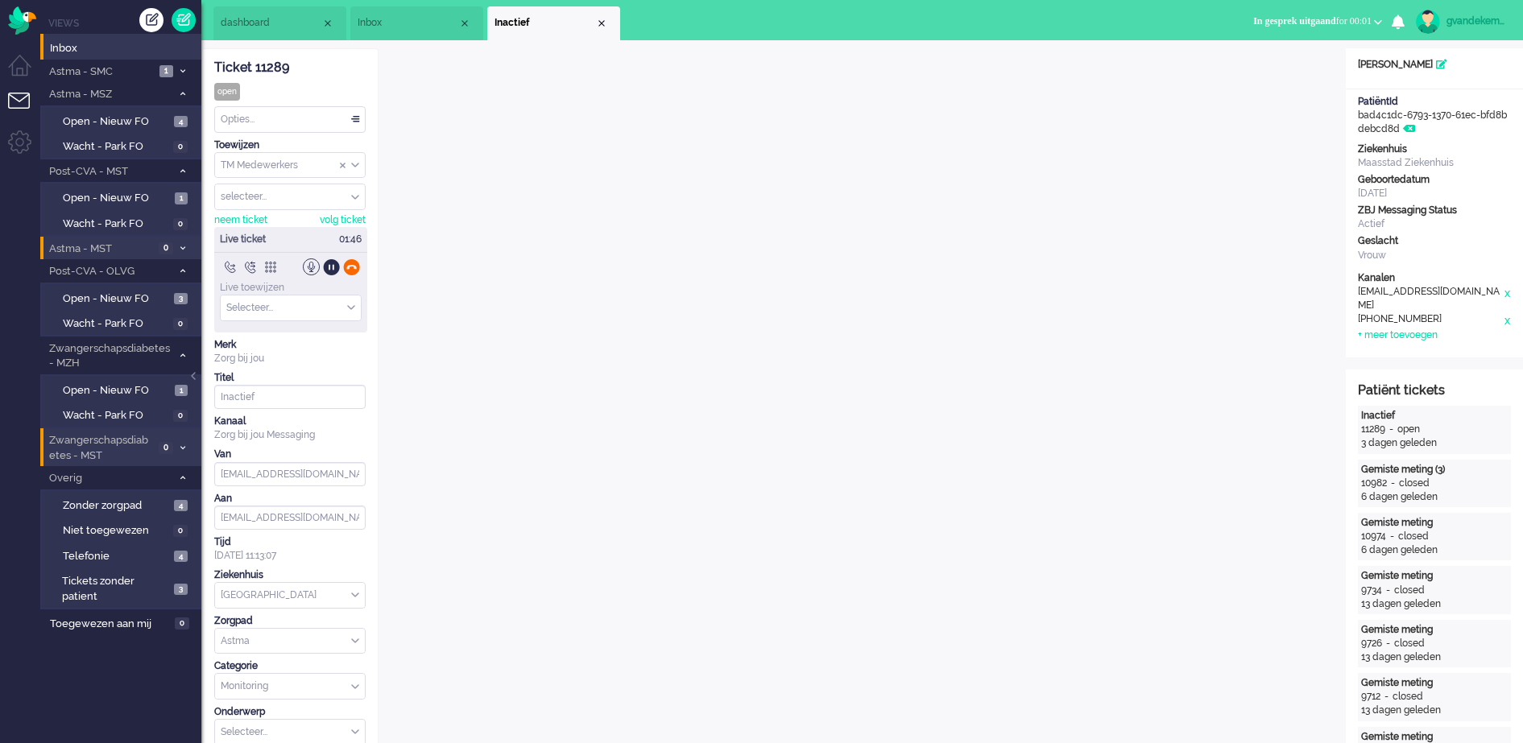
click at [350, 265] on div at bounding box center [351, 267] width 17 height 17
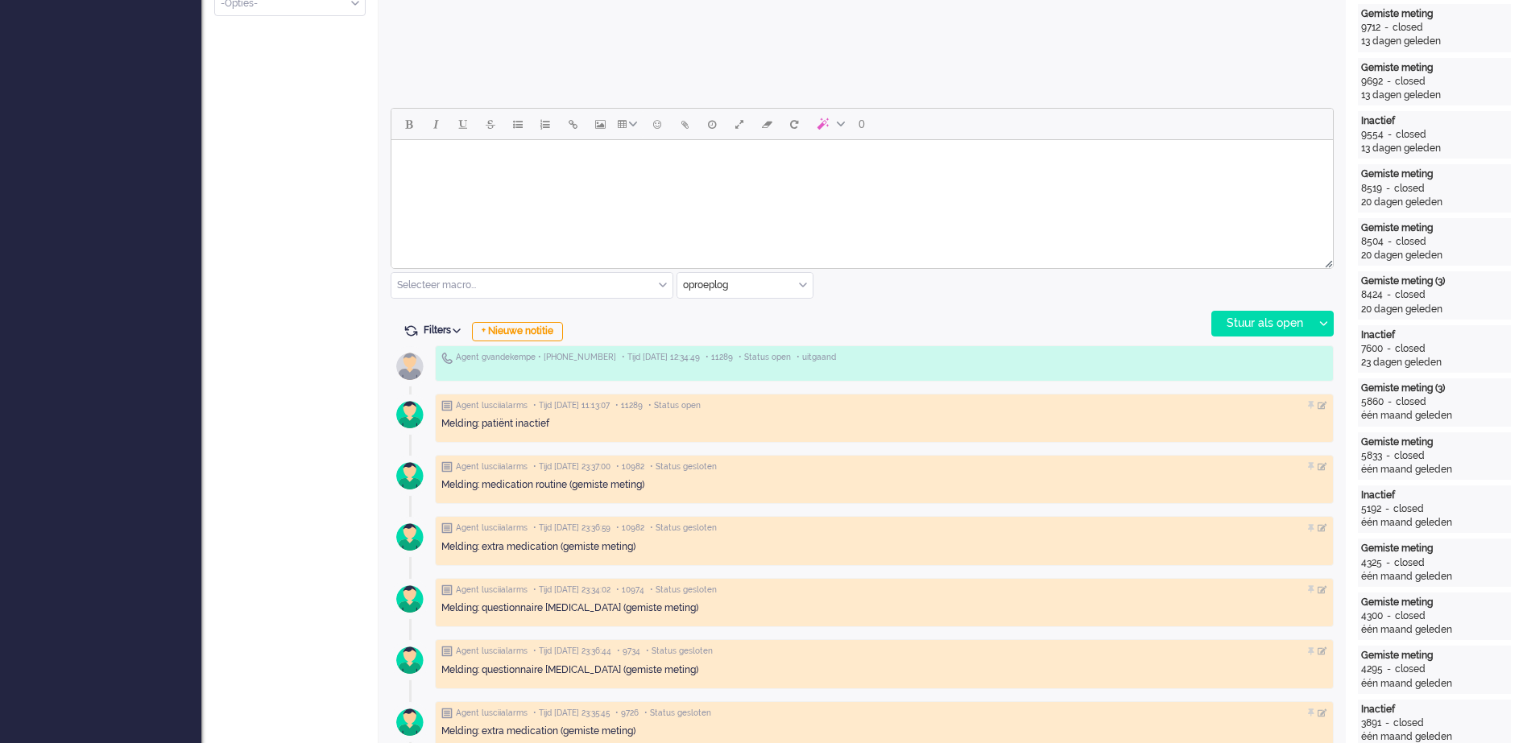
scroll to position [705, 0]
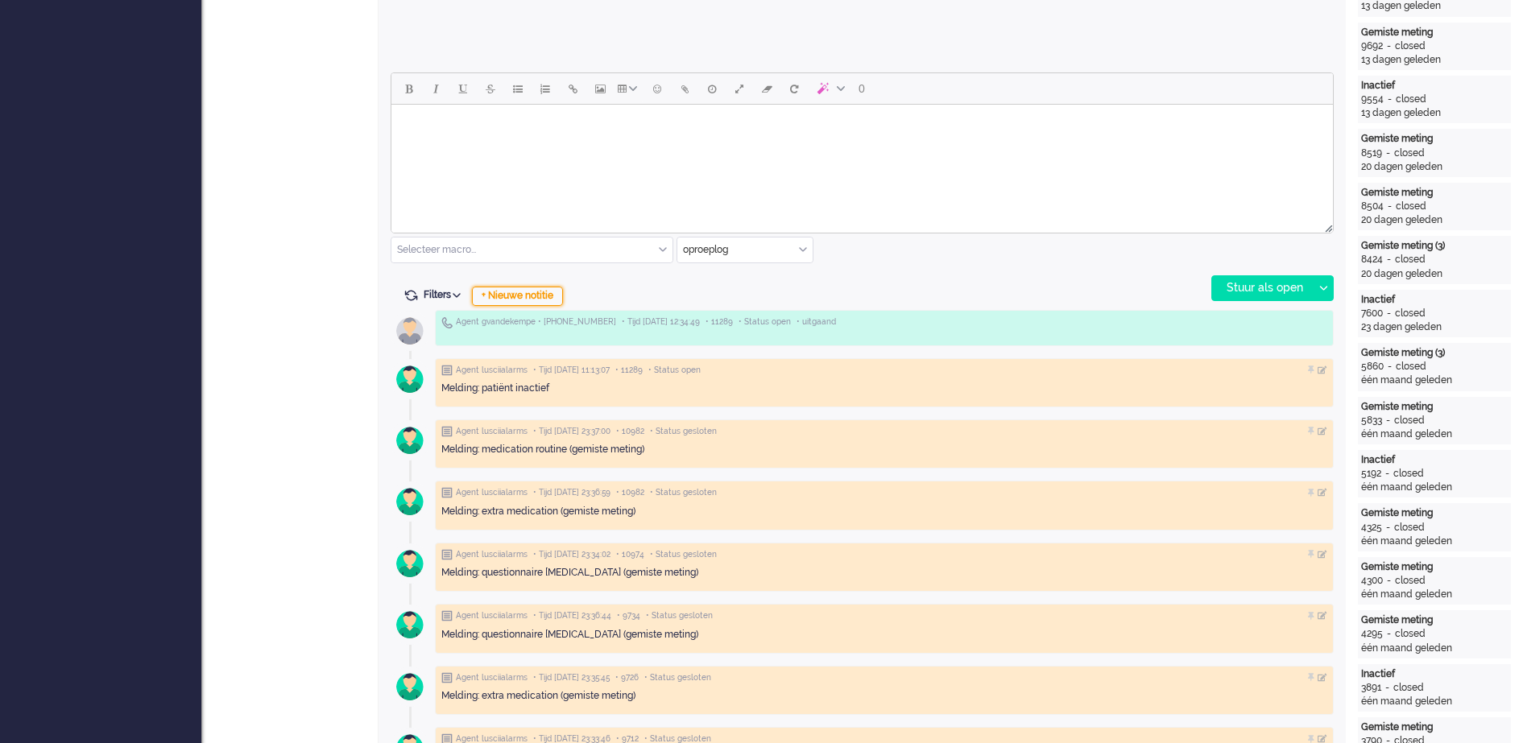
click at [526, 296] on div "+ Nieuwe notitie" at bounding box center [517, 296] width 91 height 19
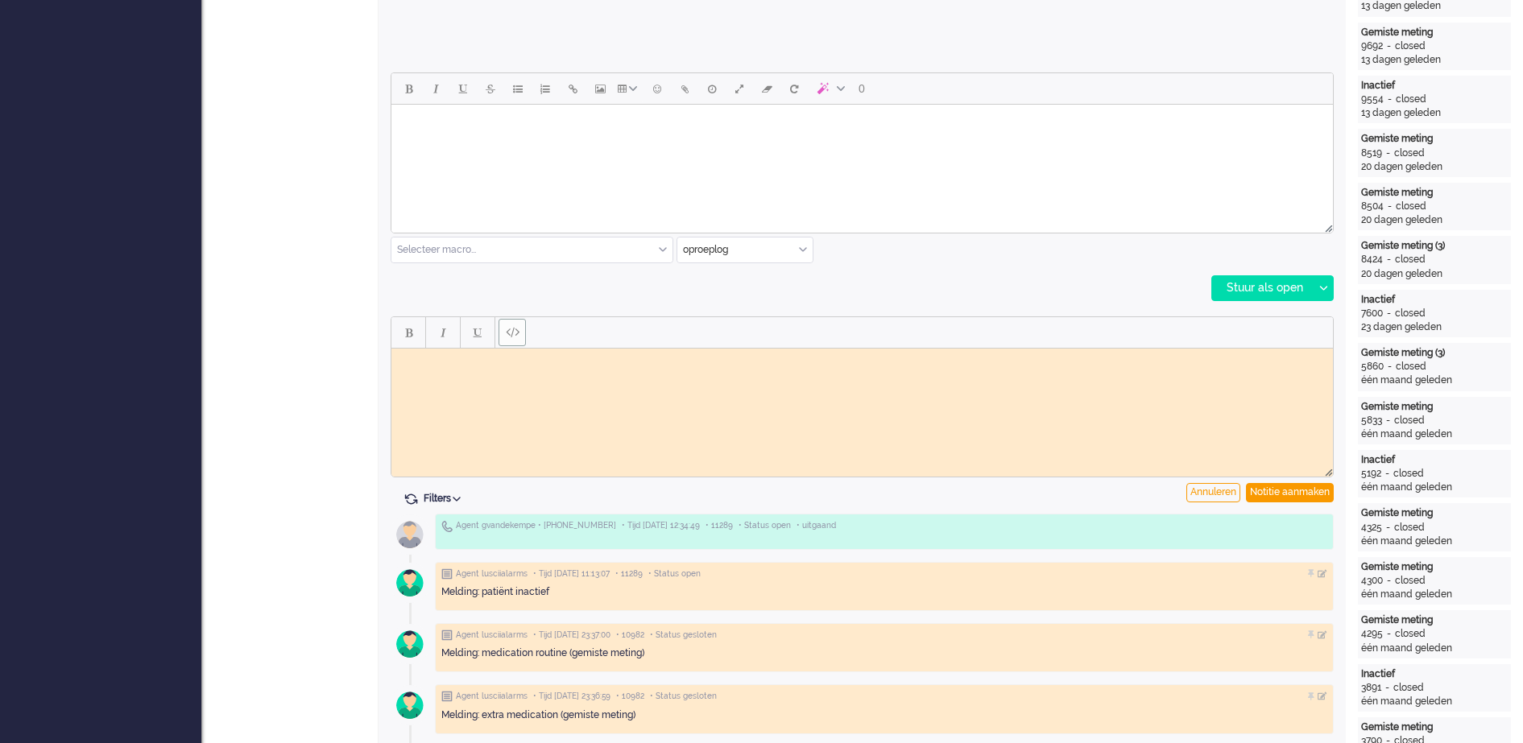
scroll to position [0, 0]
click at [477, 358] on body "Rich Text Area. Press ALT-0 for help." at bounding box center [862, 360] width 929 height 12
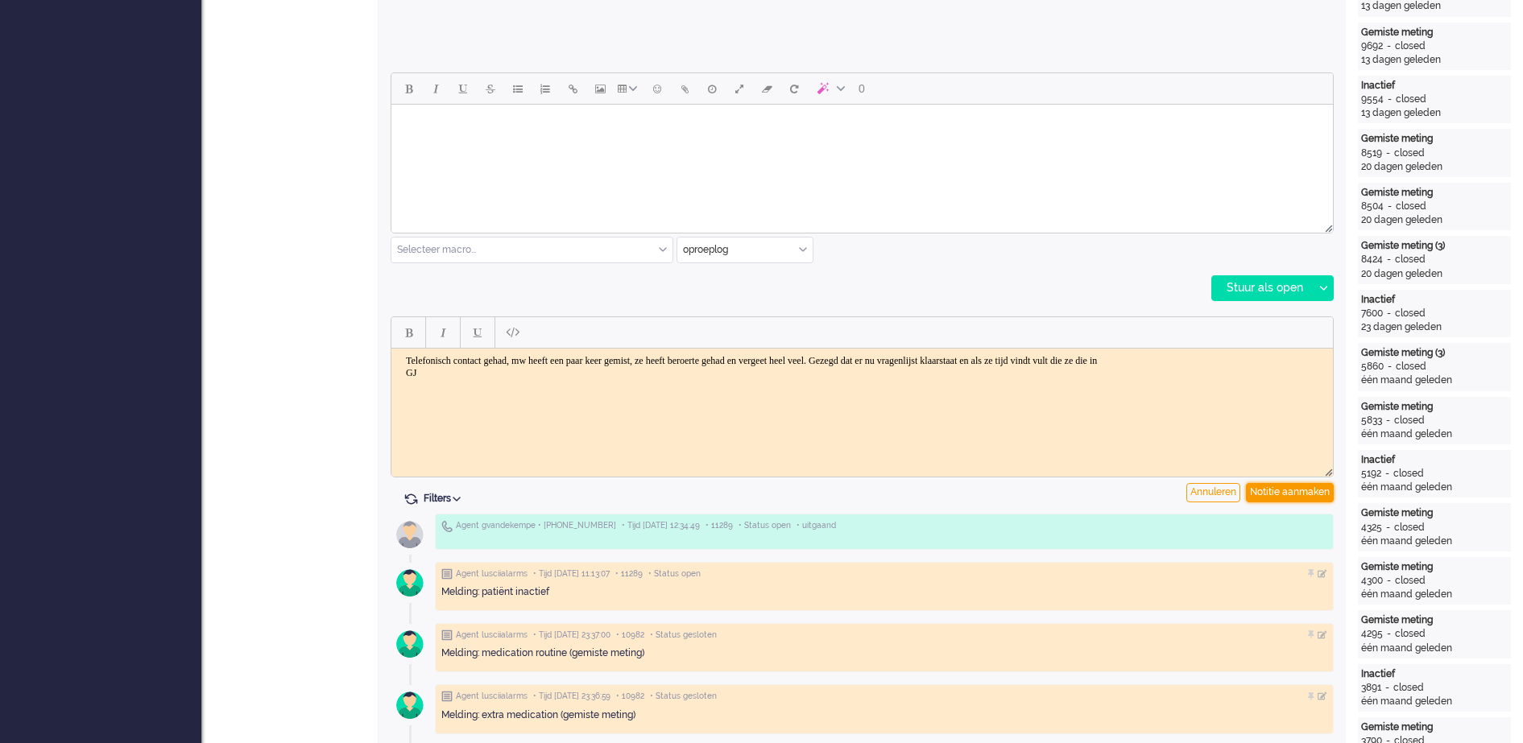
click at [1282, 494] on div "Notitie aanmaken" at bounding box center [1290, 492] width 88 height 19
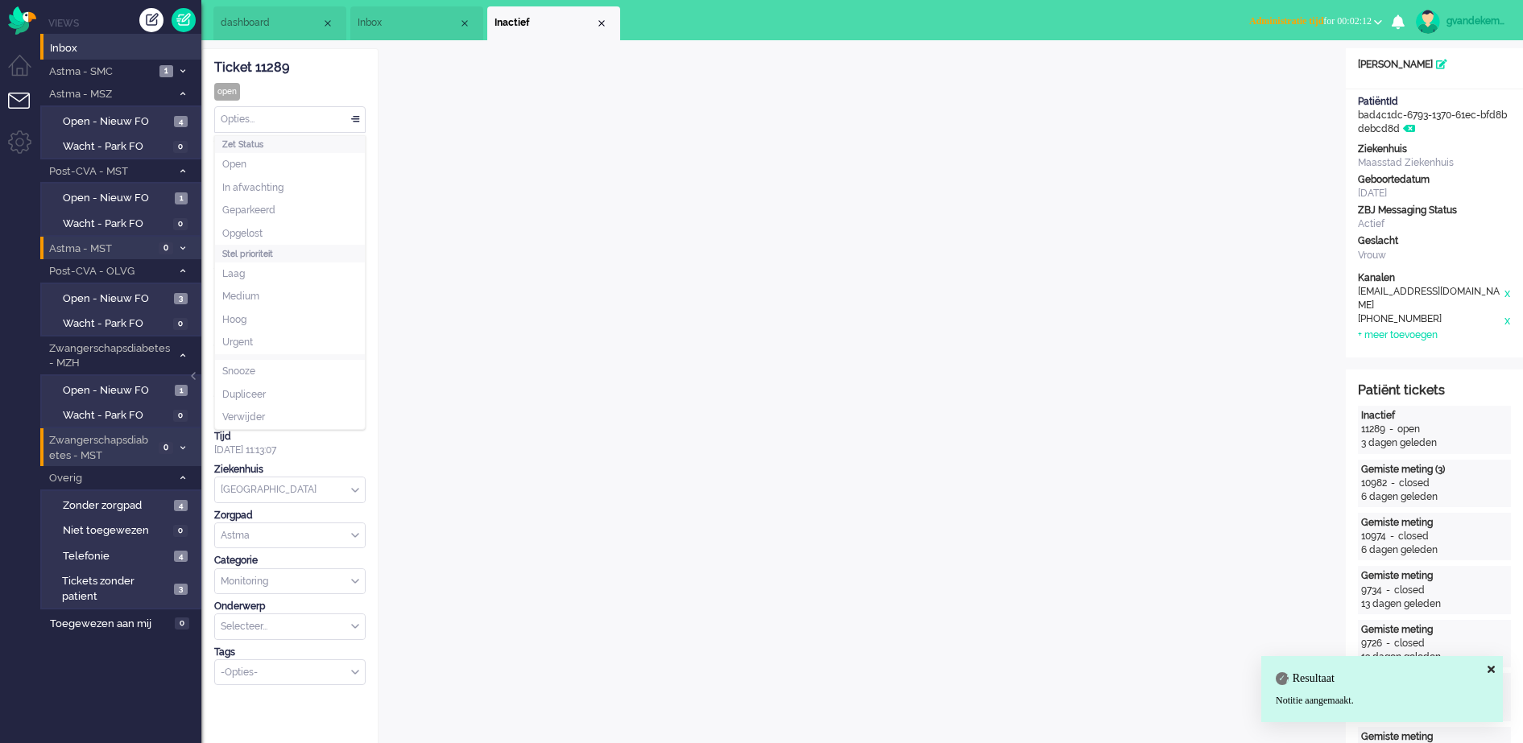
click at [353, 115] on div "Opties..." at bounding box center [290, 119] width 150 height 25
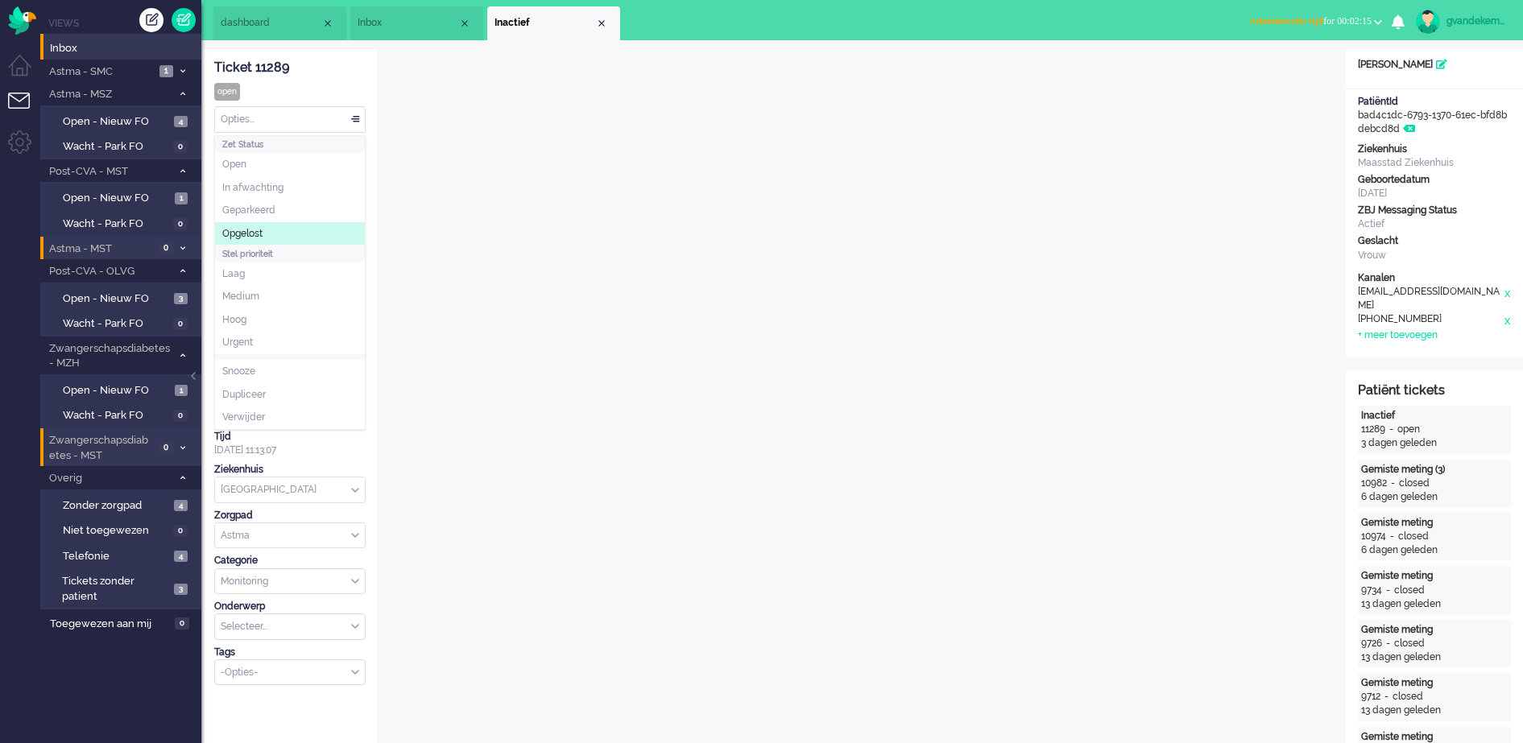
click at [267, 226] on li "Opgelost" at bounding box center [290, 233] width 150 height 23
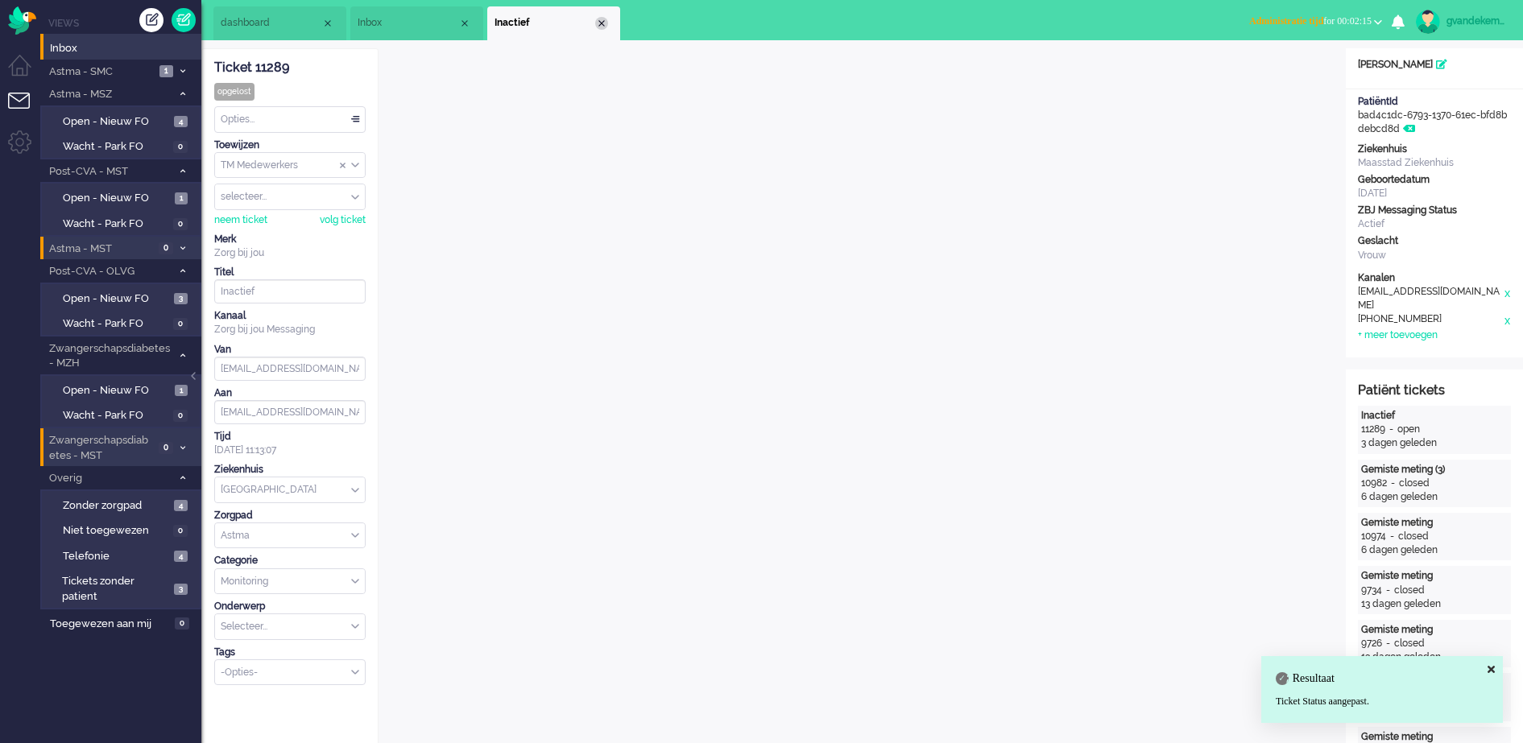
click at [603, 19] on div "Close tab" at bounding box center [601, 23] width 13 height 13
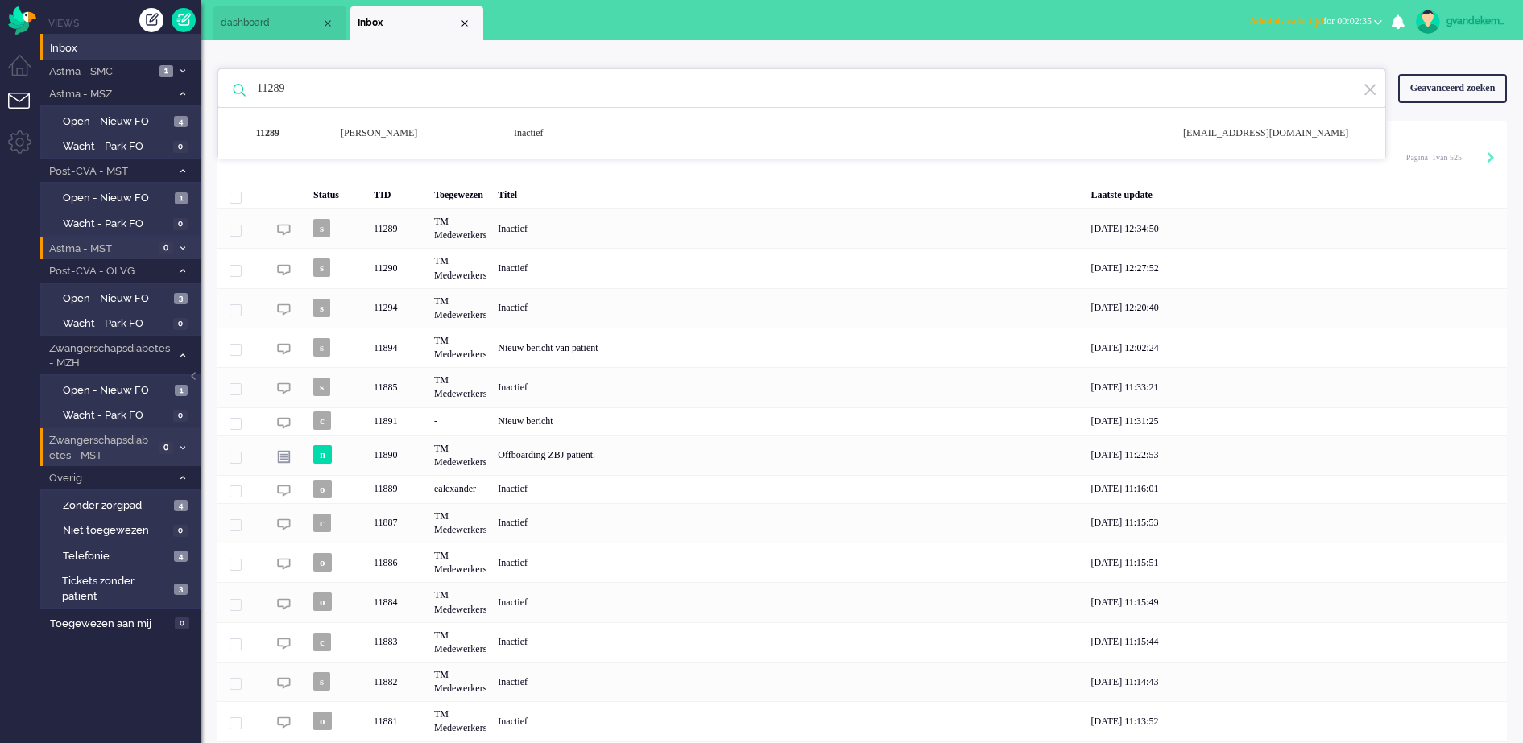
click at [293, 85] on input "11289" at bounding box center [804, 88] width 1119 height 39
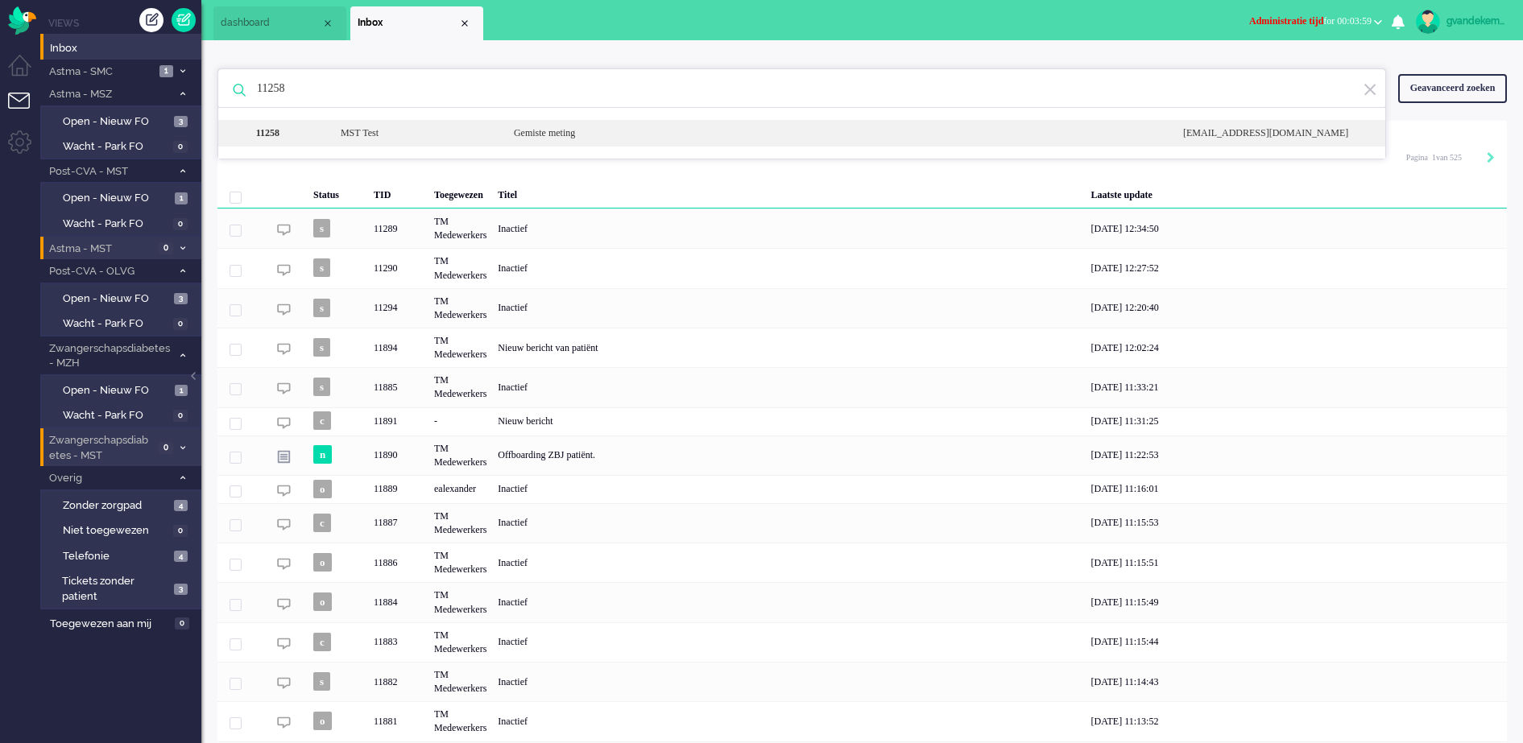
click at [542, 140] on div "Gemiste meting" at bounding box center [836, 133] width 669 height 14
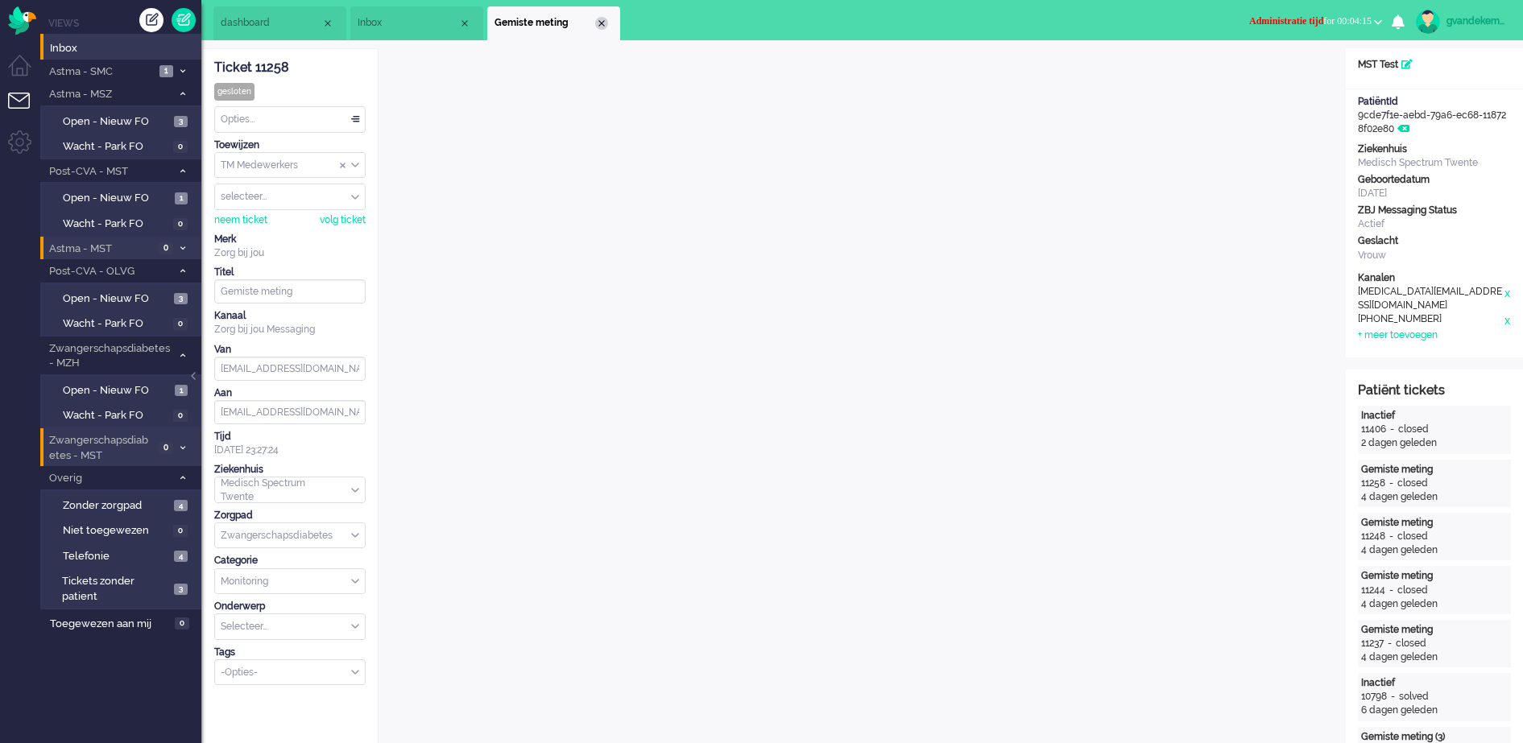
click at [606, 22] on div "Close tab" at bounding box center [601, 23] width 13 height 13
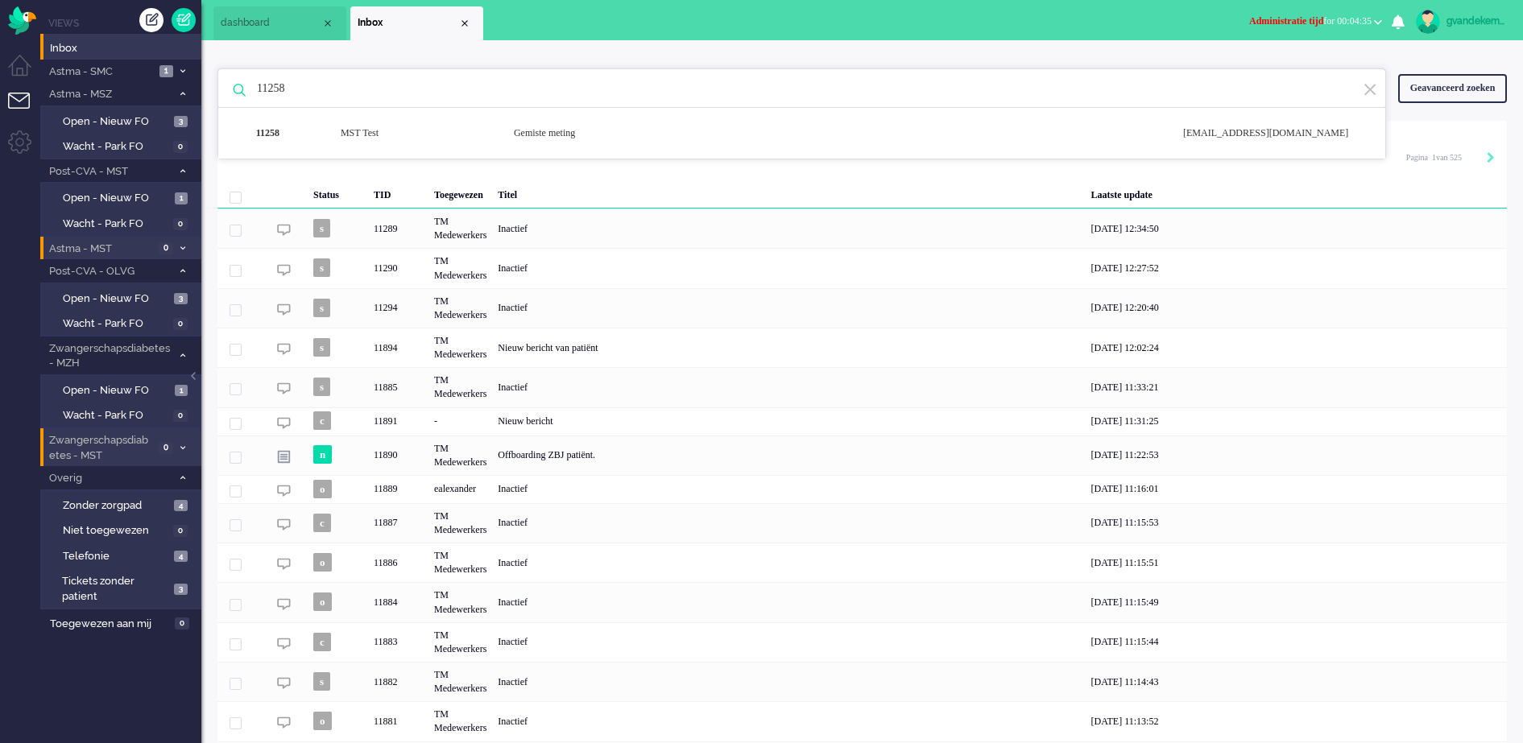
click at [280, 85] on input "11258" at bounding box center [804, 88] width 1119 height 39
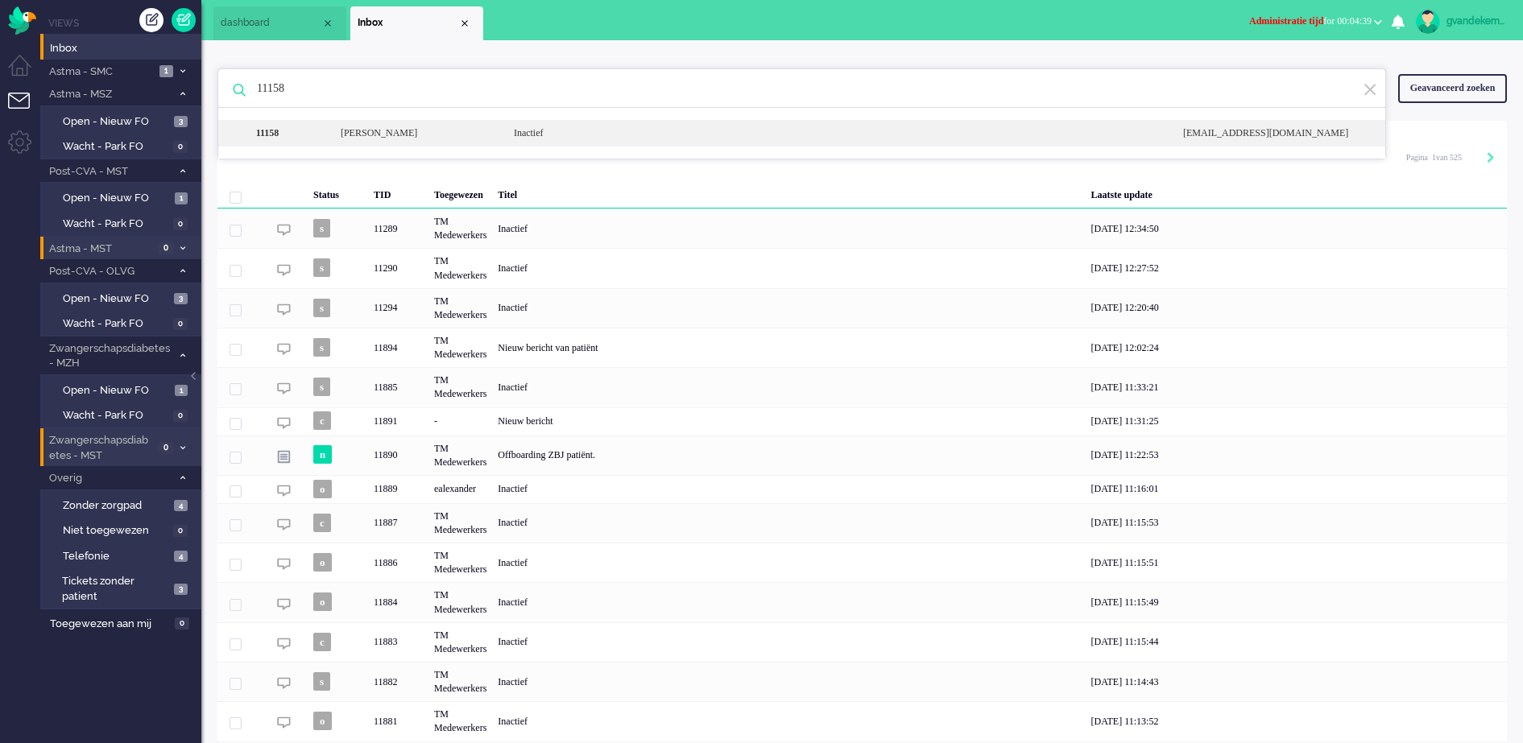
click at [474, 132] on div "[PERSON_NAME]" at bounding box center [415, 133] width 173 height 14
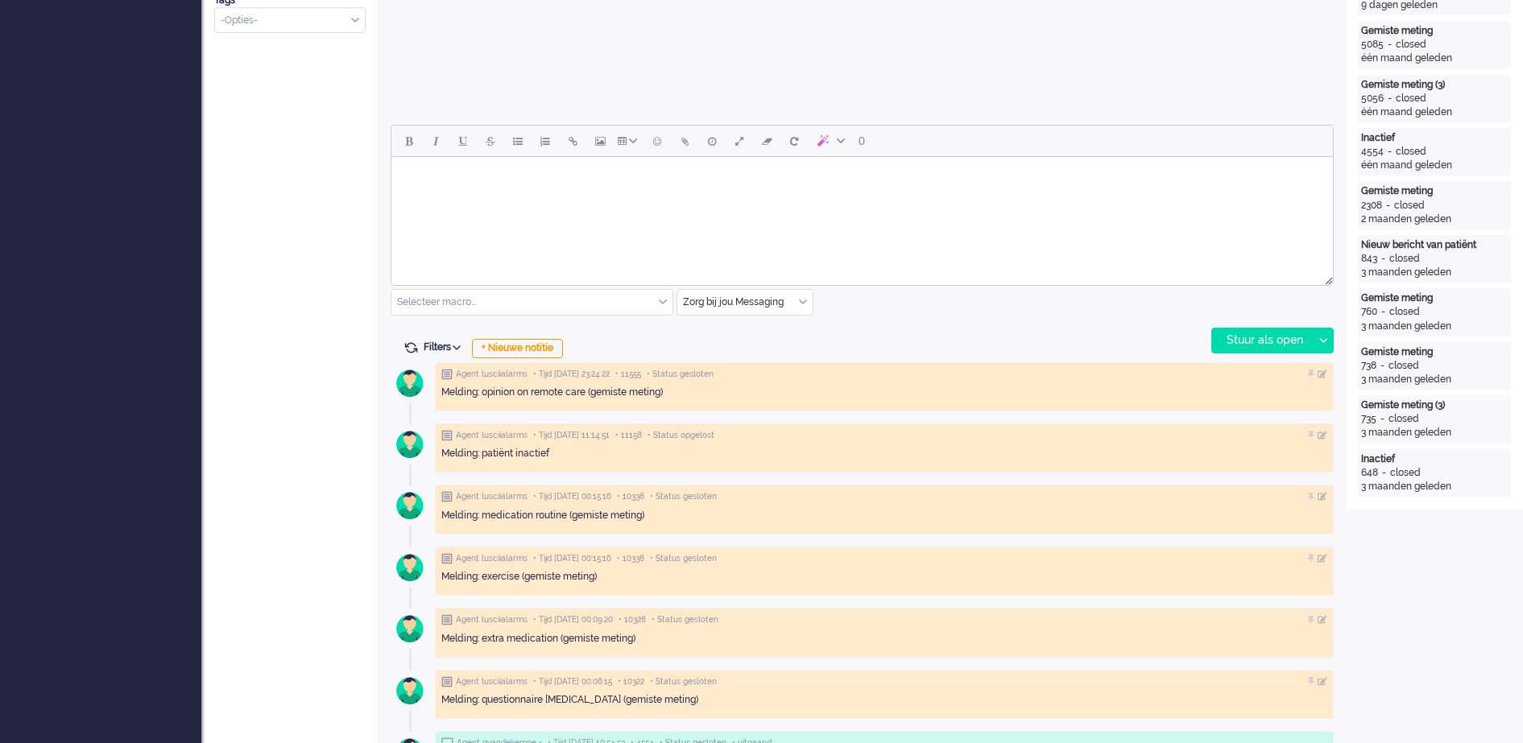
scroll to position [451, 0]
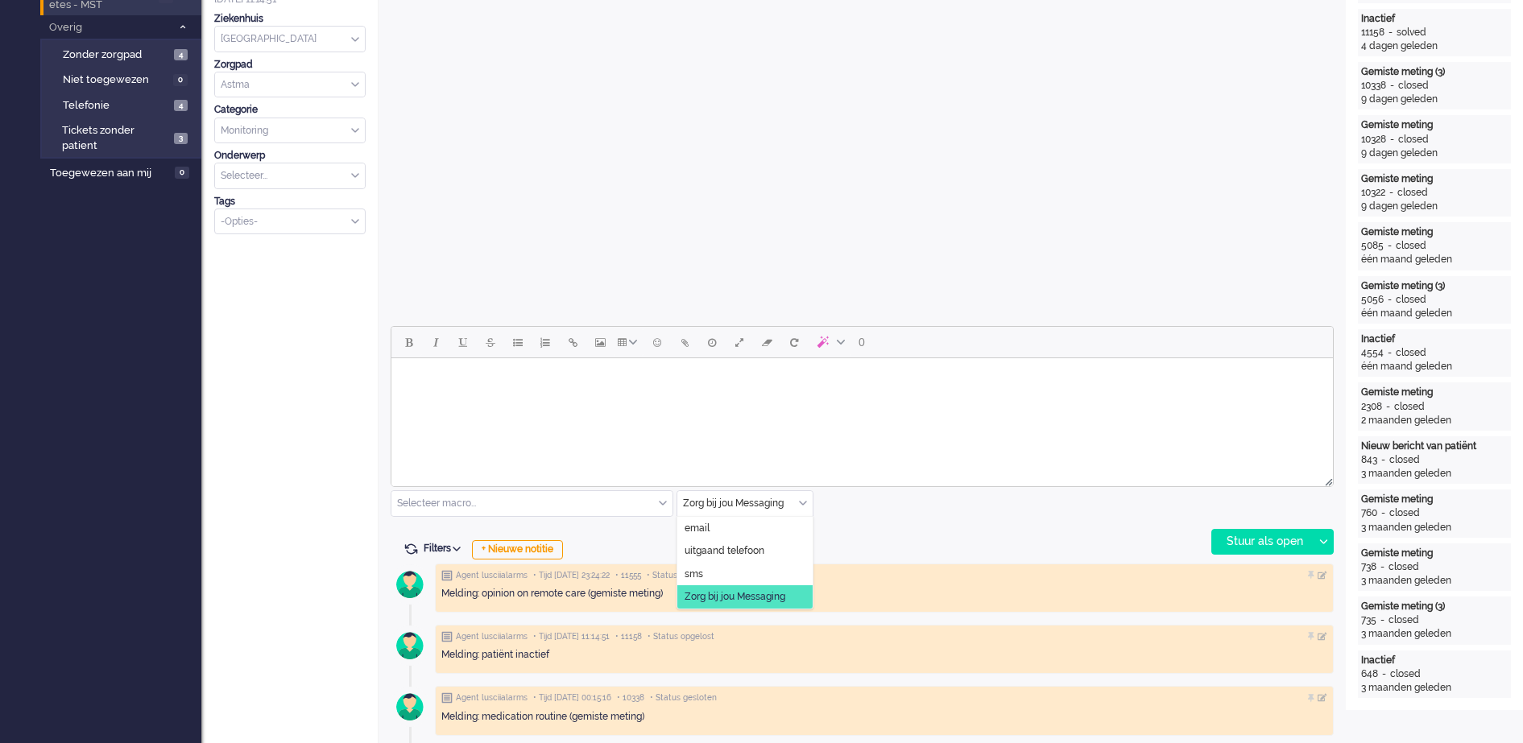
click at [802, 503] on div "Zorg bij jou Messaging" at bounding box center [744, 503] width 135 height 25
click at [746, 552] on span "uitgaand telefoon" at bounding box center [725, 551] width 80 height 14
click at [1270, 536] on div "Stuur als open" at bounding box center [1262, 542] width 101 height 24
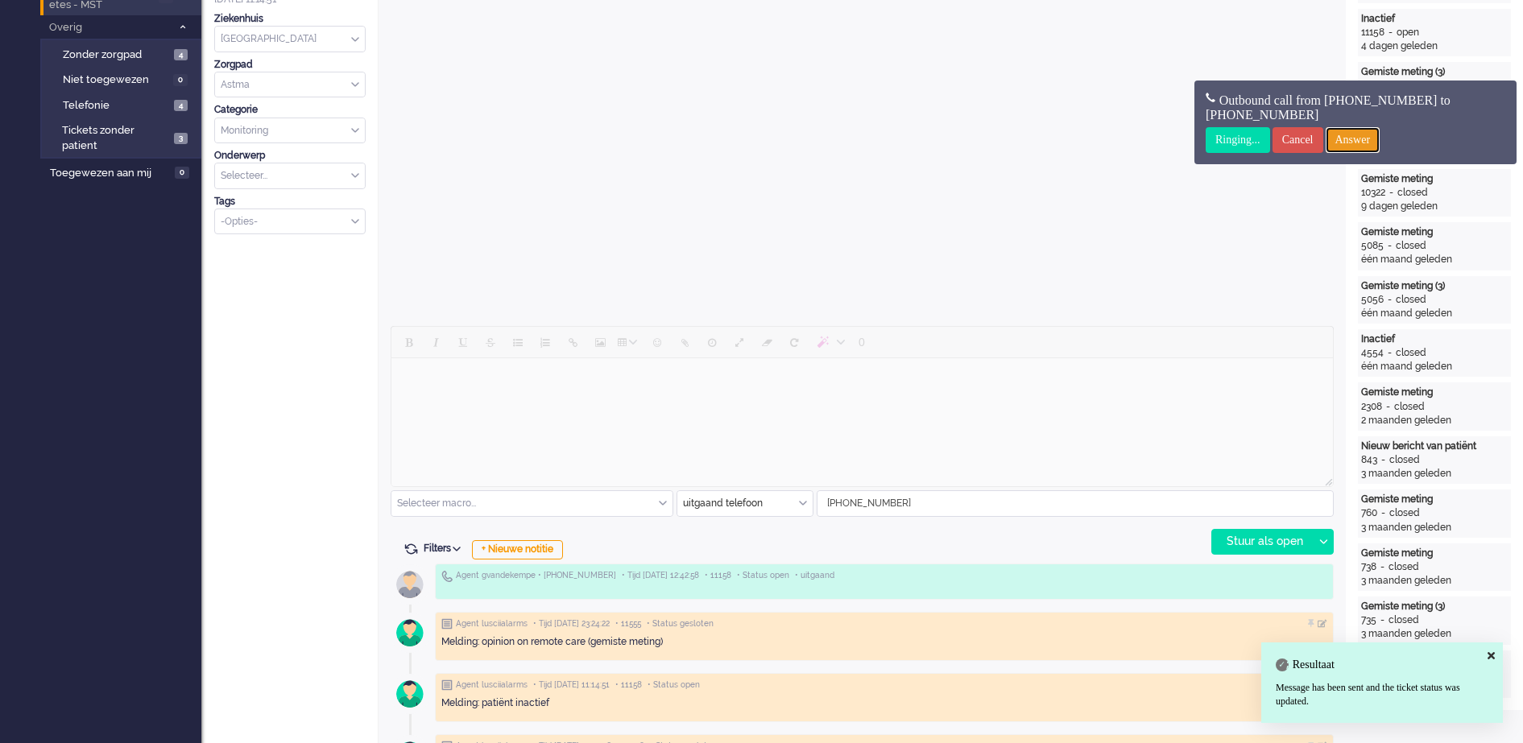
click at [1380, 139] on input "Answer" at bounding box center [1353, 140] width 55 height 26
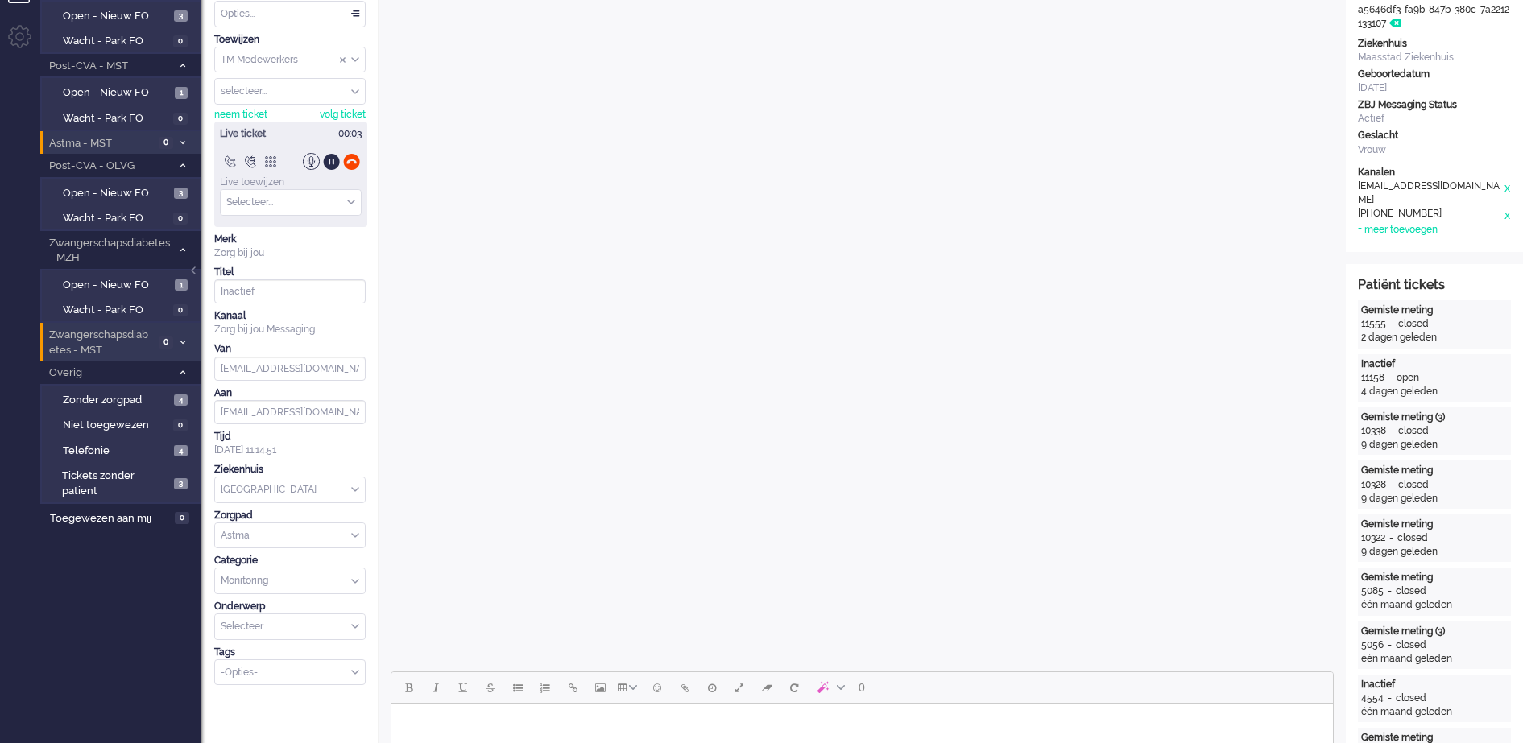
scroll to position [0, 0]
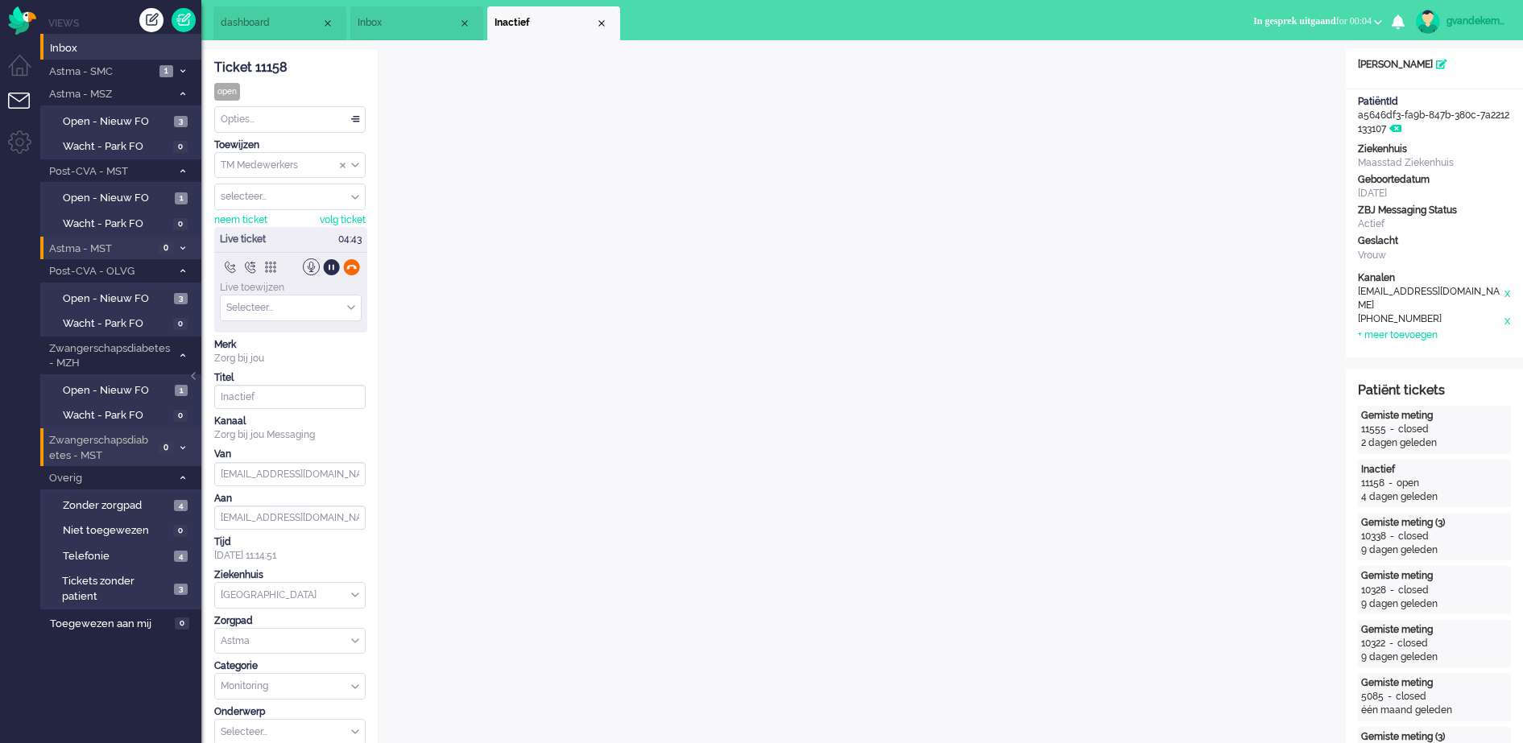
click at [354, 267] on div at bounding box center [351, 267] width 17 height 17
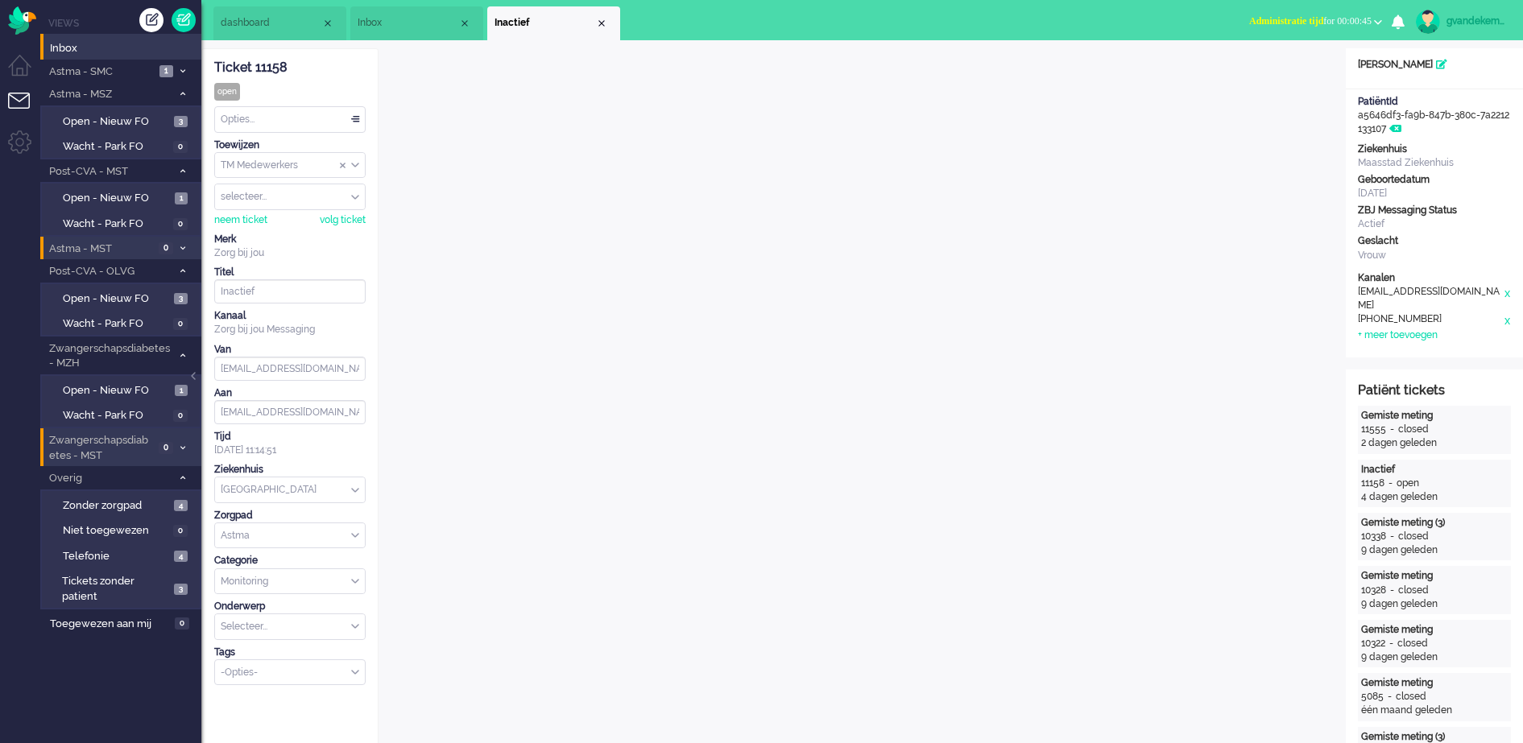
click at [1381, 19] on b "button" at bounding box center [1378, 22] width 8 height 6
click at [1268, 72] on label "Online" at bounding box center [1314, 72] width 127 height 14
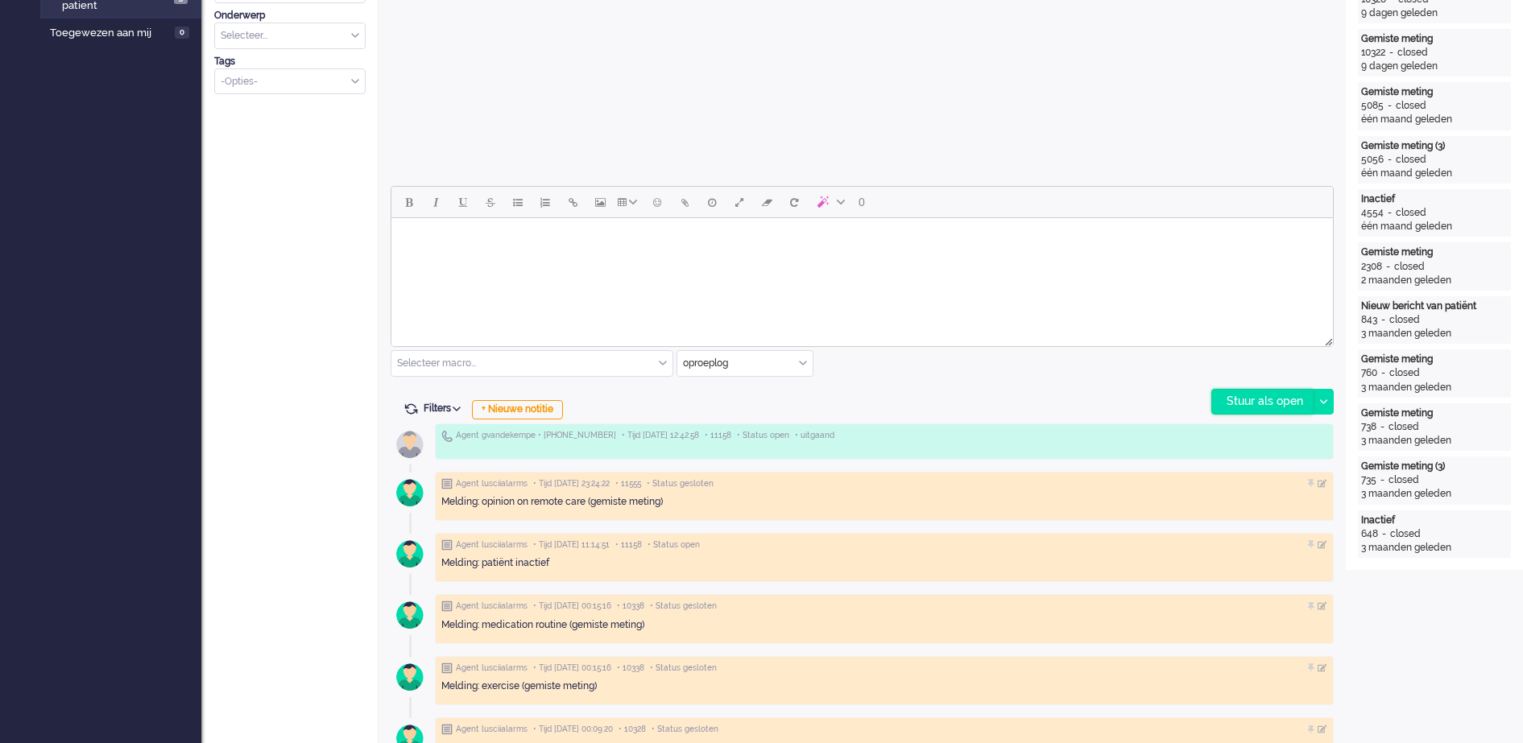
scroll to position [604, 0]
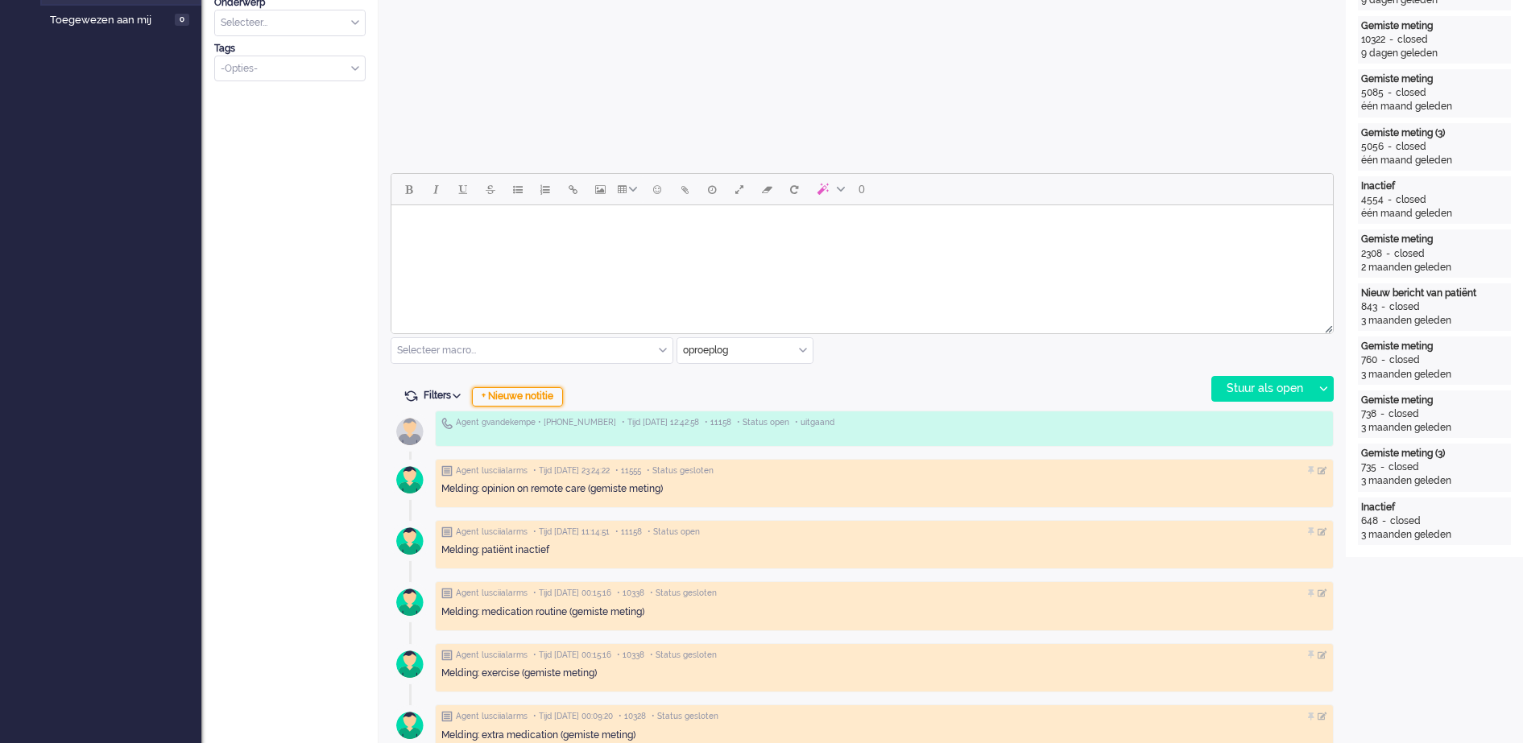
click at [524, 398] on div "+ Nieuwe notitie" at bounding box center [517, 396] width 91 height 19
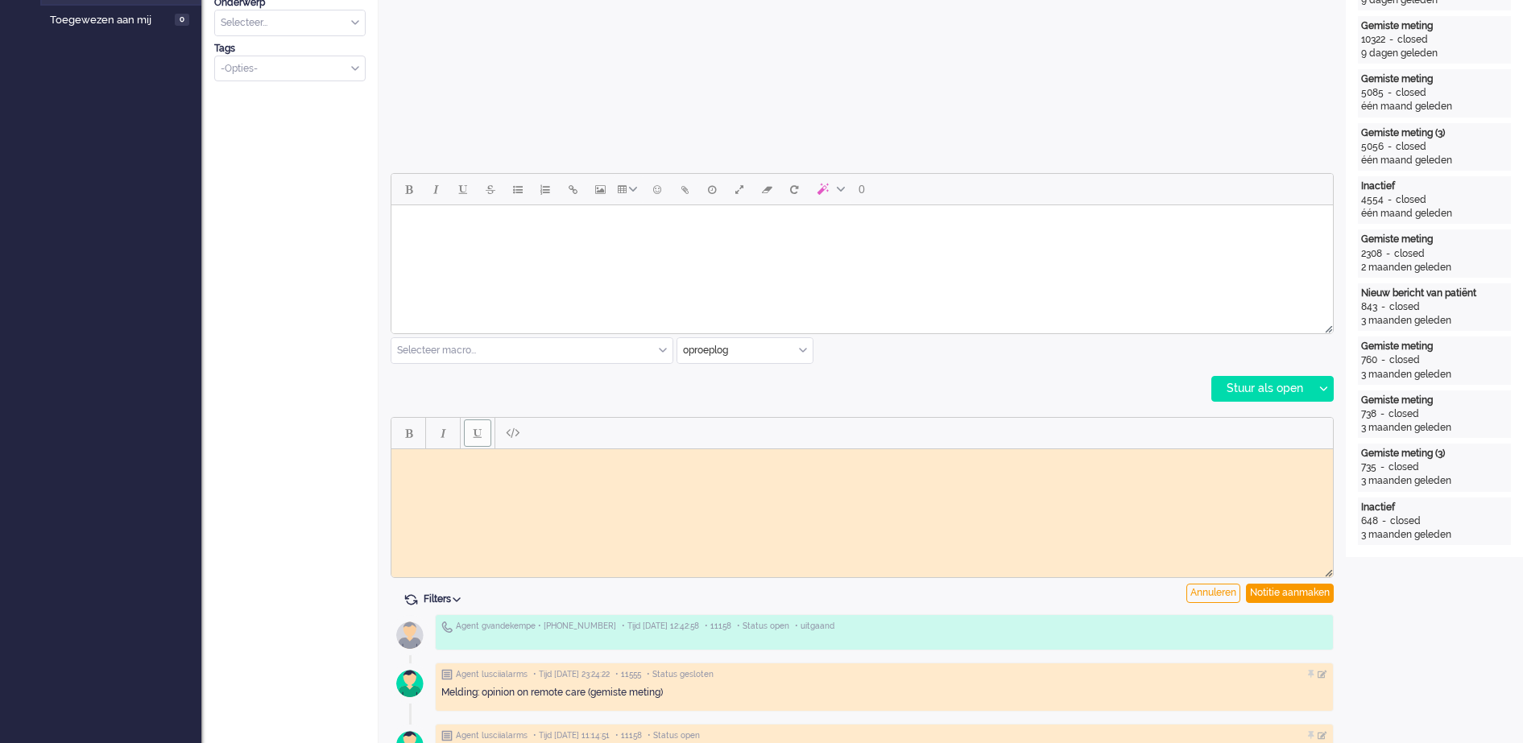
scroll to position [0, 0]
click at [448, 462] on body "Rich Text Area. Press ALT-0 for help." at bounding box center [862, 461] width 929 height 12
click at [448, 463] on body "Rich Text Area. Press ALT-0 for help." at bounding box center [862, 461] width 929 height 12
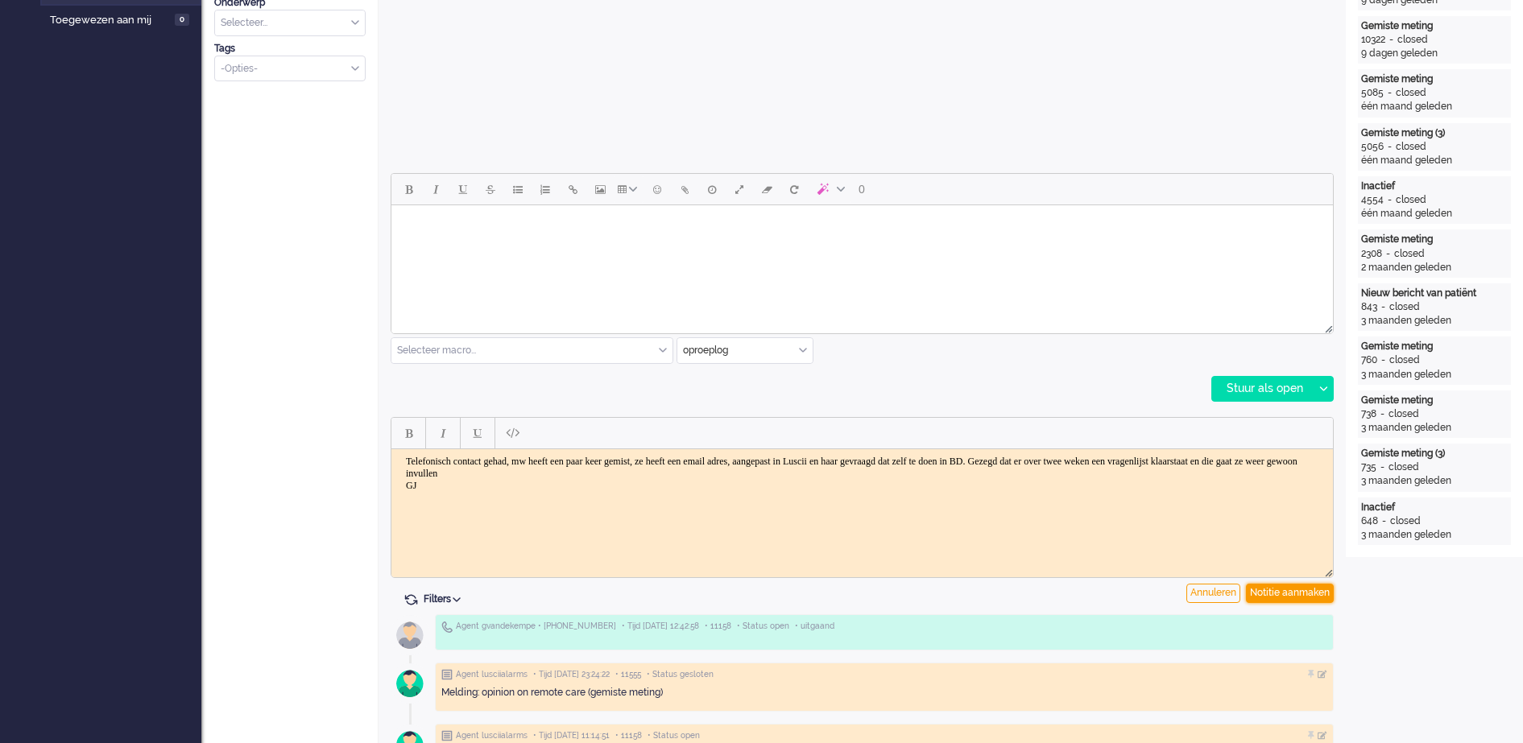
click at [1312, 594] on div "Notitie aanmaken" at bounding box center [1290, 593] width 88 height 19
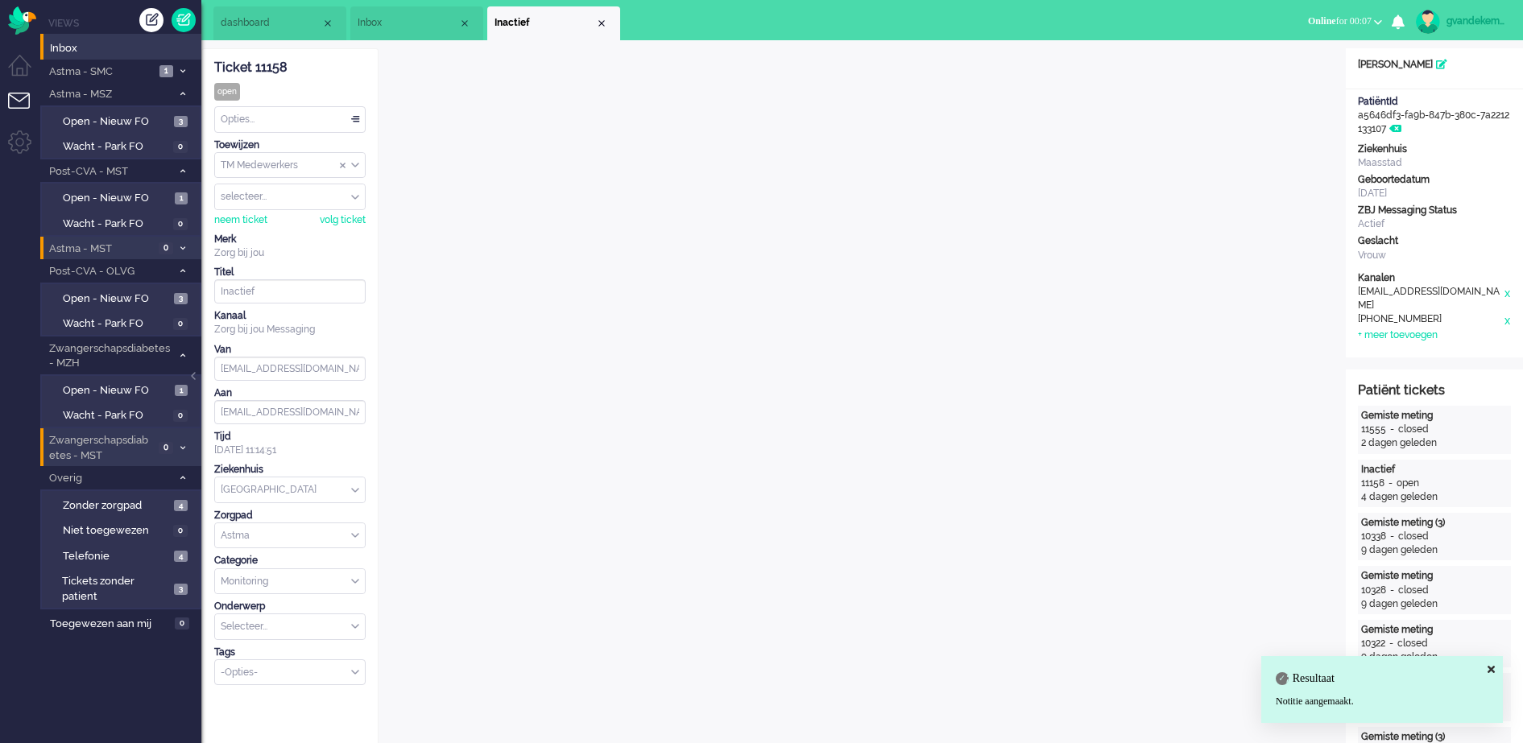
click at [358, 121] on div "Opties..." at bounding box center [290, 119] width 150 height 25
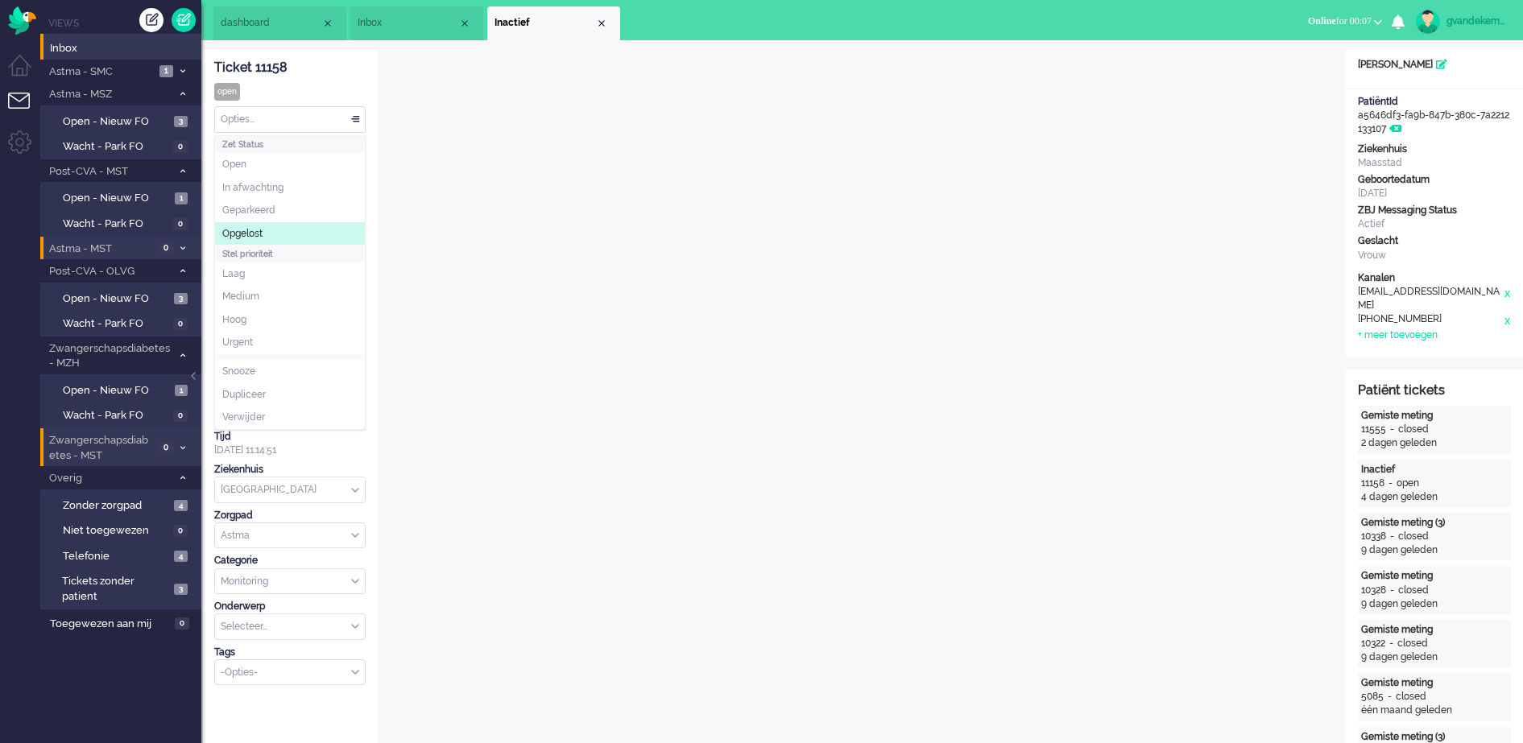
click at [246, 230] on span "Opgelost" at bounding box center [242, 234] width 40 height 14
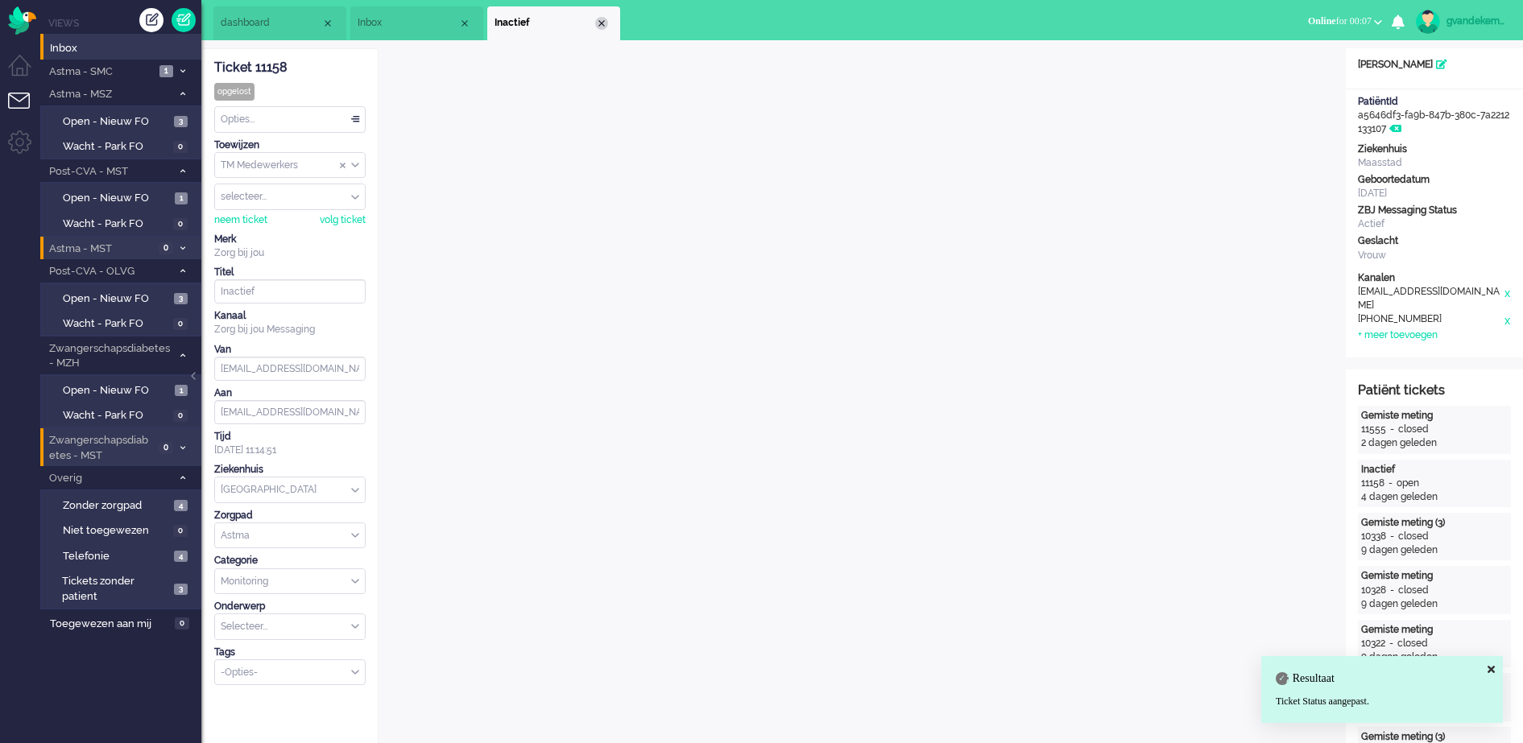
click at [601, 20] on div "Close tab" at bounding box center [601, 23] width 13 height 13
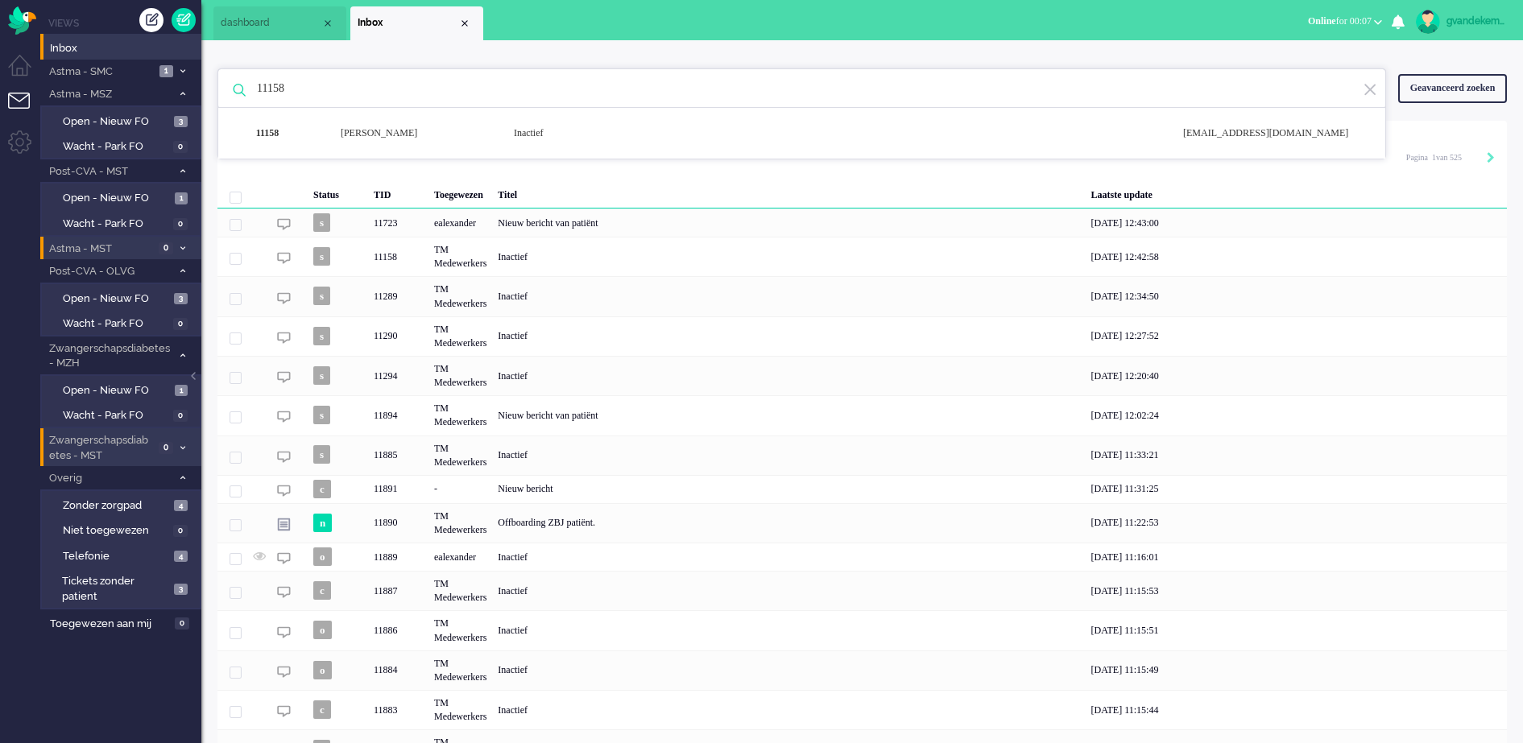
click at [278, 94] on input "11158" at bounding box center [804, 88] width 1119 height 39
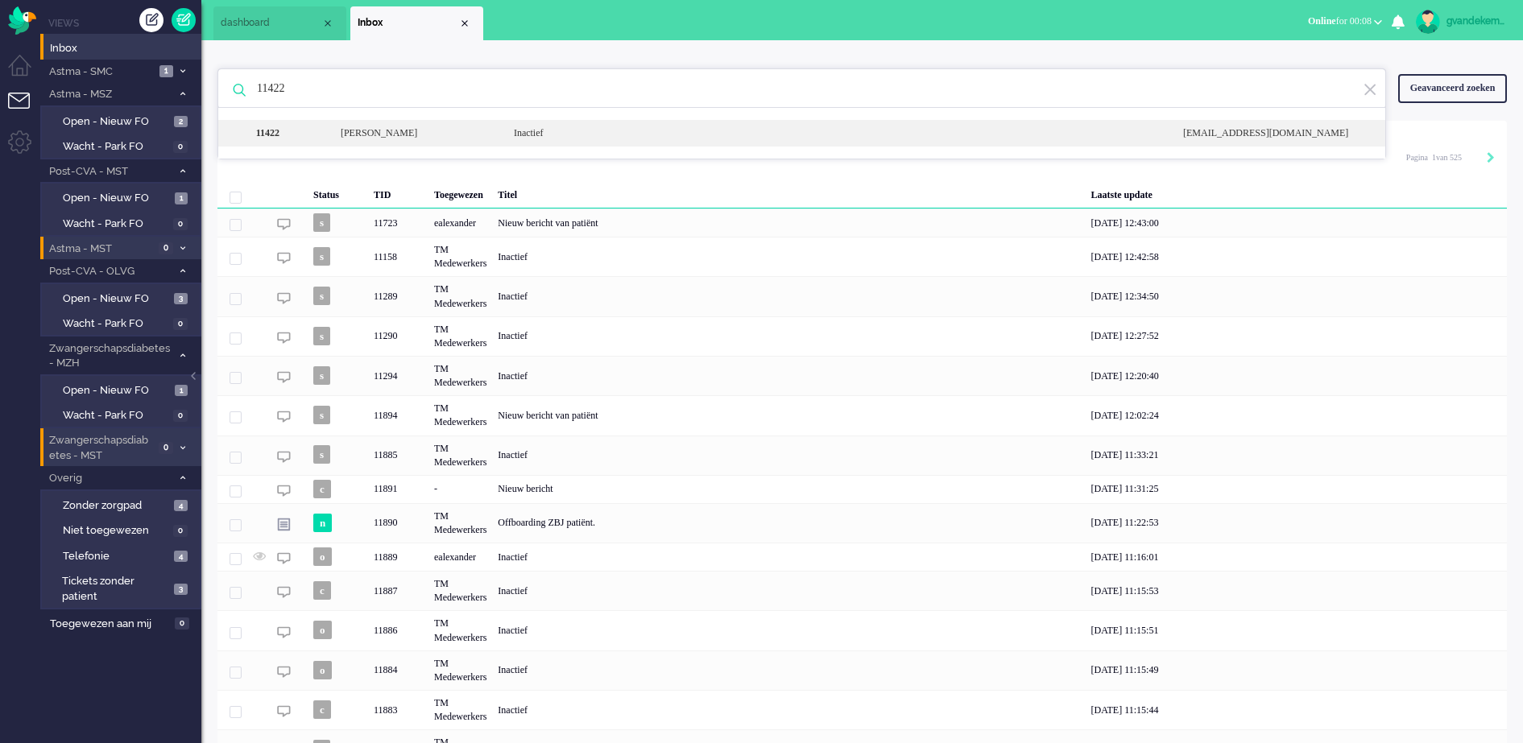
type input "11422"
click at [452, 134] on div "[PERSON_NAME]" at bounding box center [415, 133] width 173 height 14
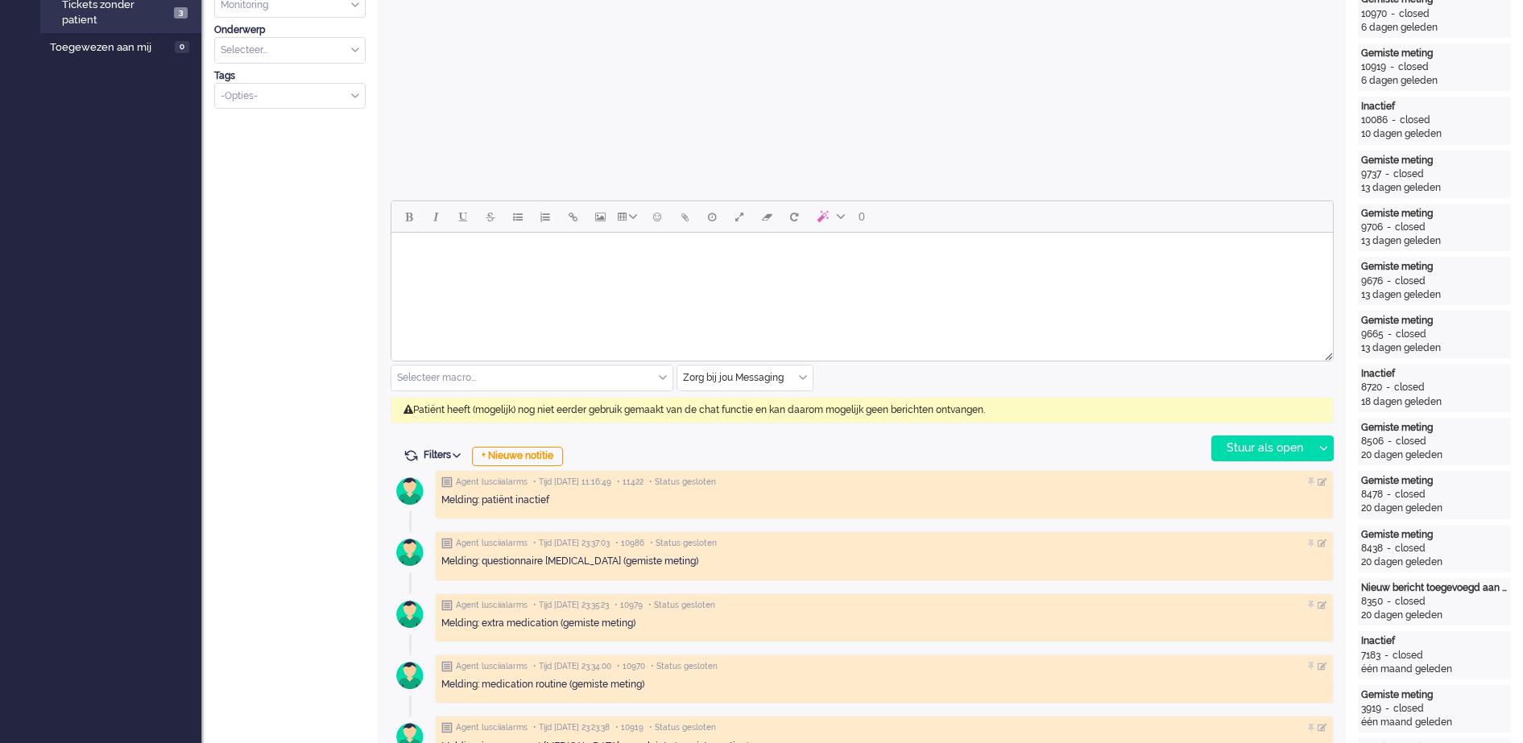
scroll to position [604, 0]
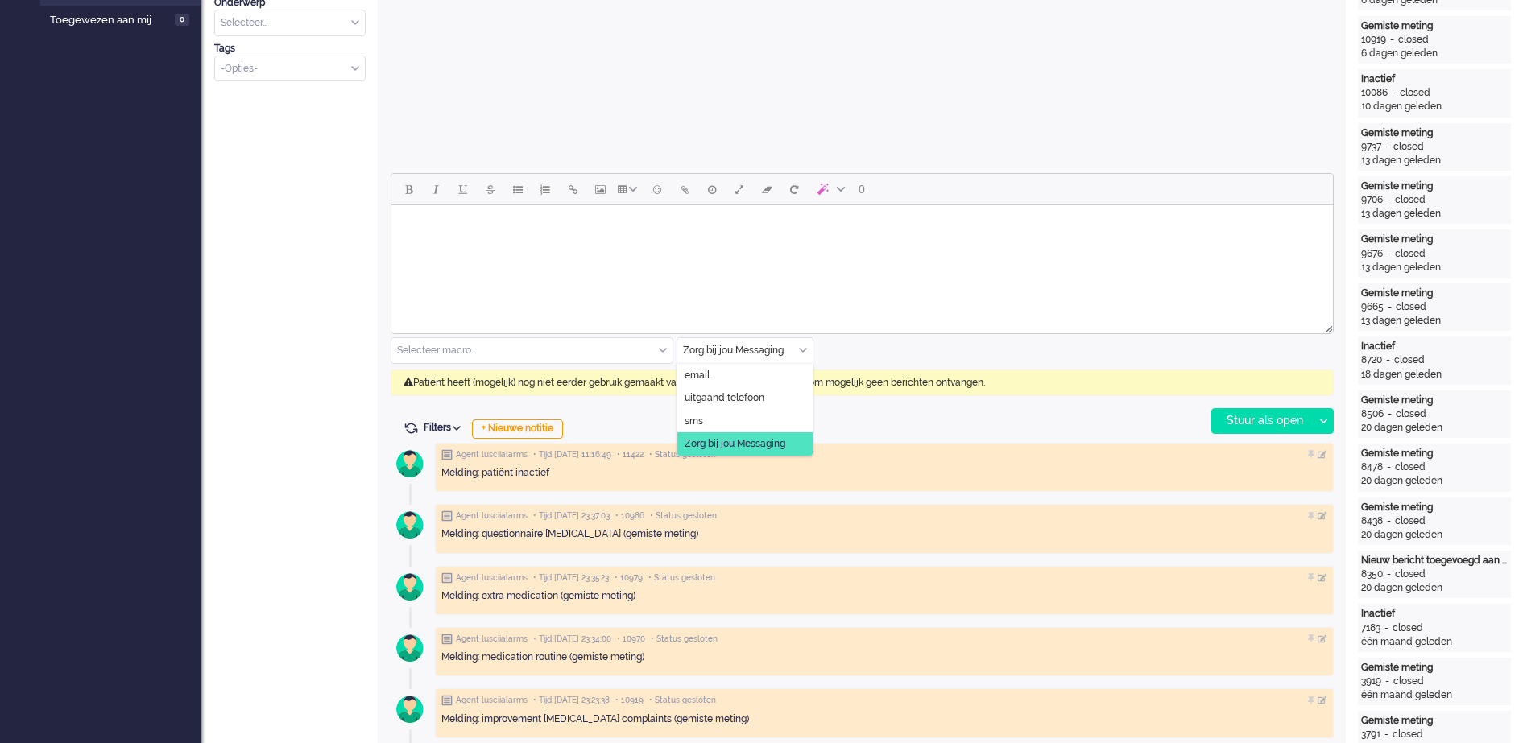
click at [804, 353] on div "Zorg bij jou Messaging" at bounding box center [744, 350] width 135 height 25
click at [760, 395] on span "uitgaand telefoon" at bounding box center [725, 398] width 80 height 14
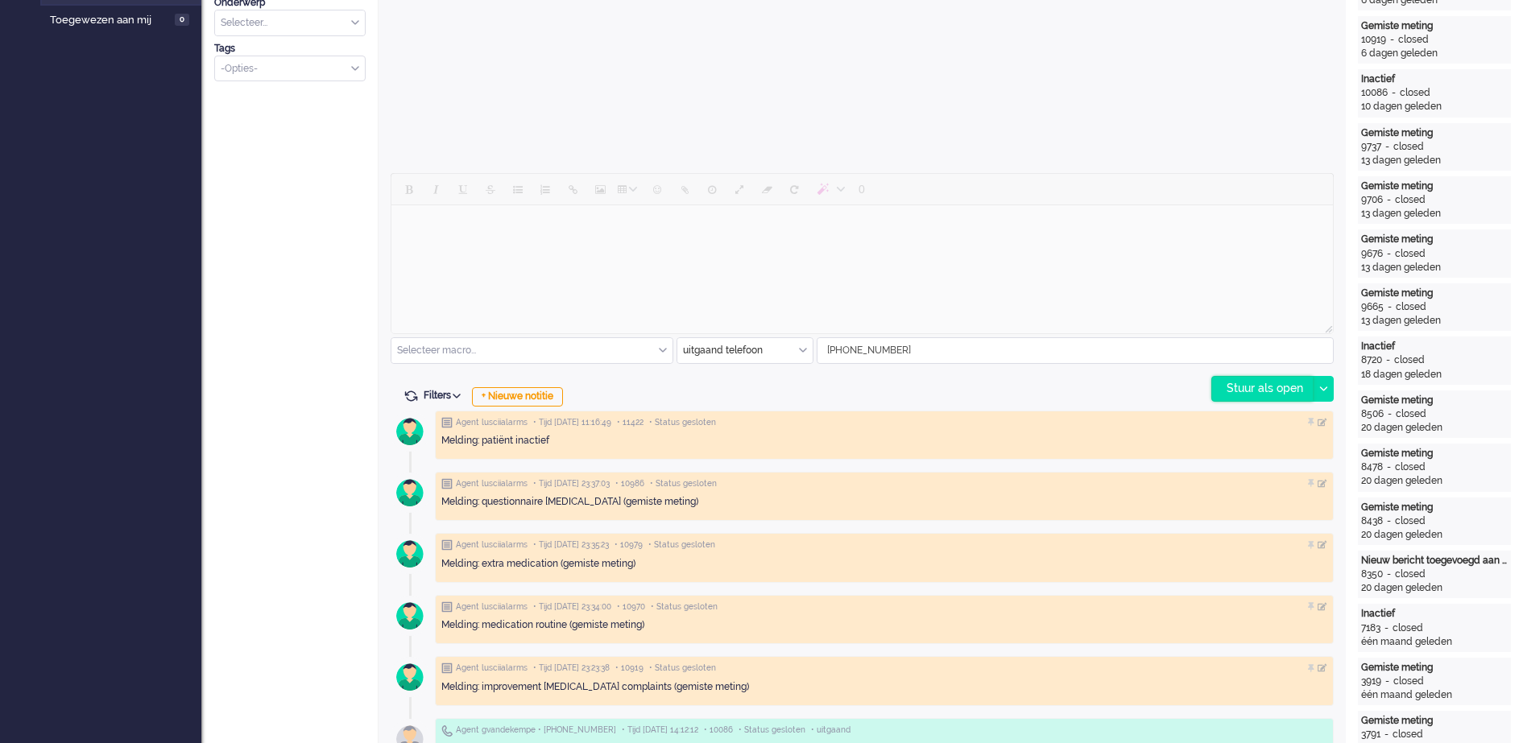
click at [1272, 387] on div "Stuur als open" at bounding box center [1262, 389] width 101 height 24
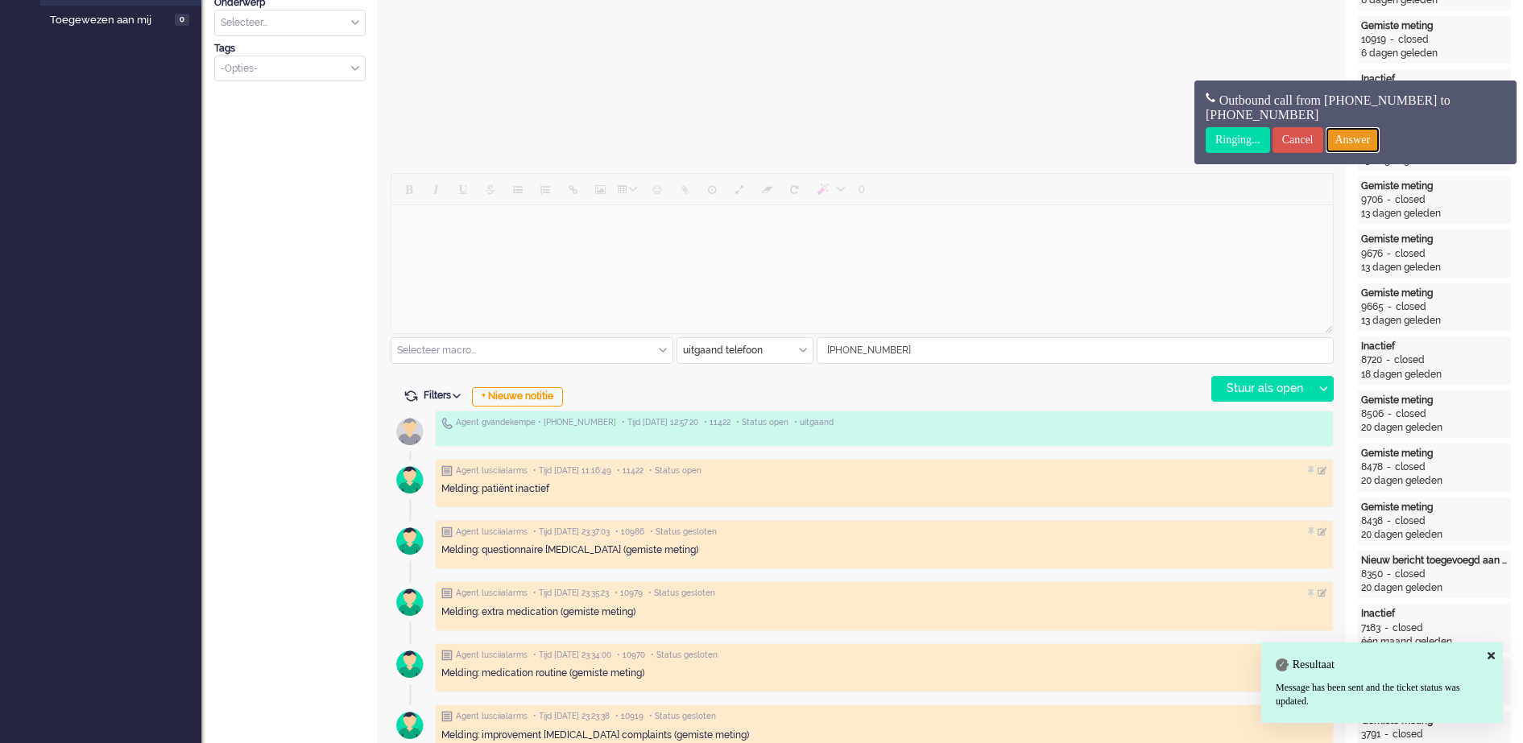
click at [1367, 139] on input "Answer" at bounding box center [1353, 140] width 55 height 26
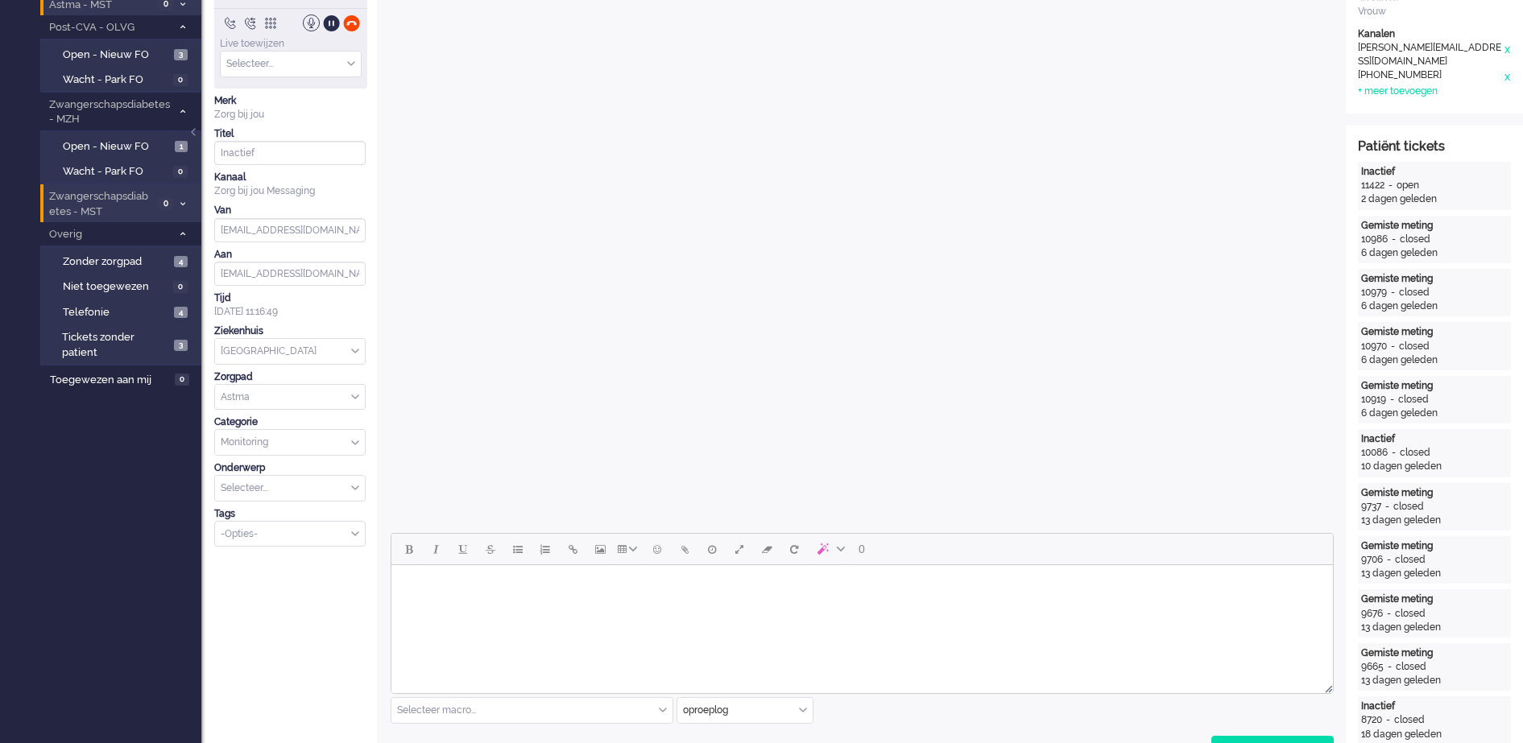
scroll to position [0, 0]
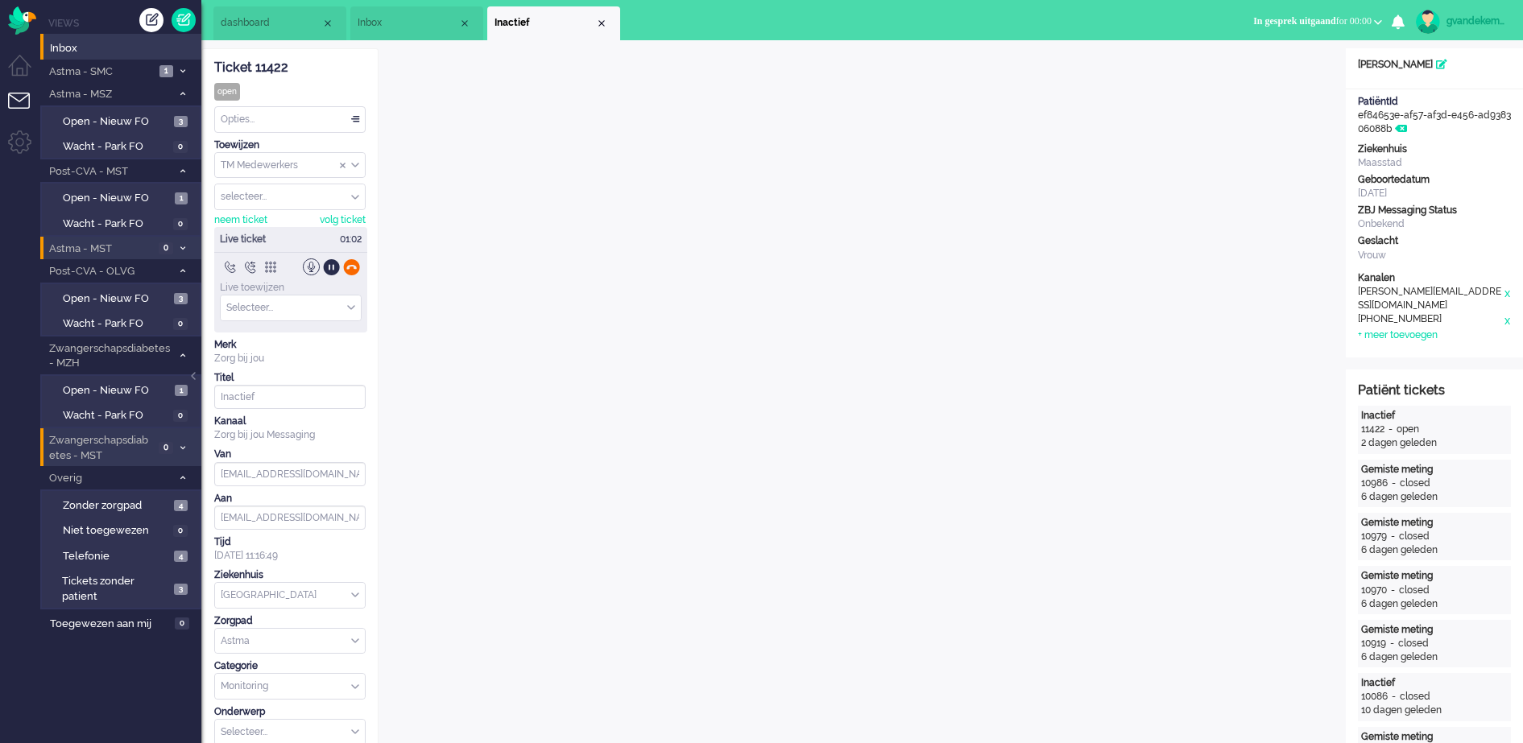
click at [350, 262] on div at bounding box center [351, 267] width 17 height 17
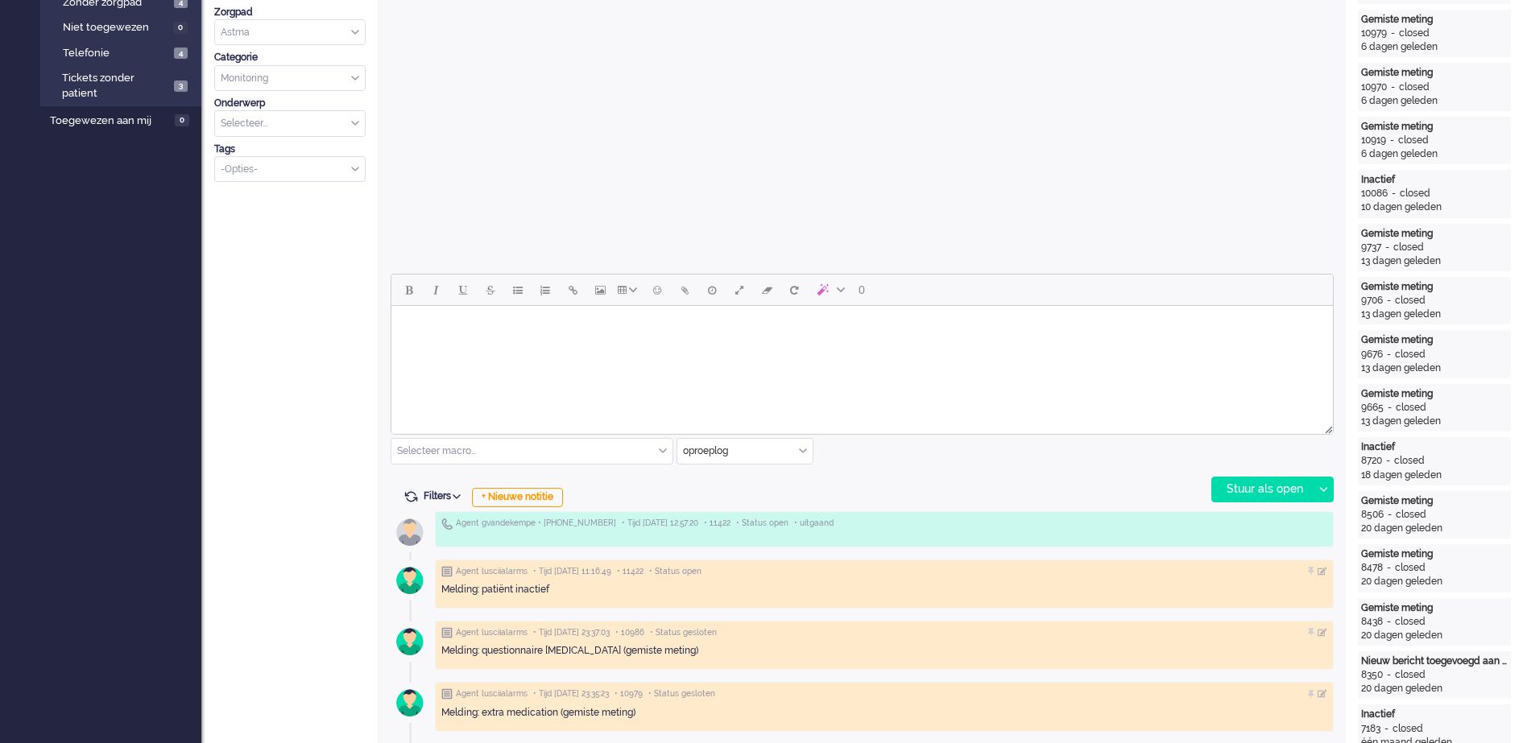
scroll to position [403, 0]
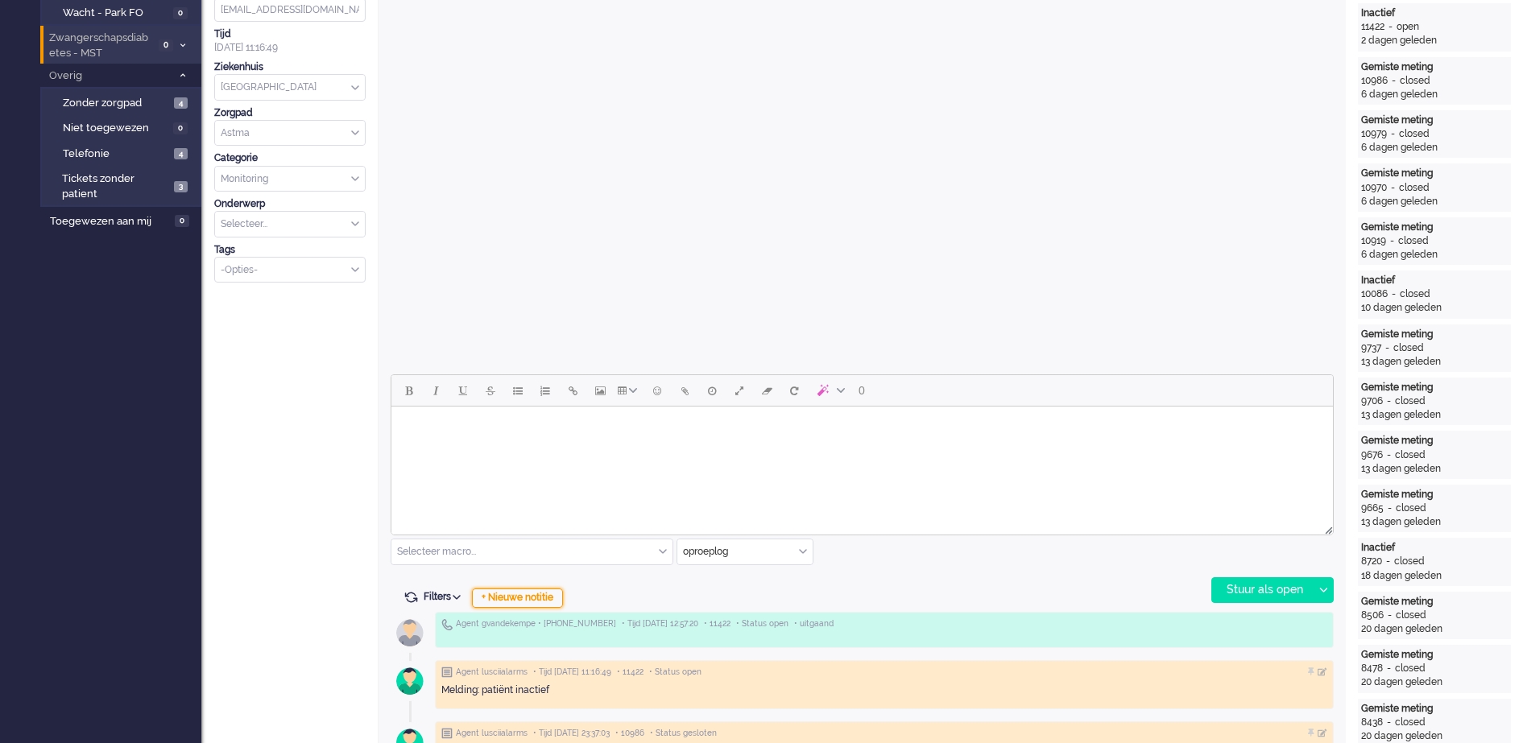
click at [532, 598] on div "+ Nieuwe notitie" at bounding box center [517, 598] width 91 height 19
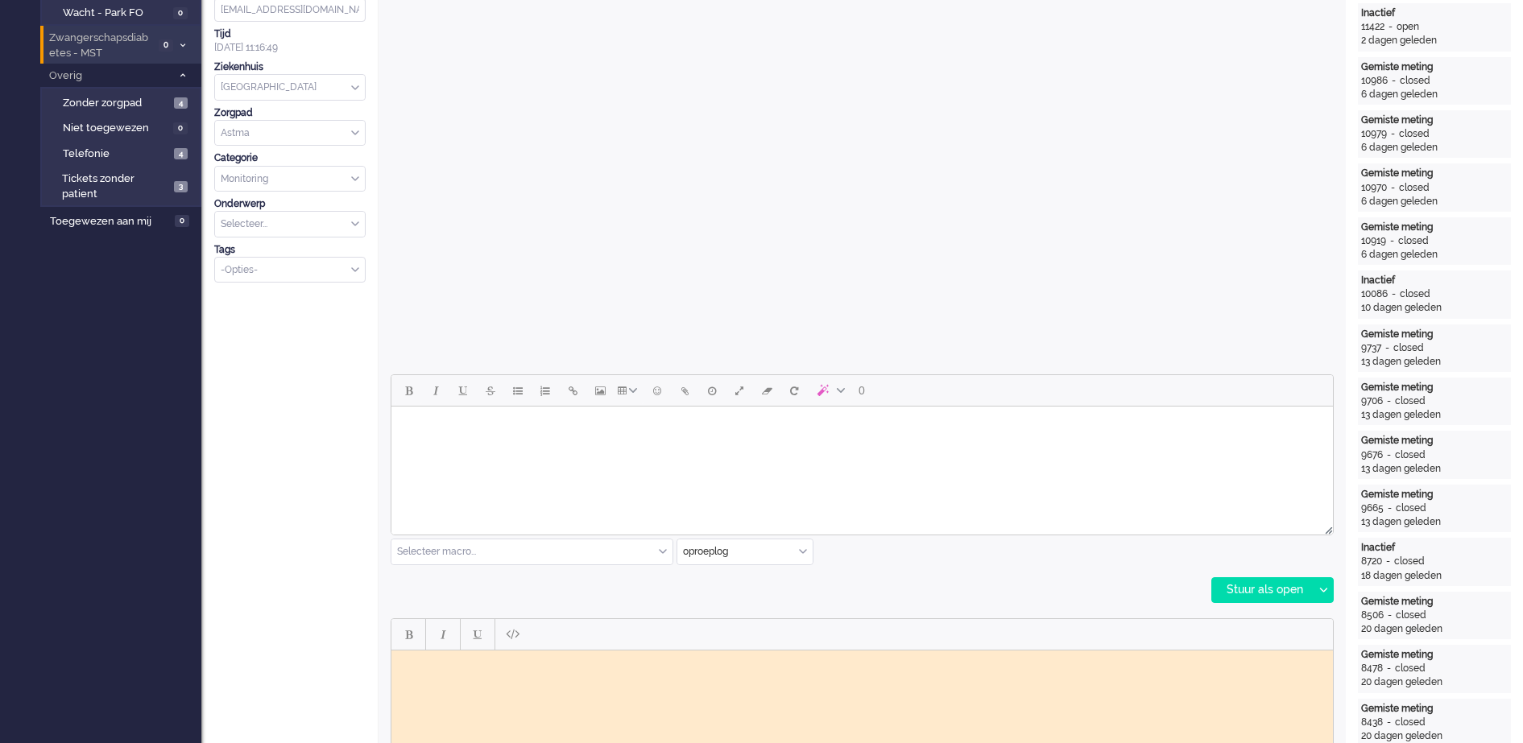
scroll to position [0, 0]
click at [445, 663] on body "Rich Text Area. Press ALT-0 for help." at bounding box center [862, 662] width 929 height 12
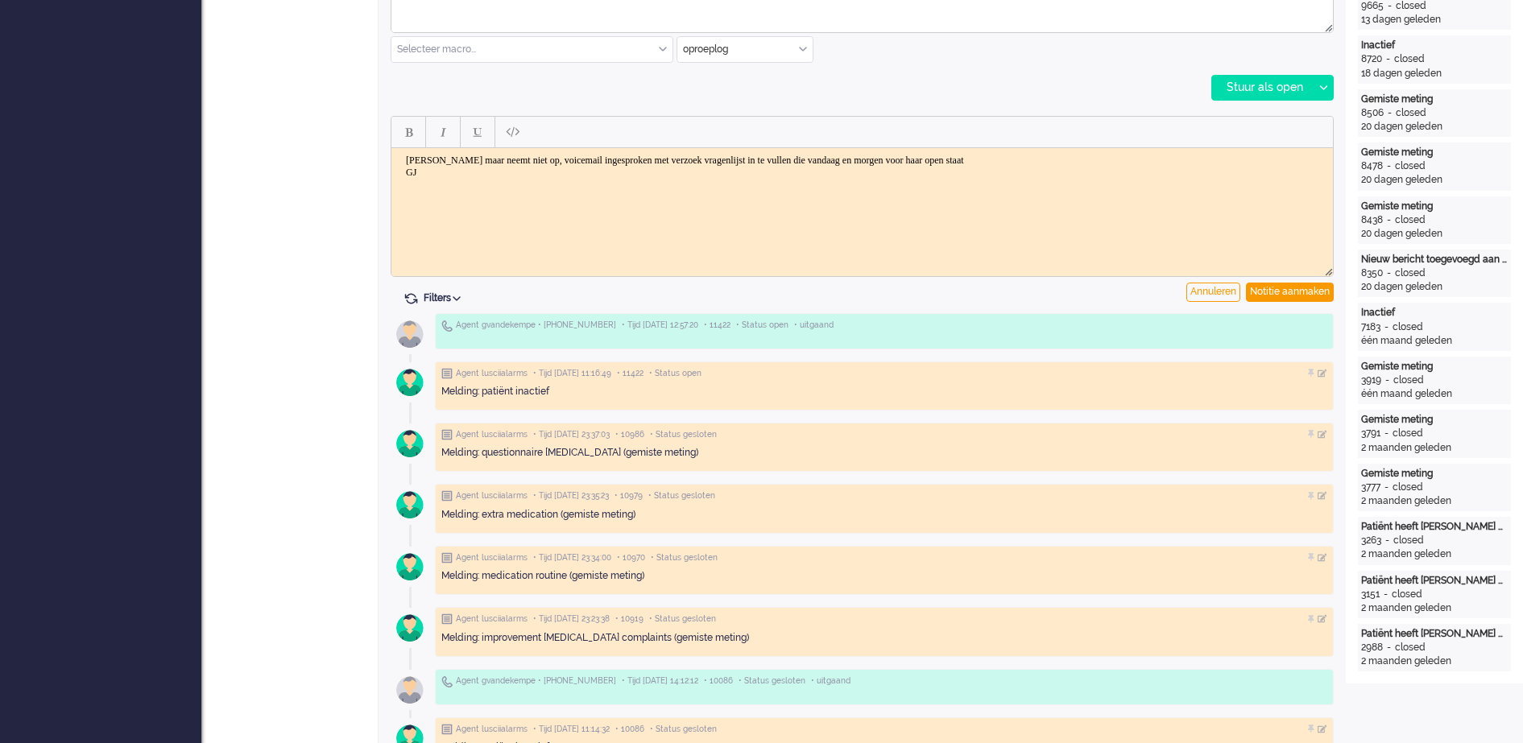
scroll to position [906, 0]
click at [1317, 291] on div "Notitie aanmaken" at bounding box center [1290, 291] width 88 height 19
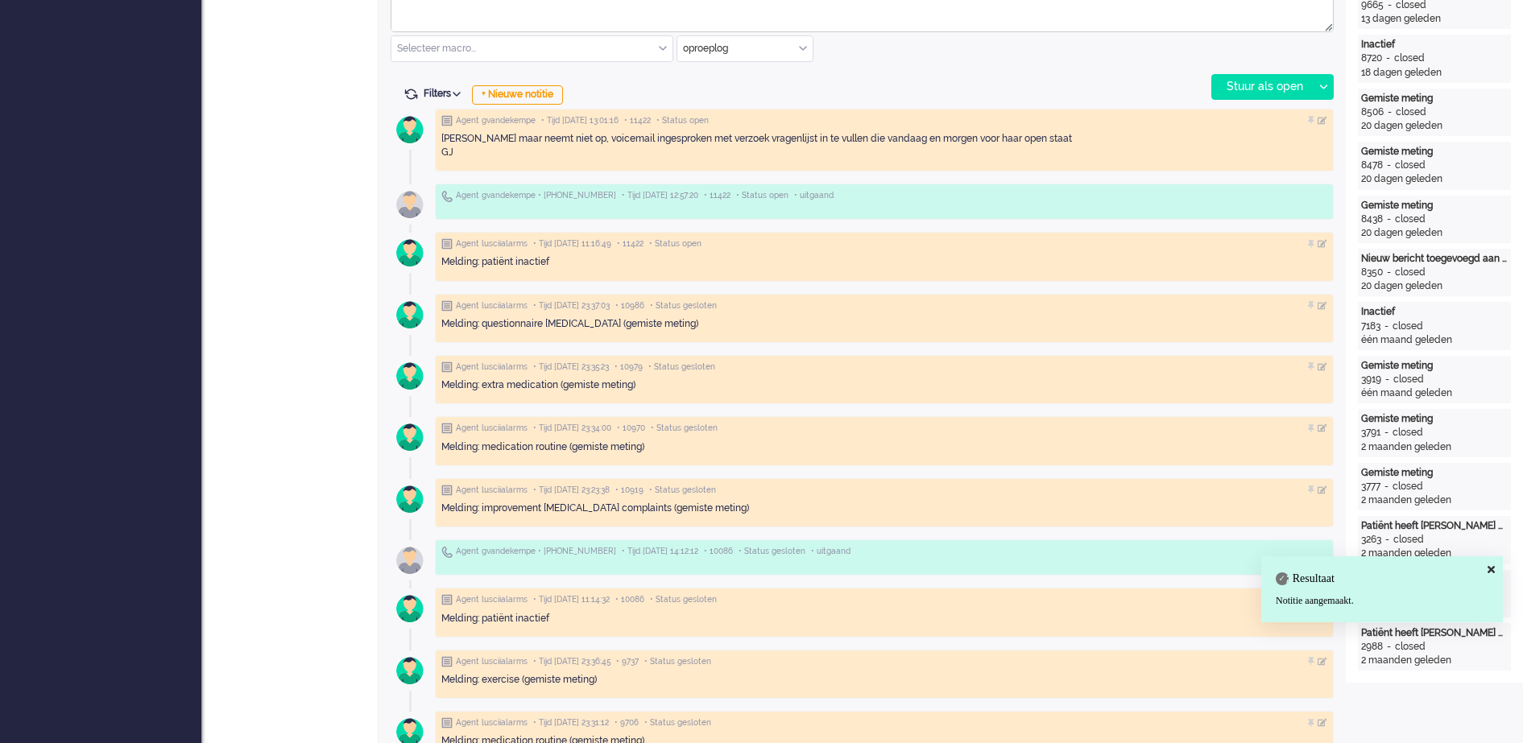
scroll to position [0, 0]
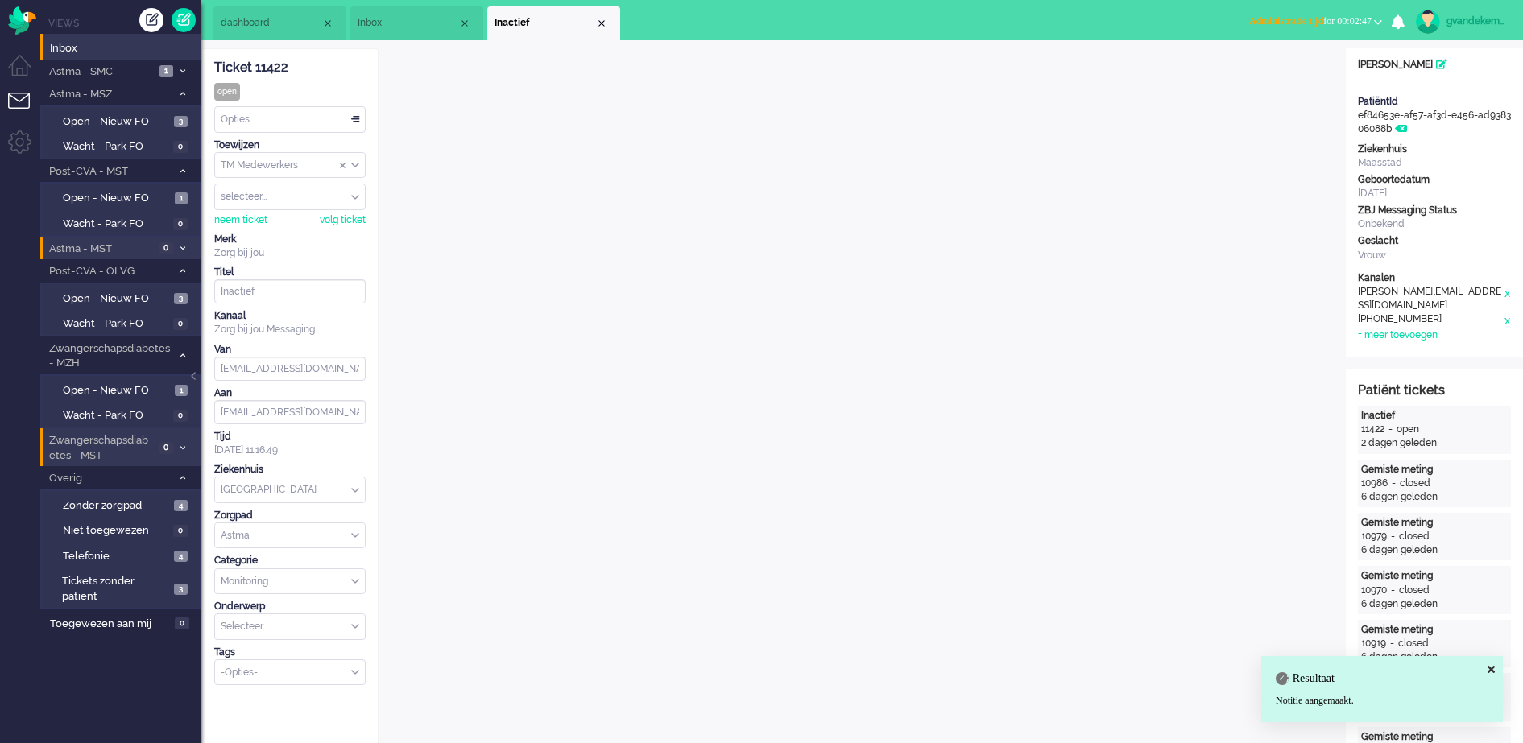
click at [354, 118] on div "Opties..." at bounding box center [290, 119] width 150 height 25
click at [302, 227] on li "Opgelost" at bounding box center [290, 233] width 150 height 23
click at [598, 22] on div "Close tab" at bounding box center [601, 23] width 13 height 13
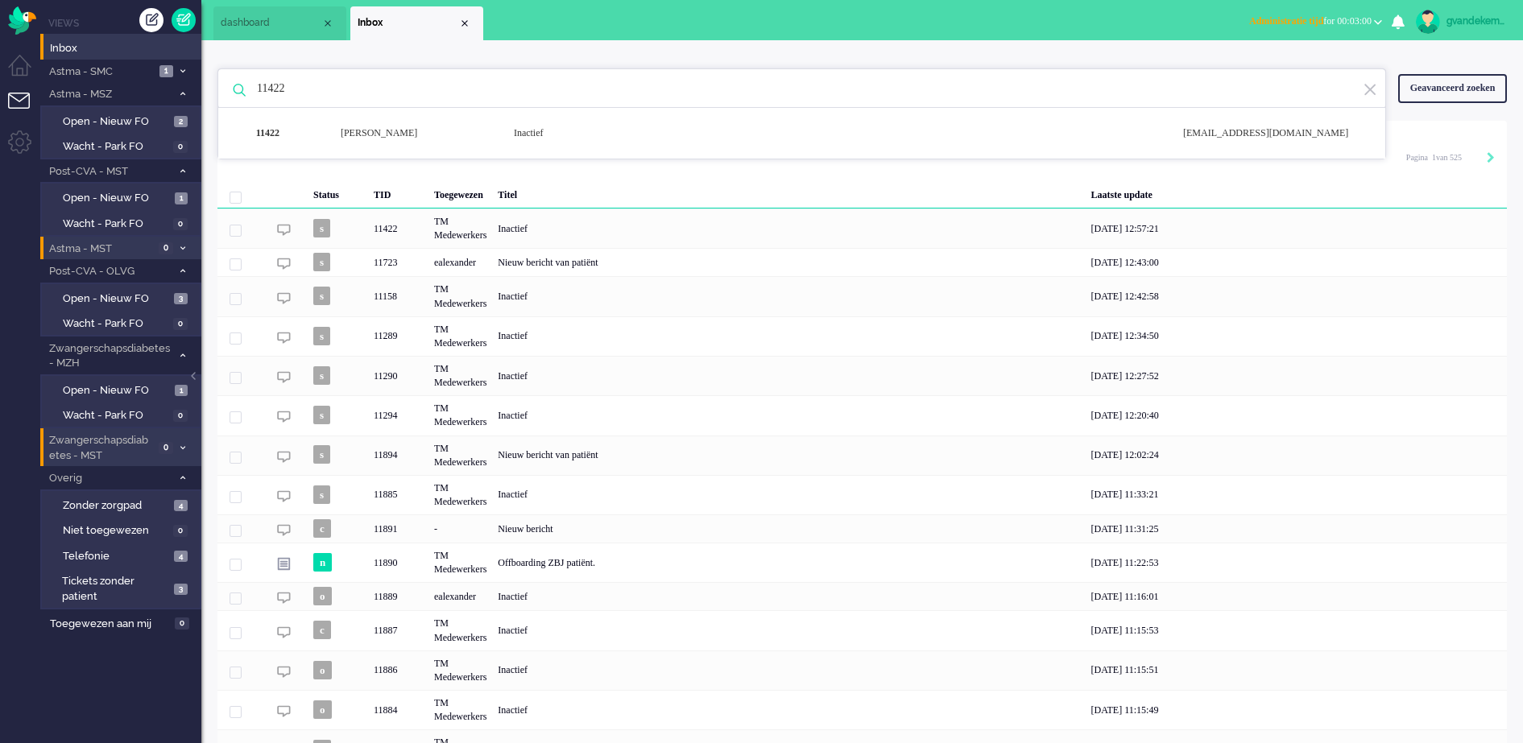
click at [1381, 19] on b "button" at bounding box center [1378, 22] width 8 height 6
click at [1288, 54] on label "Niet beschikbaar" at bounding box center [1314, 55] width 127 height 14
